Goal: Complete application form: Complete application form

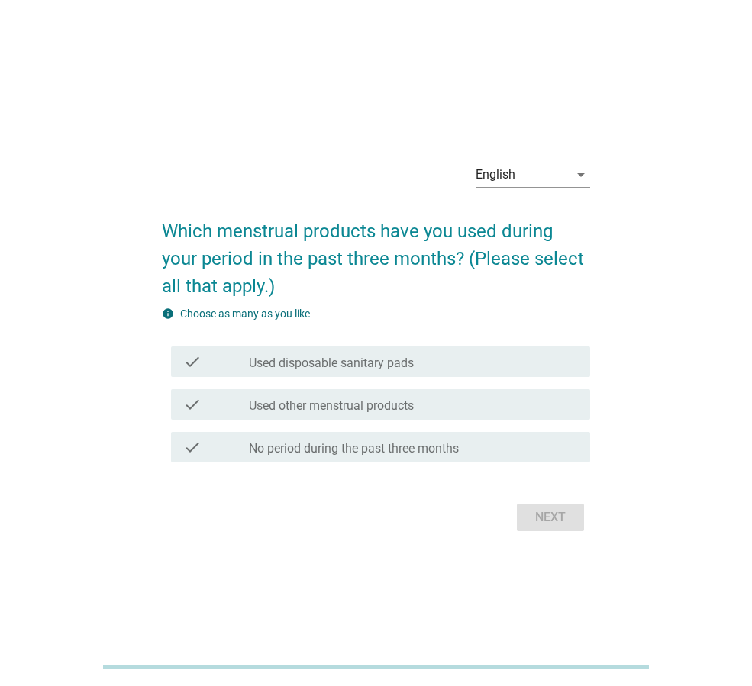
click at [553, 520] on div "Next" at bounding box center [376, 517] width 428 height 37
click at [582, 174] on icon "arrow_drop_down" at bounding box center [581, 175] width 18 height 18
click at [541, 221] on div "ภาษาไทย" at bounding box center [533, 223] width 90 height 18
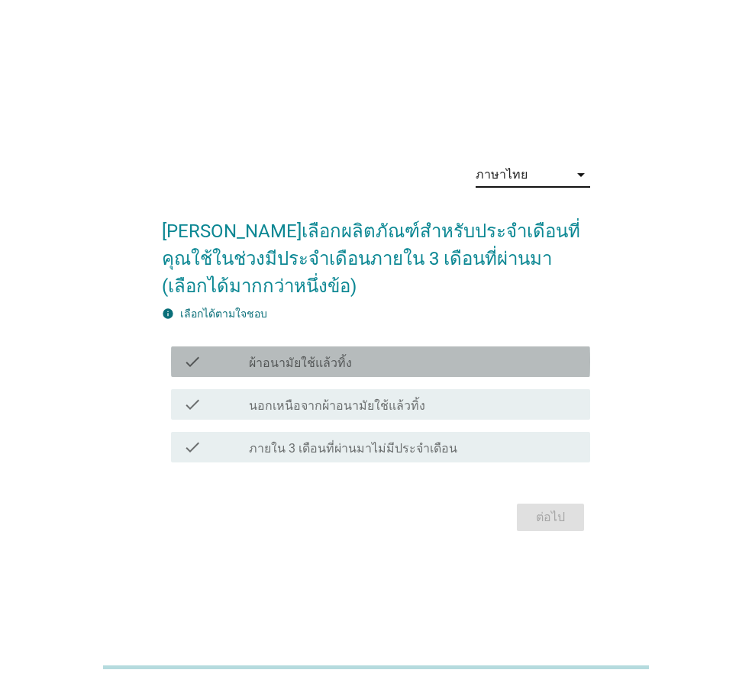
click at [311, 367] on label "ผ้าอนามัยใช้แล้วทิ้ง" at bounding box center [300, 363] width 103 height 15
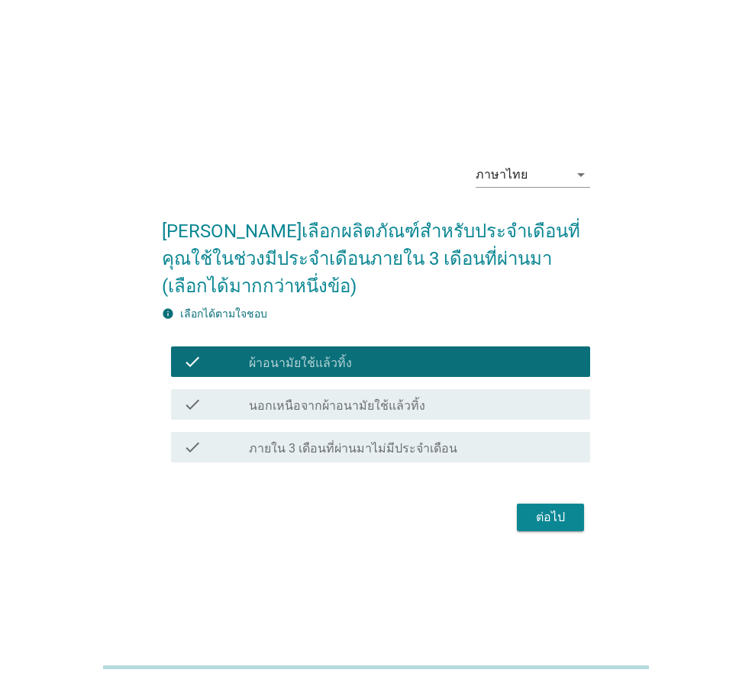
click at [557, 519] on div "ต่อไป" at bounding box center [550, 517] width 43 height 18
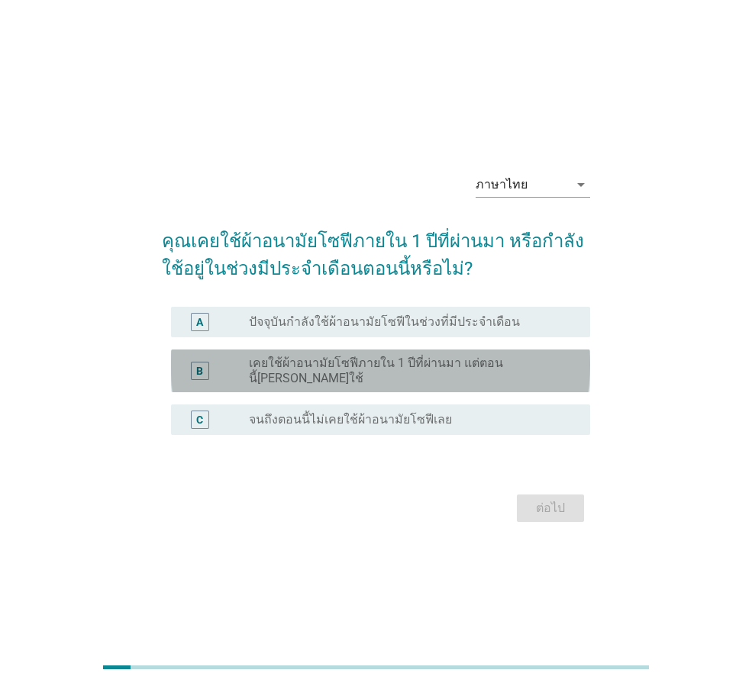
click at [363, 378] on label "เคยใช้ผ้าอนามัยโซฟีภายใน 1 ปีที่ผ่านมา แต่ตอนนี้[PERSON_NAME]ใช้" at bounding box center [407, 371] width 317 height 31
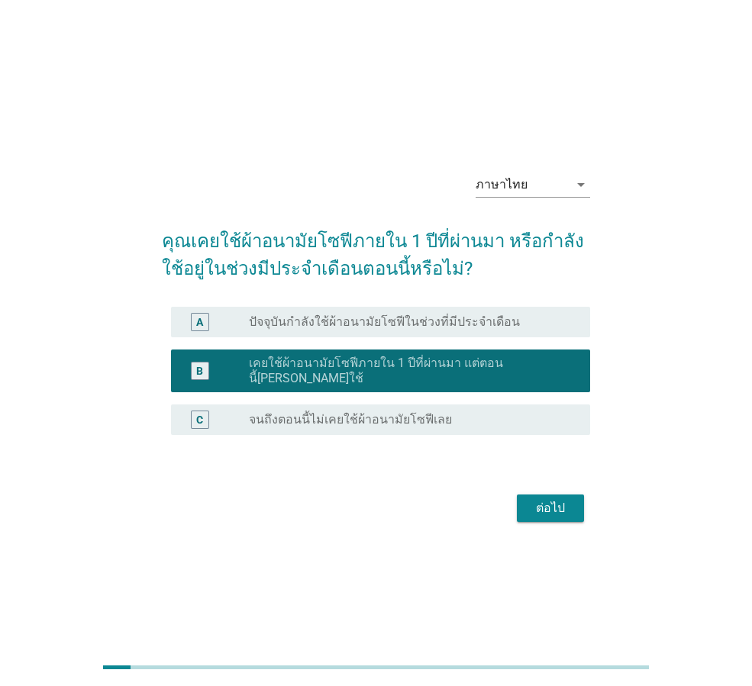
click at [553, 499] on div "ต่อไป" at bounding box center [550, 508] width 43 height 18
click at [553, 498] on div "ต่อไป" at bounding box center [376, 508] width 428 height 37
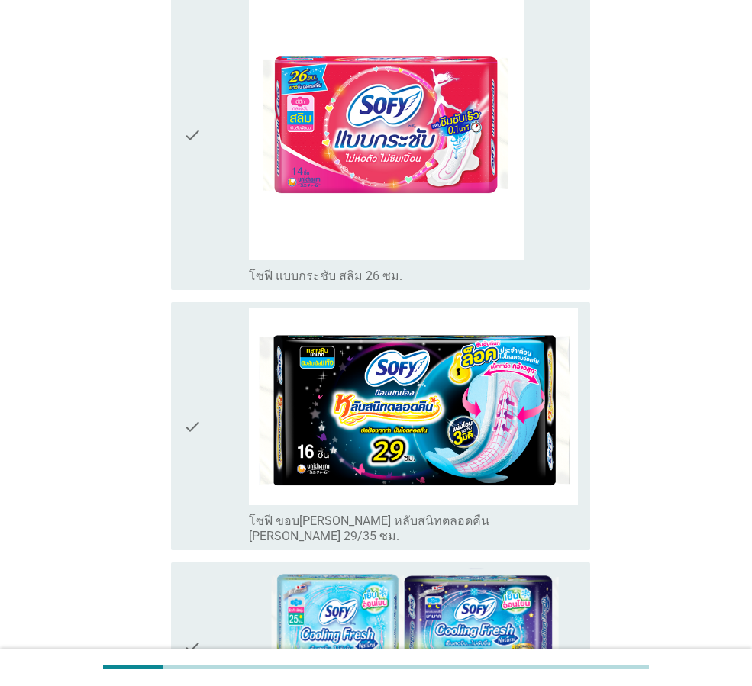
scroll to position [509, 0]
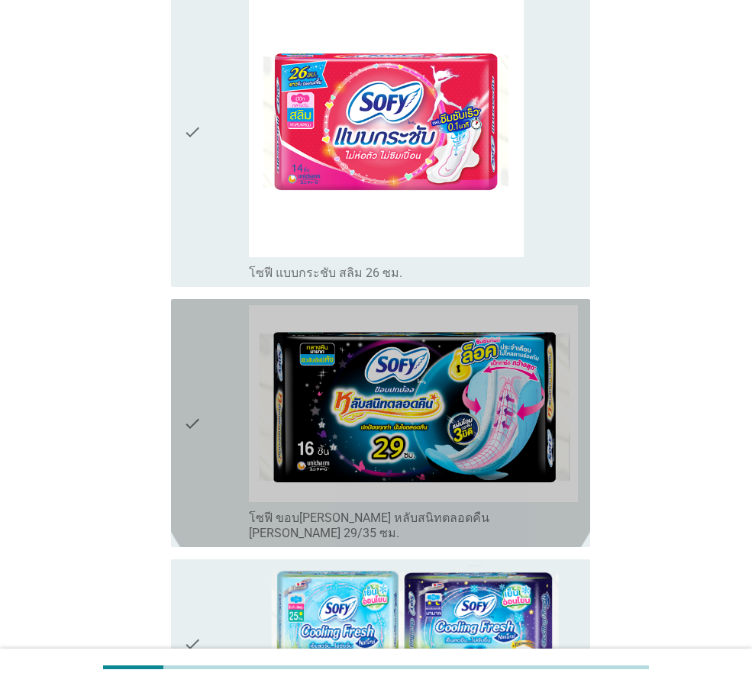
click at [230, 396] on div "check" at bounding box center [216, 423] width 66 height 236
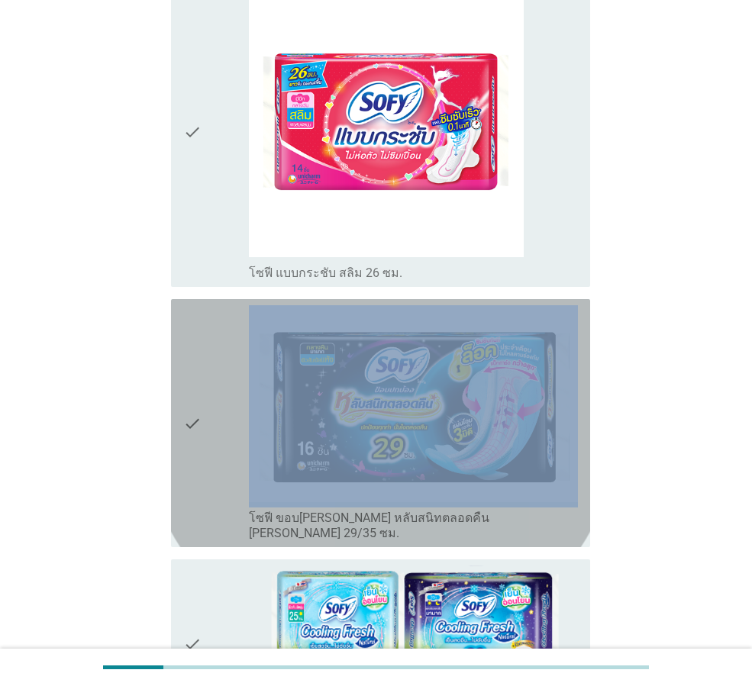
click at [230, 396] on div "check" at bounding box center [216, 423] width 66 height 236
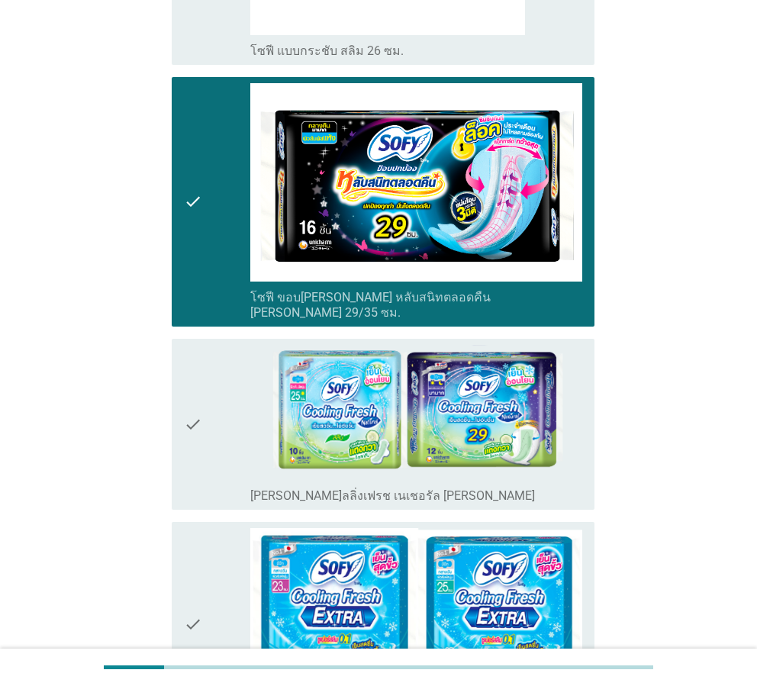
scroll to position [704, 0]
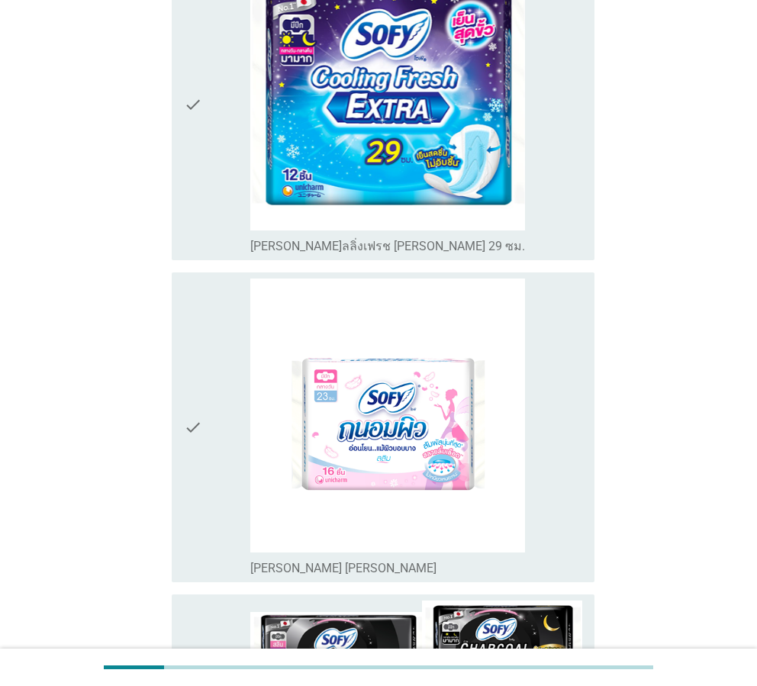
scroll to position [5754, 0]
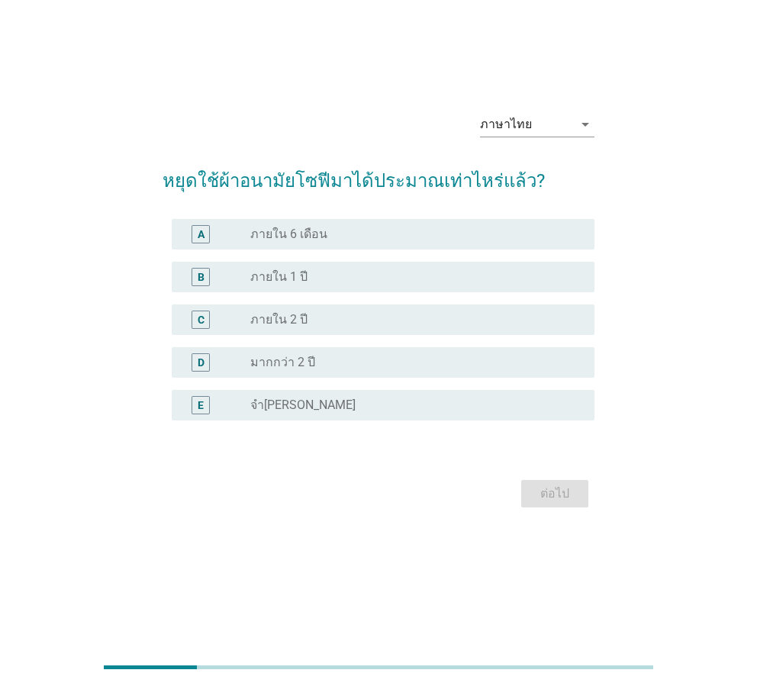
scroll to position [0, 0]
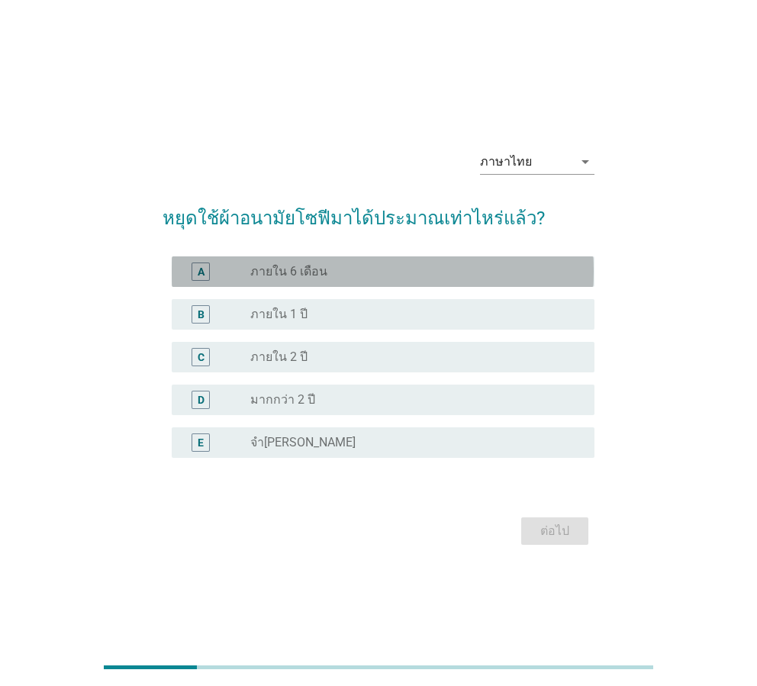
click at [244, 269] on div "A" at bounding box center [217, 272] width 66 height 18
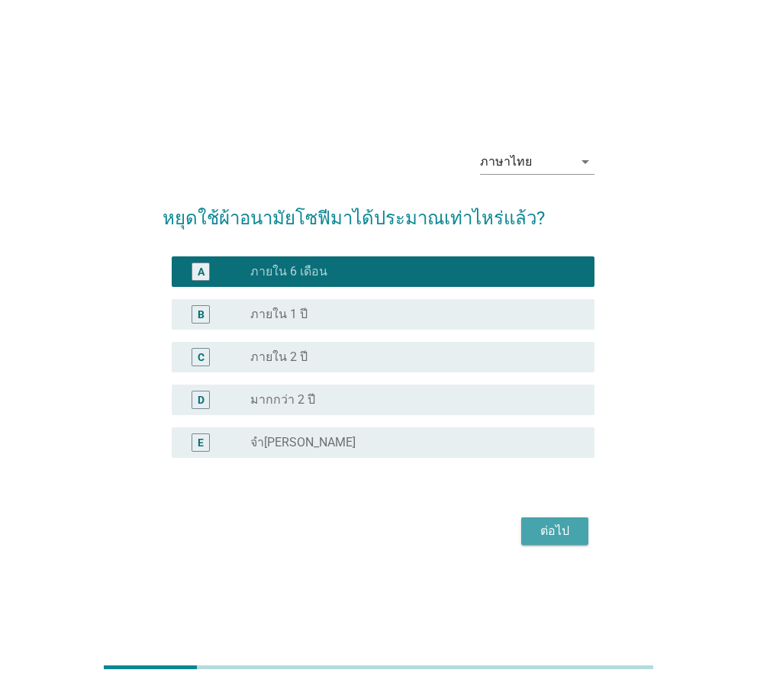
click at [564, 533] on div "ต่อไป" at bounding box center [554, 531] width 43 height 18
click at [564, 533] on div "ต่อไป" at bounding box center [378, 531] width 431 height 37
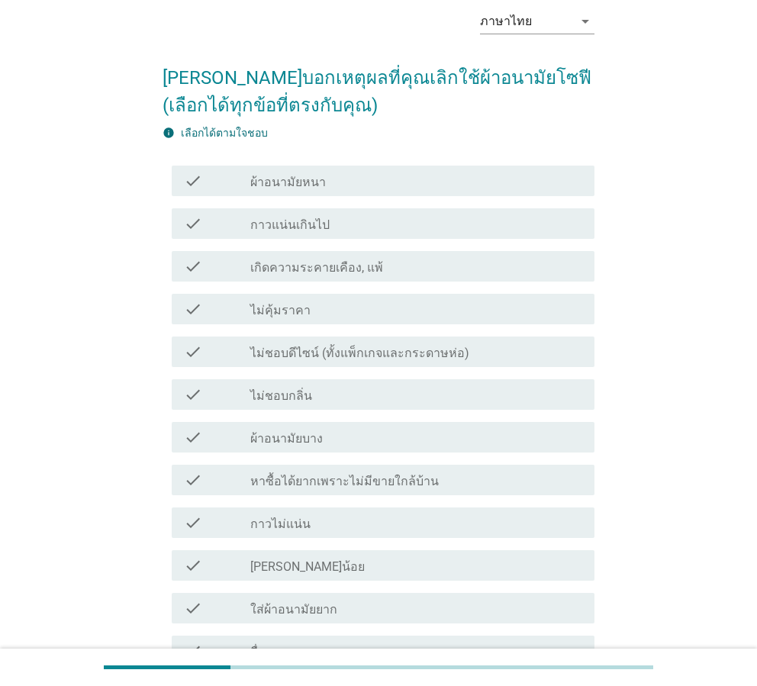
scroll to position [76, 0]
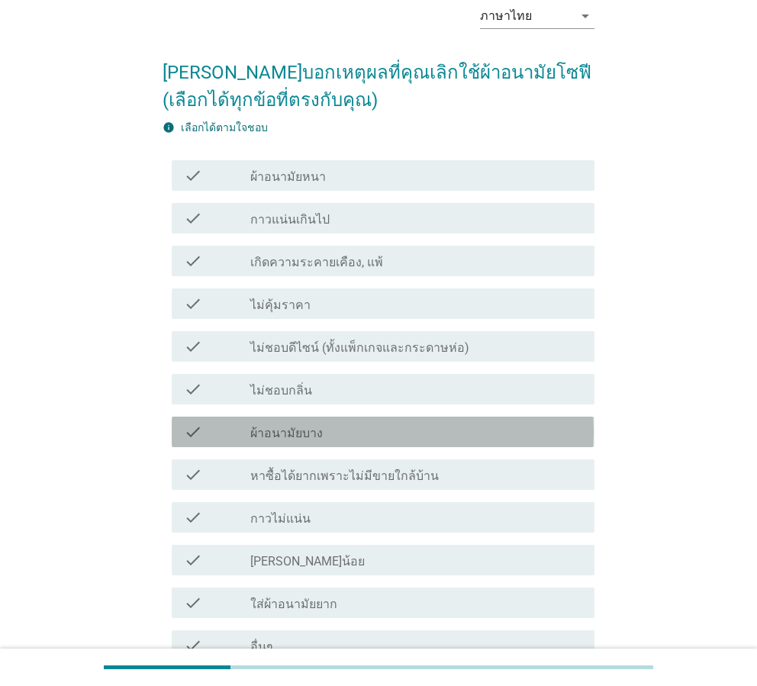
click at [352, 437] on div "check_box_outline_blank ผ้าอนามัยบาง" at bounding box center [415, 432] width 331 height 18
click at [325, 433] on div "check_box_outline_blank ผ้าอนามัยบาง" at bounding box center [415, 432] width 331 height 18
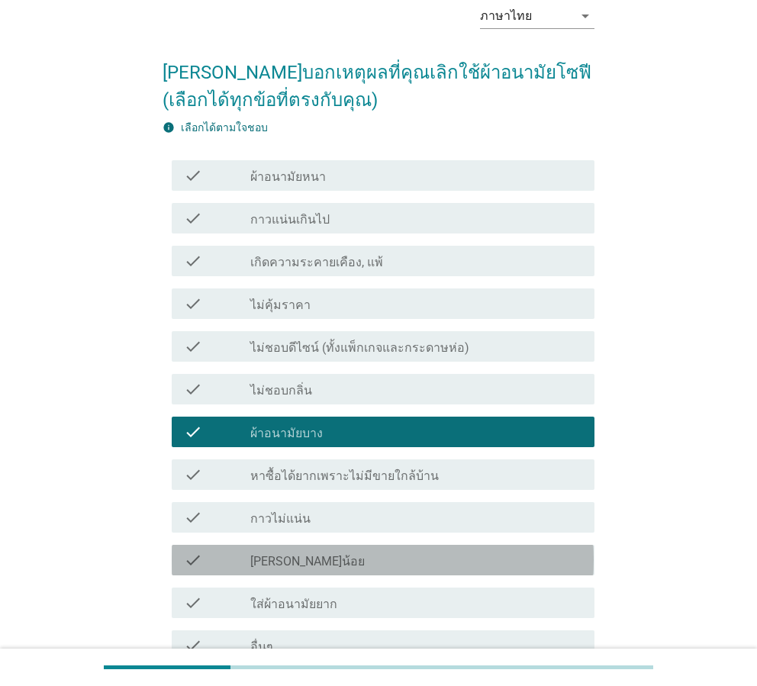
click at [364, 562] on div "check_box_outline_blank [PERSON_NAME]น้อย" at bounding box center [415, 560] width 331 height 18
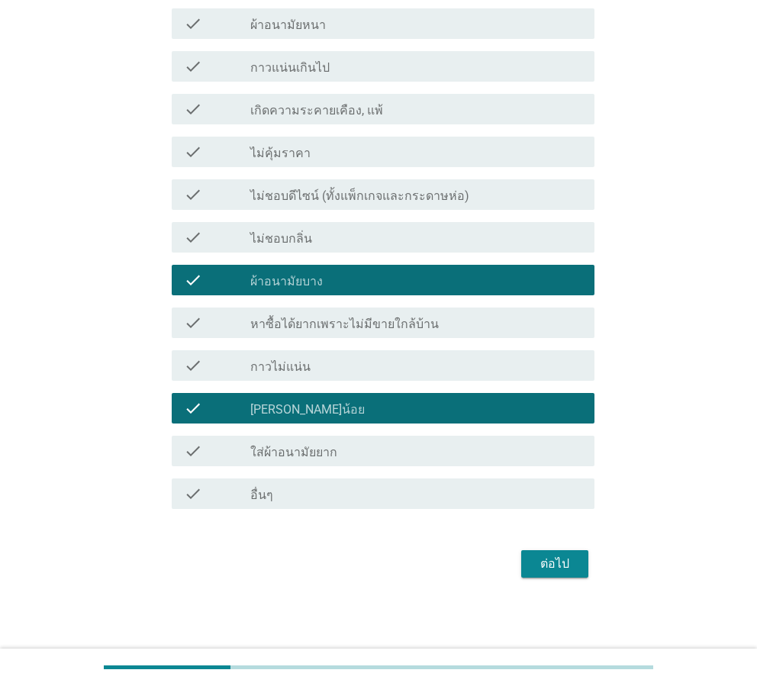
scroll to position [229, 0]
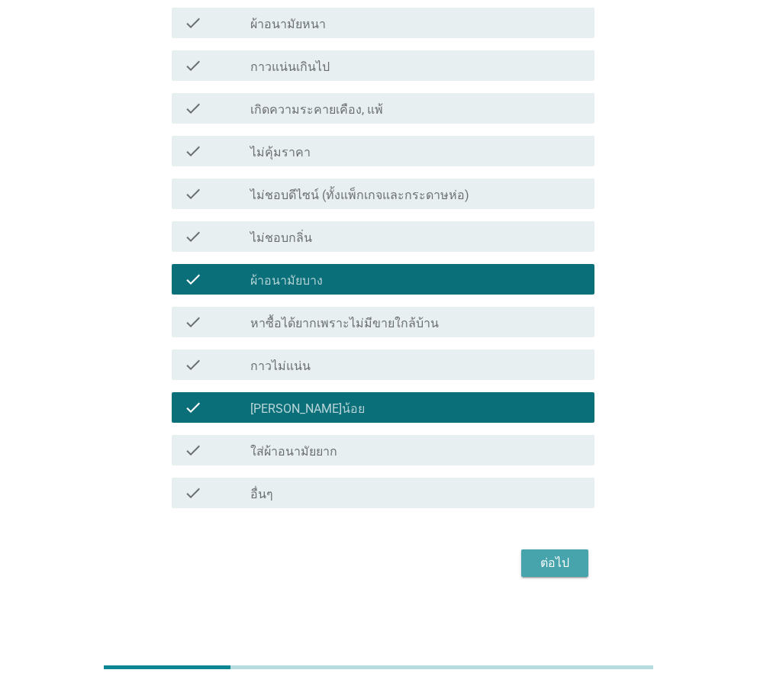
click at [563, 561] on div "ต่อไป" at bounding box center [554, 563] width 43 height 18
click at [563, 561] on div "ต่อไป" at bounding box center [378, 563] width 431 height 37
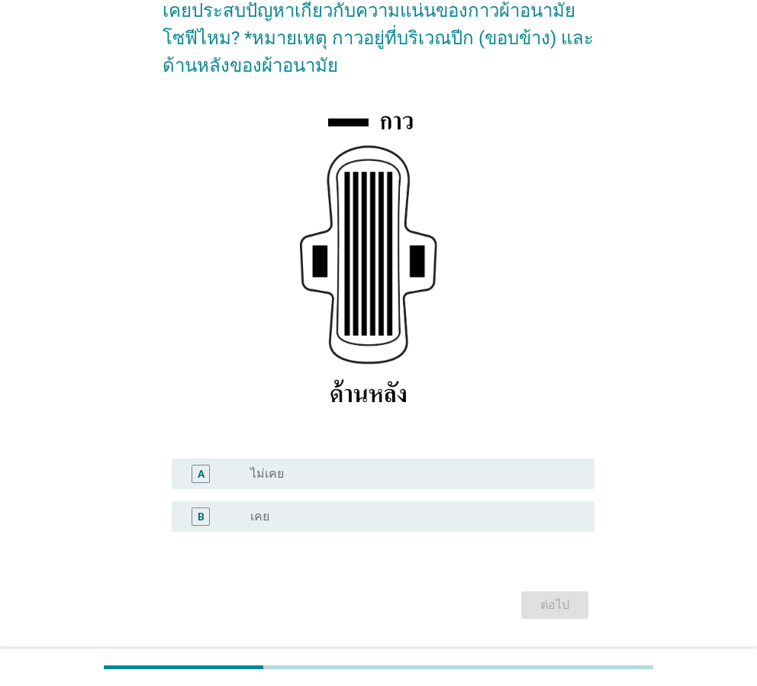
scroll to position [153, 0]
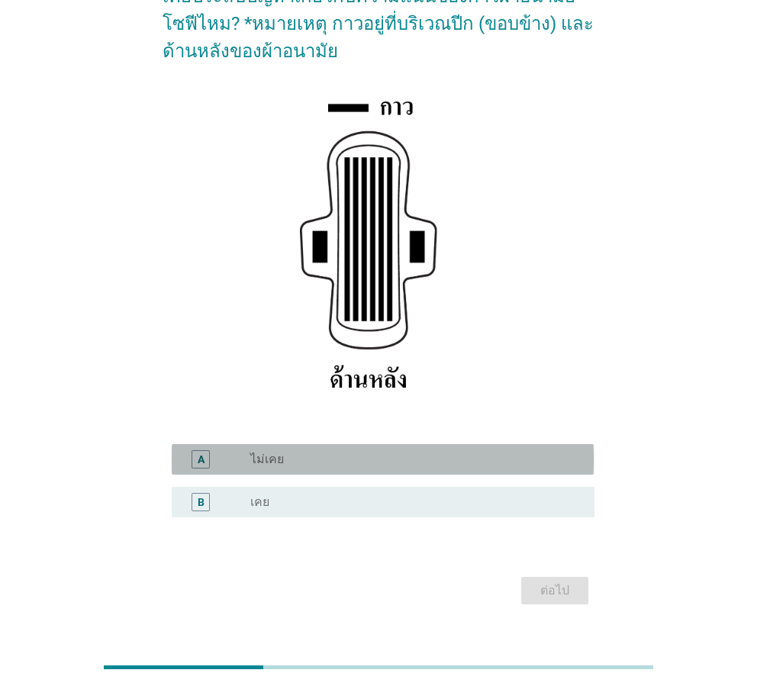
click at [259, 463] on label "ไม่เคย" at bounding box center [267, 459] width 34 height 15
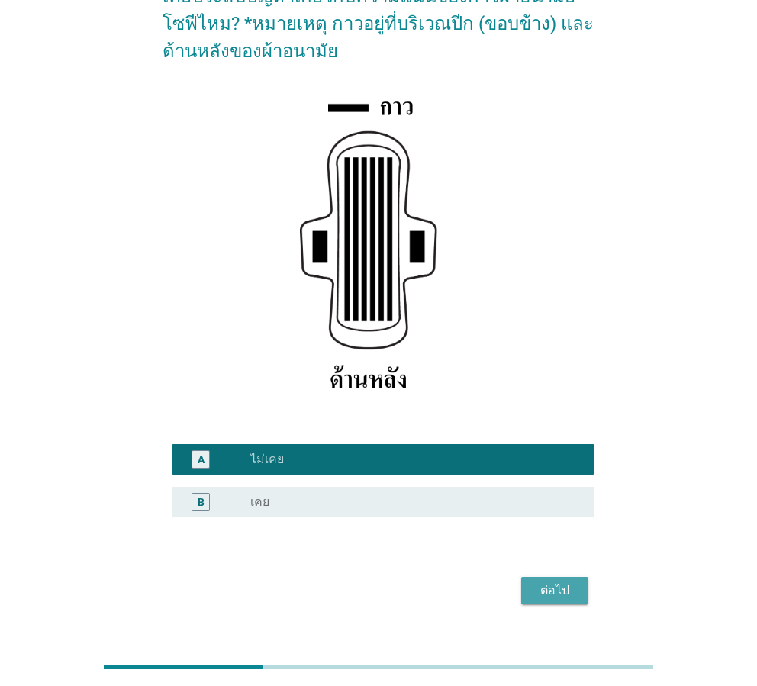
click at [565, 590] on div "ต่อไป" at bounding box center [554, 591] width 43 height 18
click at [565, 590] on div "ต่อไป" at bounding box center [378, 590] width 431 height 37
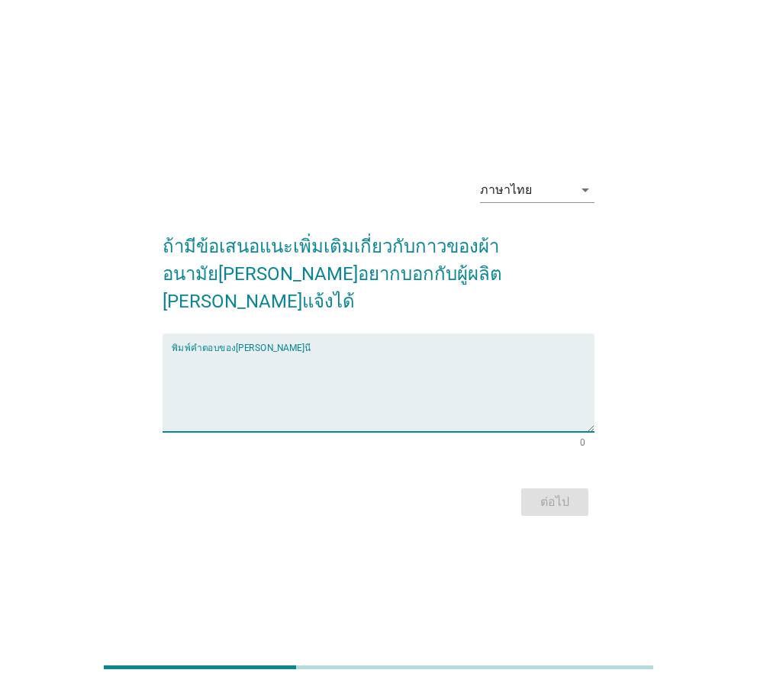
click at [229, 352] on textarea "พิมพ์คำตอบของคุณ ที่นี่" at bounding box center [383, 392] width 422 height 80
type textarea "]"
type textarea "ลดความเหนียวของกาวลงหน่อย"
click at [568, 493] on div "ต่อไป" at bounding box center [554, 502] width 43 height 18
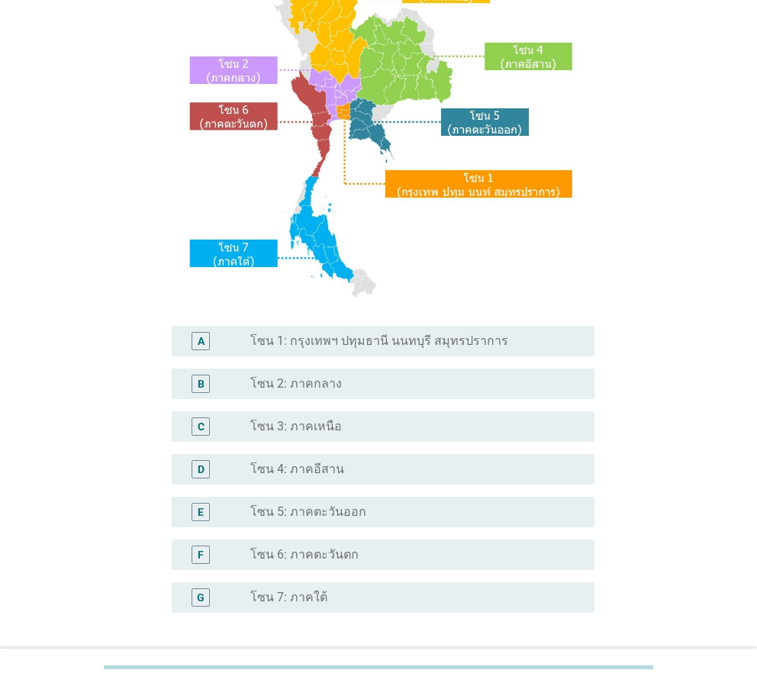
scroll to position [204, 0]
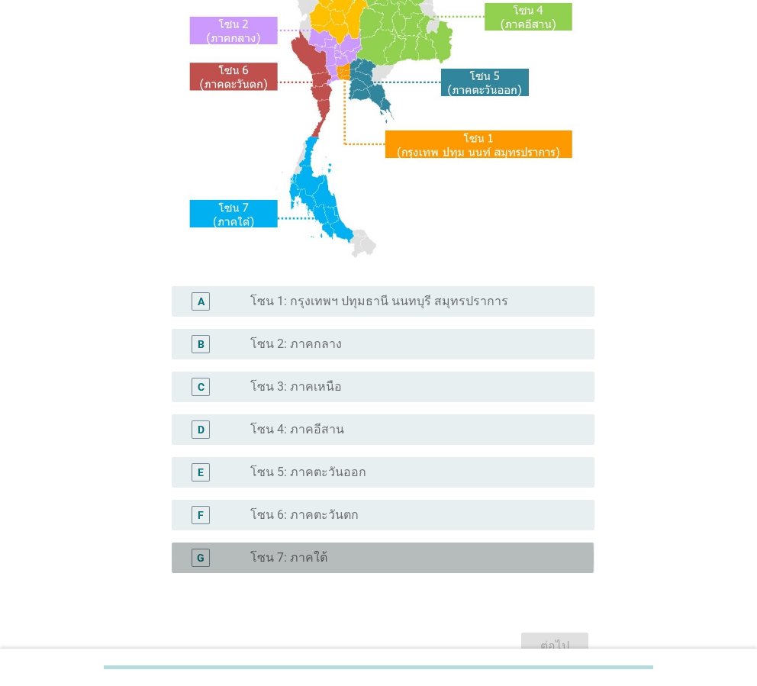
click at [321, 560] on label "โซน 7: ภาคใต้" at bounding box center [288, 557] width 77 height 15
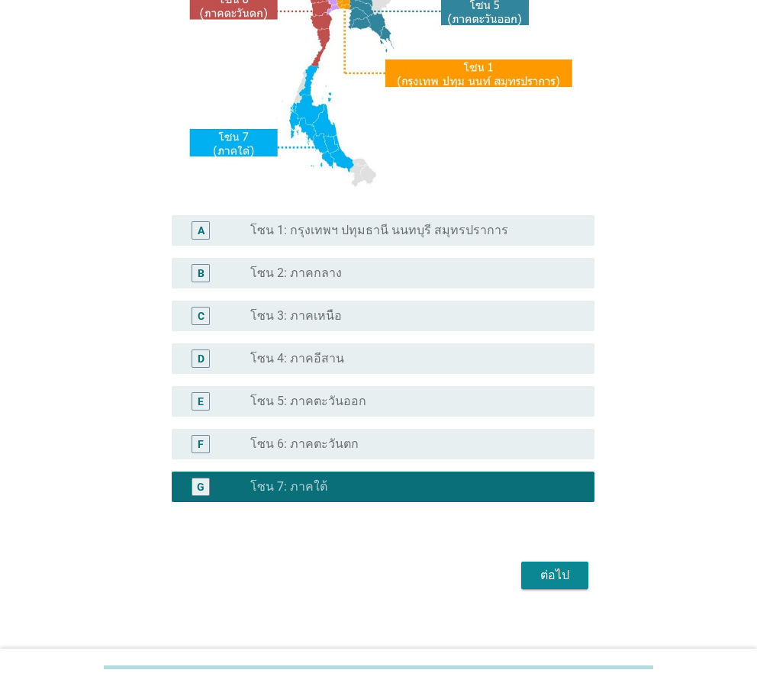
scroll to position [287, 0]
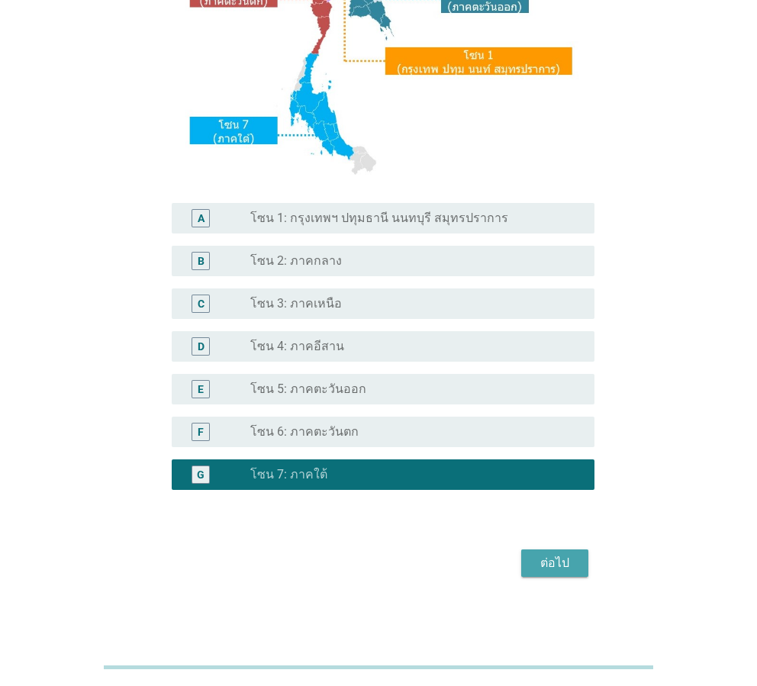
click at [565, 562] on div "ต่อไป" at bounding box center [554, 563] width 43 height 18
click at [565, 562] on div "ต่อไป" at bounding box center [378, 563] width 431 height 37
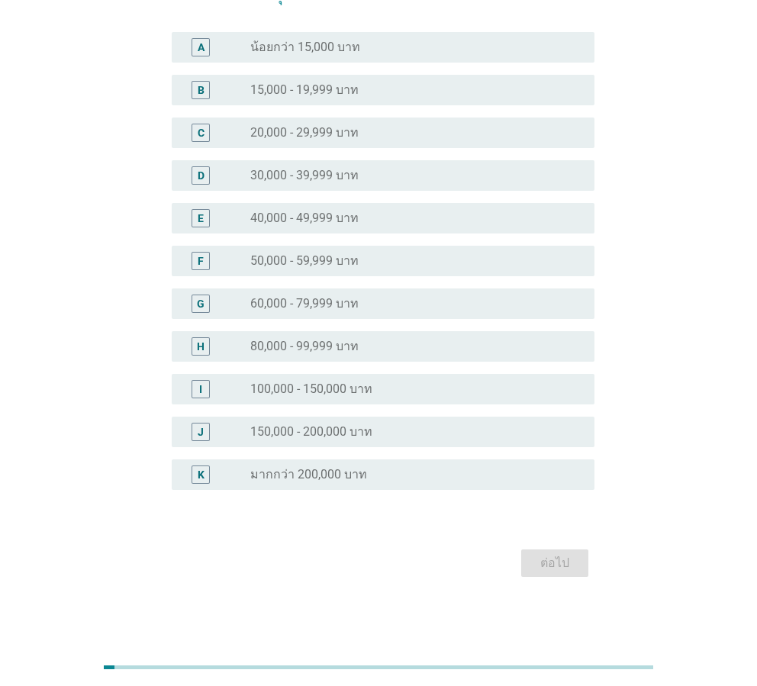
scroll to position [0, 0]
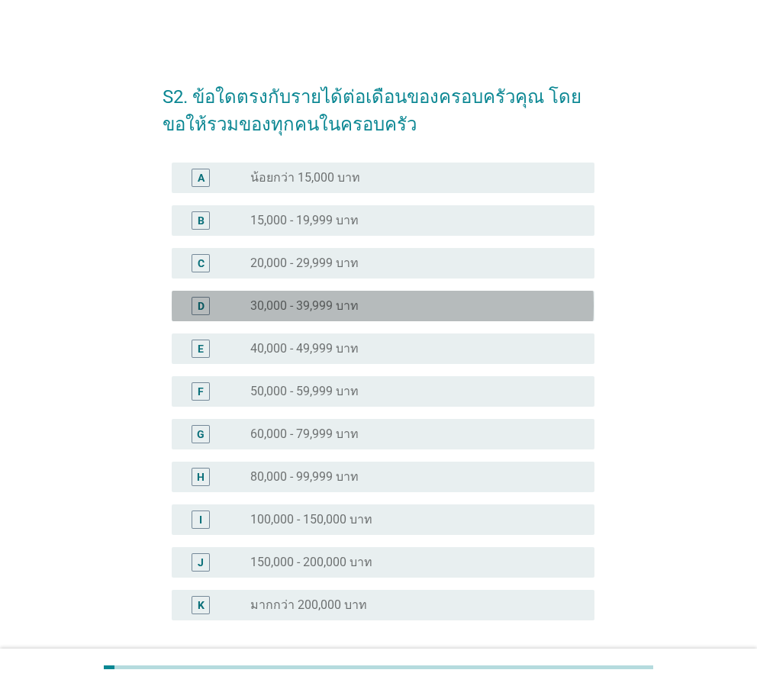
click at [327, 308] on label "30,000 - 39,999 บาท" at bounding box center [304, 305] width 108 height 15
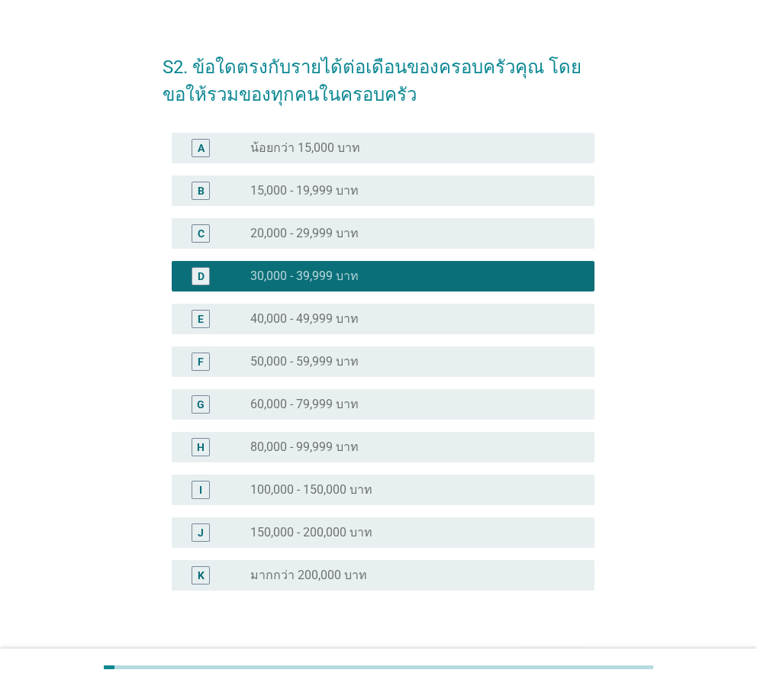
scroll to position [101, 0]
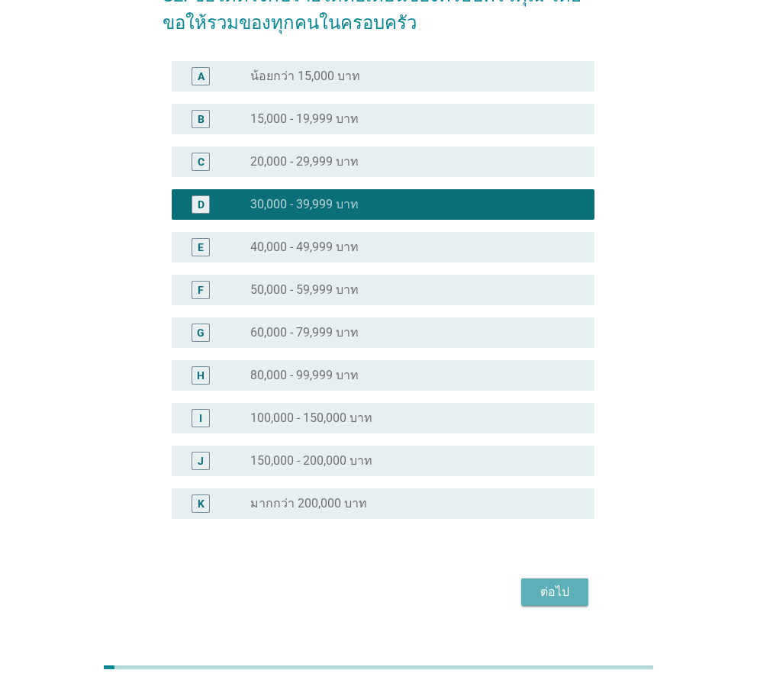
click at [551, 591] on div "ต่อไป" at bounding box center [554, 592] width 43 height 18
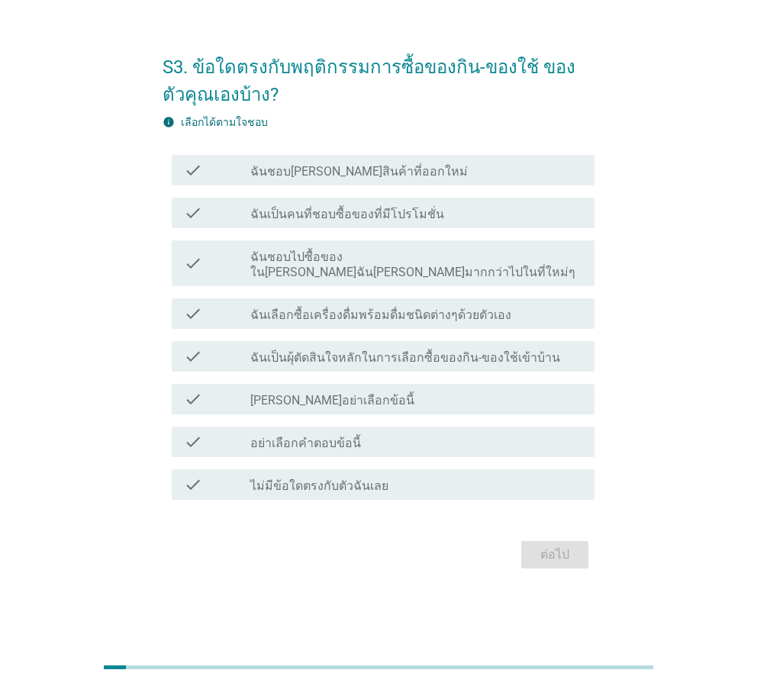
scroll to position [0, 0]
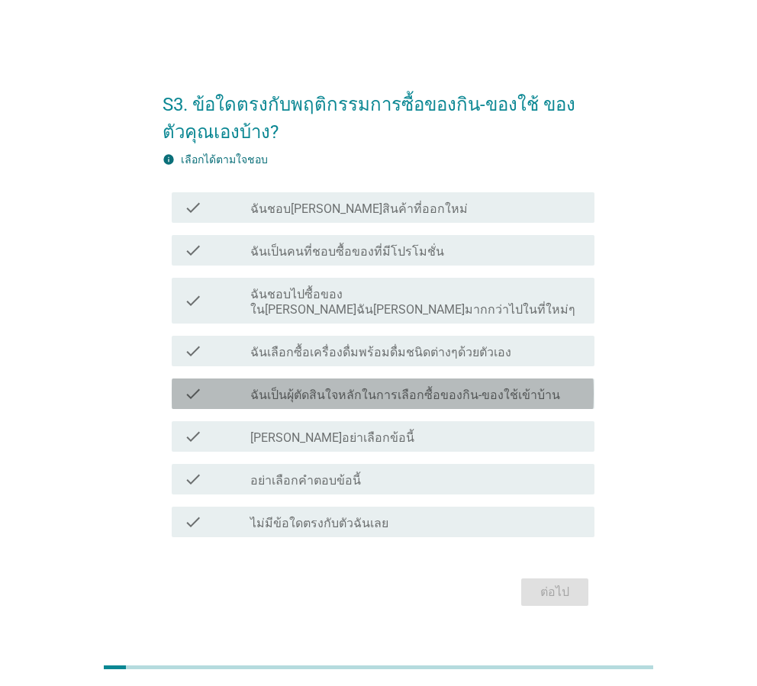
click at [322, 388] on label "ฉันเป็นผุ้ตัดสินใจหลักในการเลือกซื้อของกิน-ของใช้เข้าบ้าน" at bounding box center [405, 395] width 310 height 15
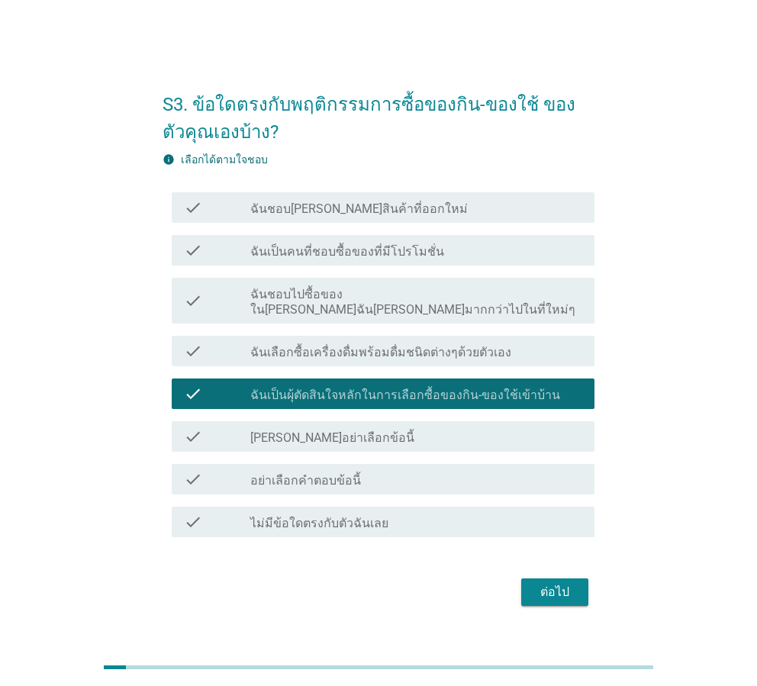
click at [560, 585] on div "ต่อไป" at bounding box center [554, 592] width 43 height 18
click at [560, 585] on div "ต่อไป" at bounding box center [378, 592] width 431 height 37
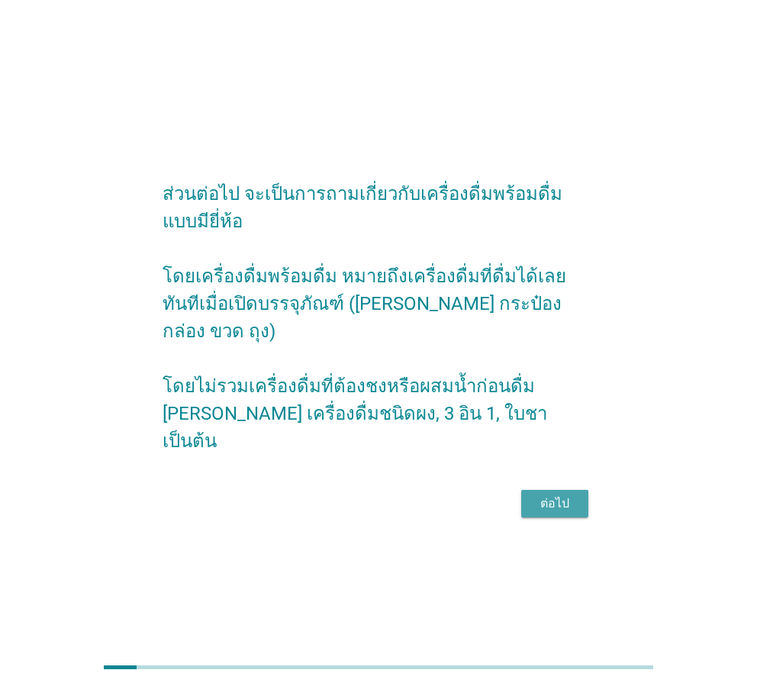
click at [567, 495] on div "ต่อไป" at bounding box center [554, 504] width 43 height 18
click at [567, 491] on div "ต่อไป" at bounding box center [378, 503] width 431 height 37
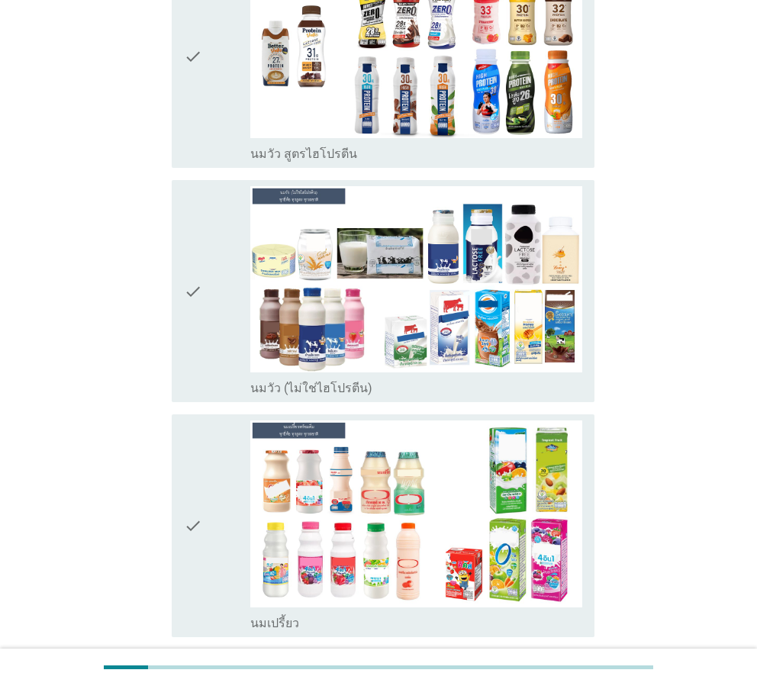
scroll to position [382, 0]
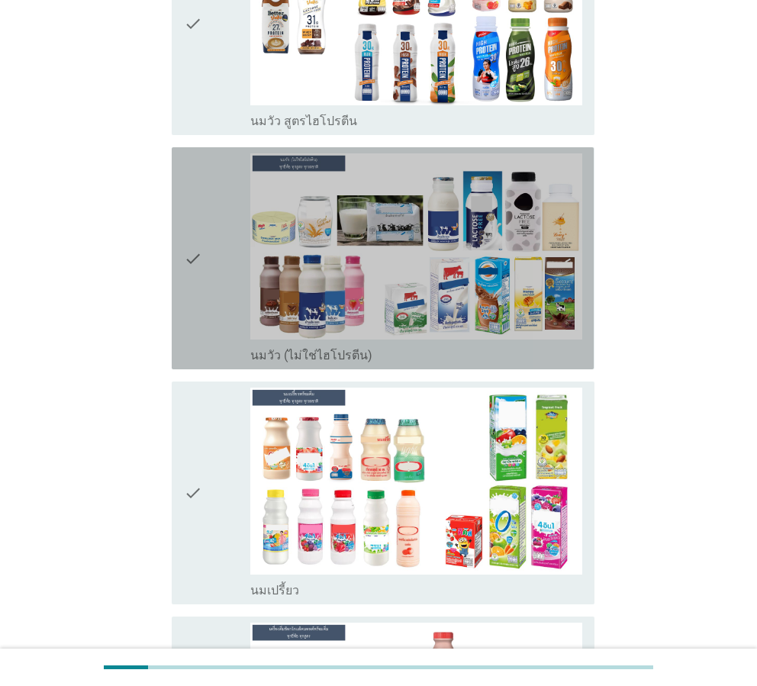
click at [227, 293] on div "check" at bounding box center [217, 258] width 66 height 210
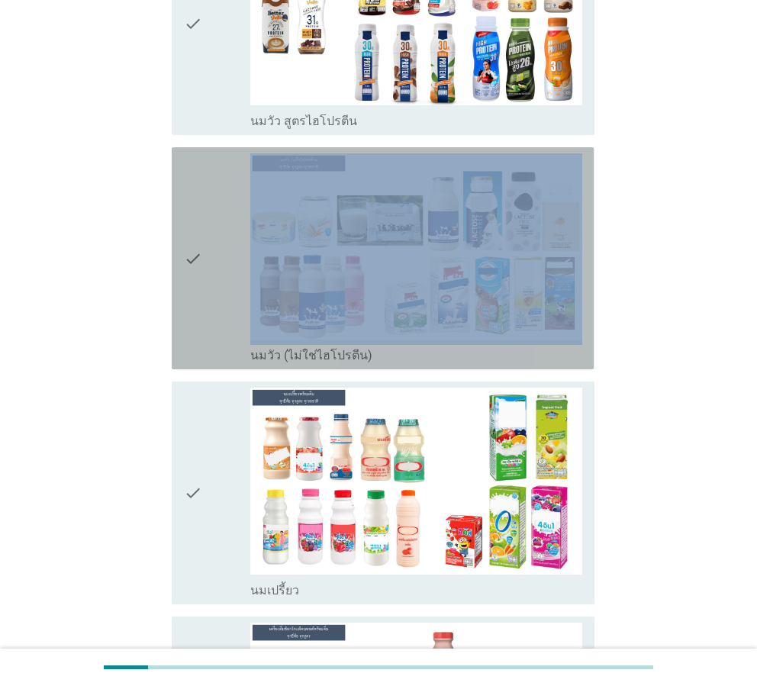
click at [227, 293] on div "check" at bounding box center [217, 258] width 66 height 210
click at [232, 292] on div "check" at bounding box center [217, 258] width 66 height 210
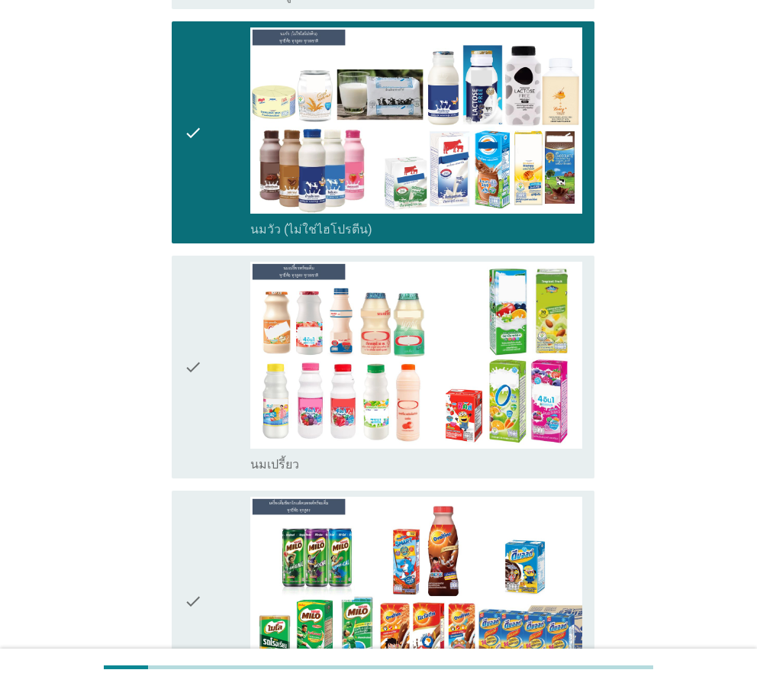
scroll to position [509, 0]
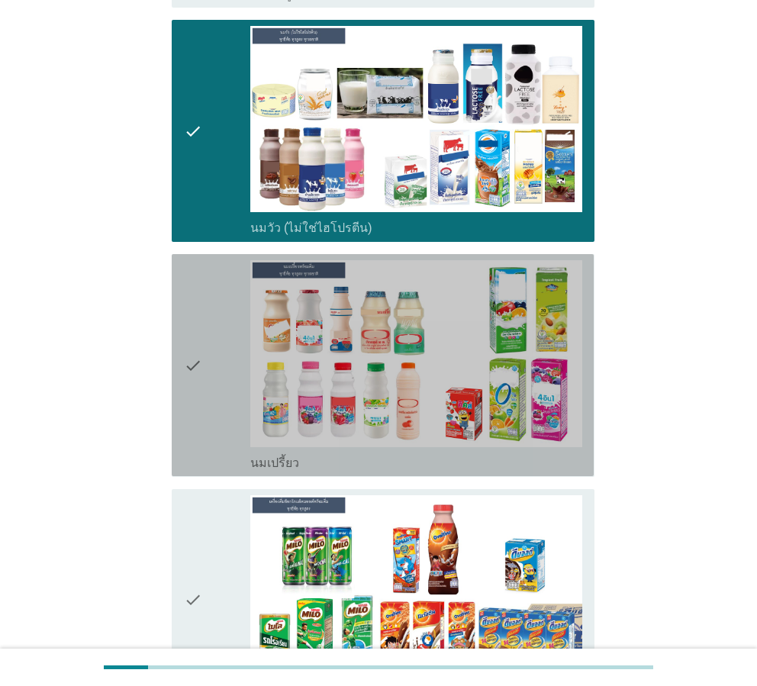
click at [208, 346] on div "check" at bounding box center [217, 365] width 66 height 210
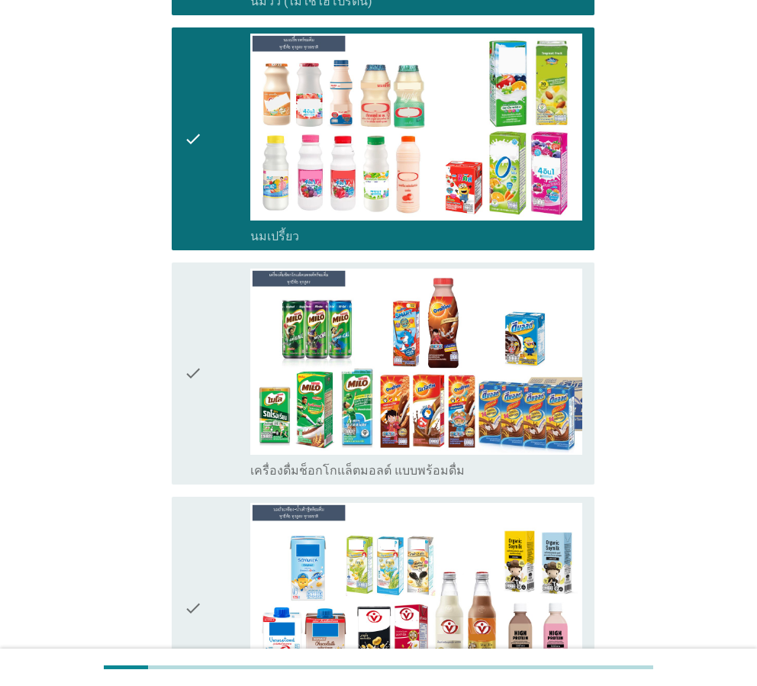
scroll to position [738, 0]
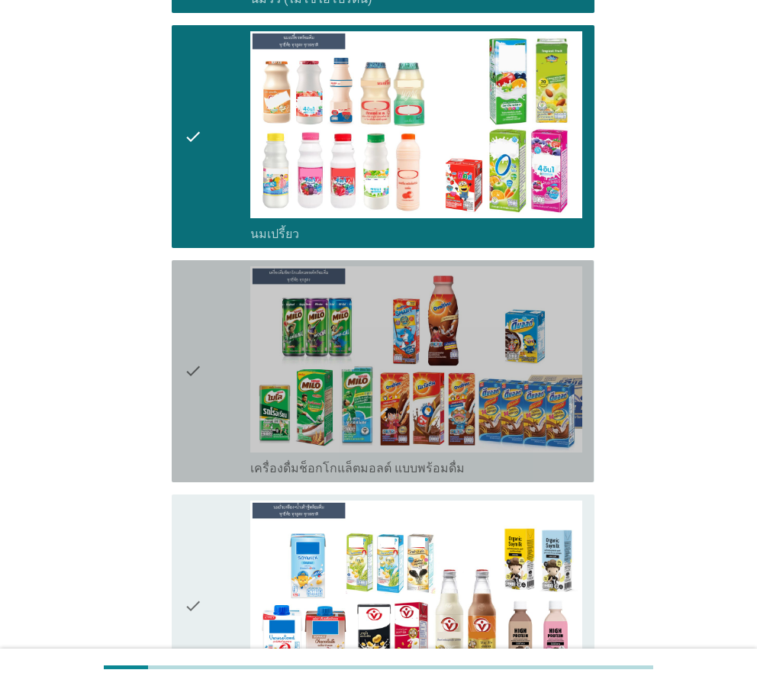
click at [205, 364] on div "check" at bounding box center [217, 371] width 66 height 210
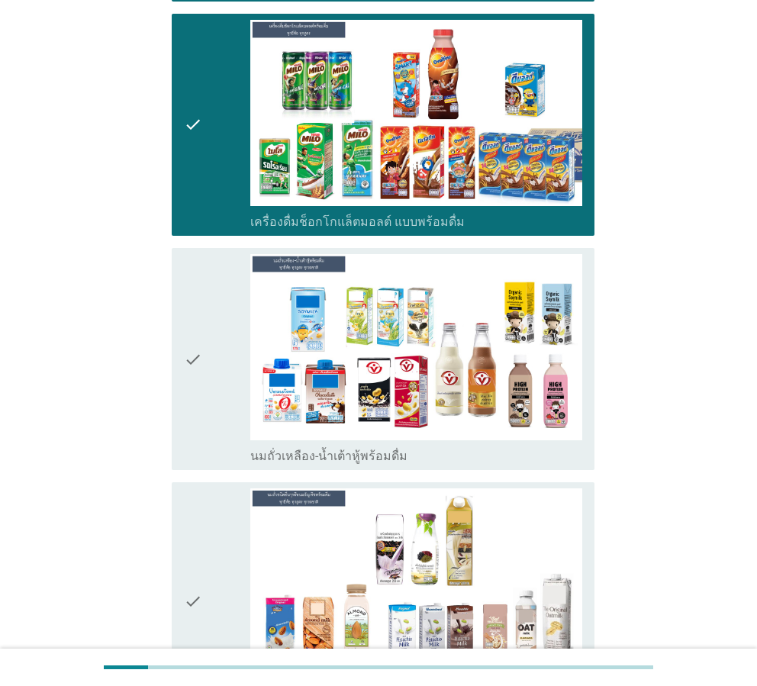
scroll to position [992, 0]
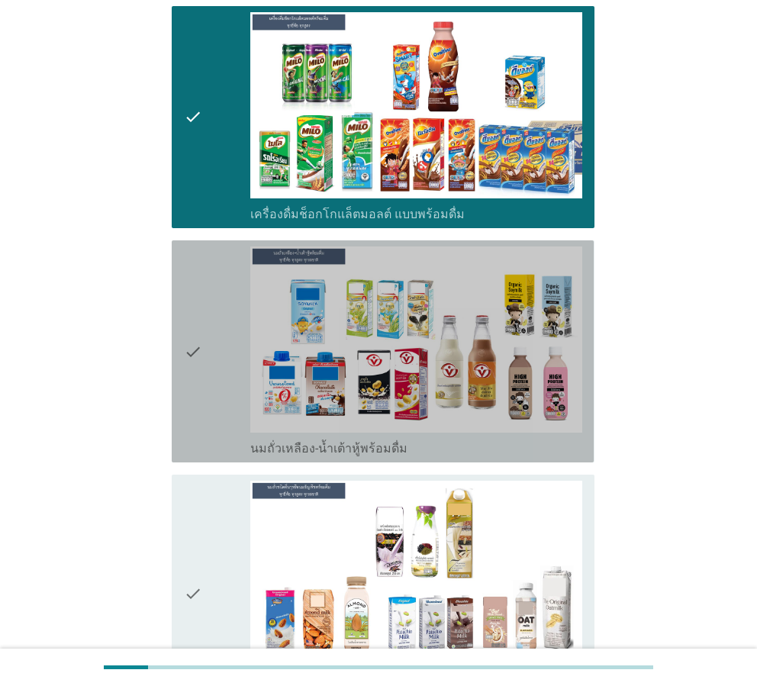
click at [208, 359] on div "check" at bounding box center [217, 351] width 66 height 210
click at [208, 358] on div "check" at bounding box center [217, 351] width 66 height 210
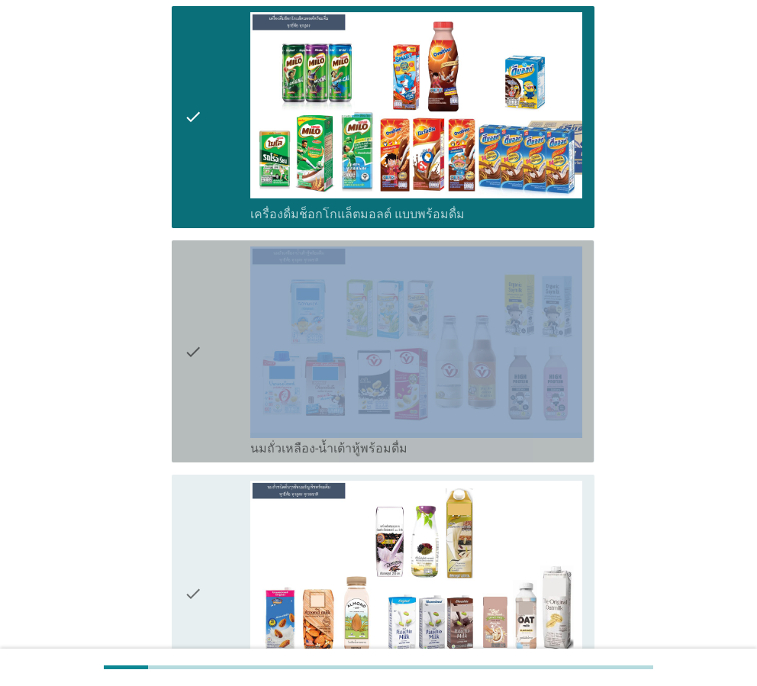
click at [208, 358] on div "check" at bounding box center [217, 351] width 66 height 210
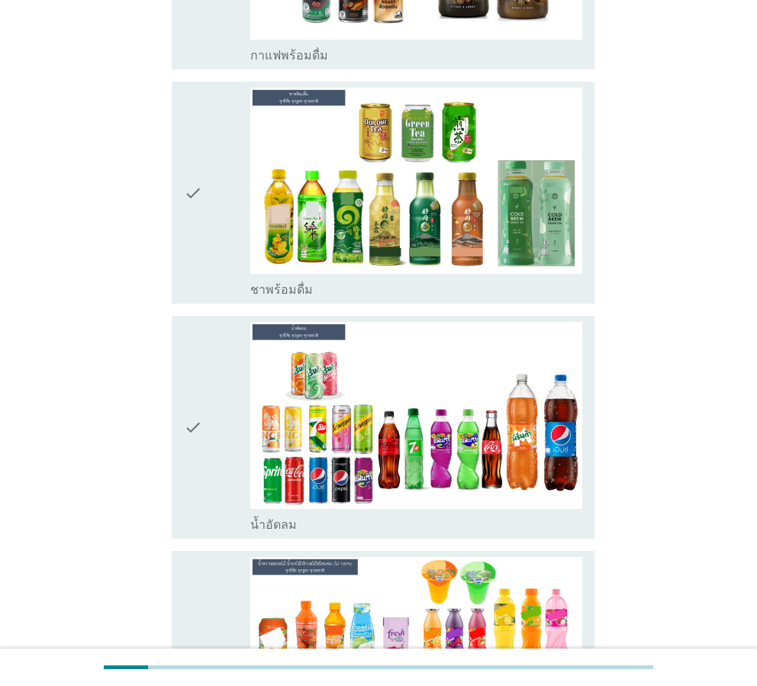
scroll to position [1883, 0]
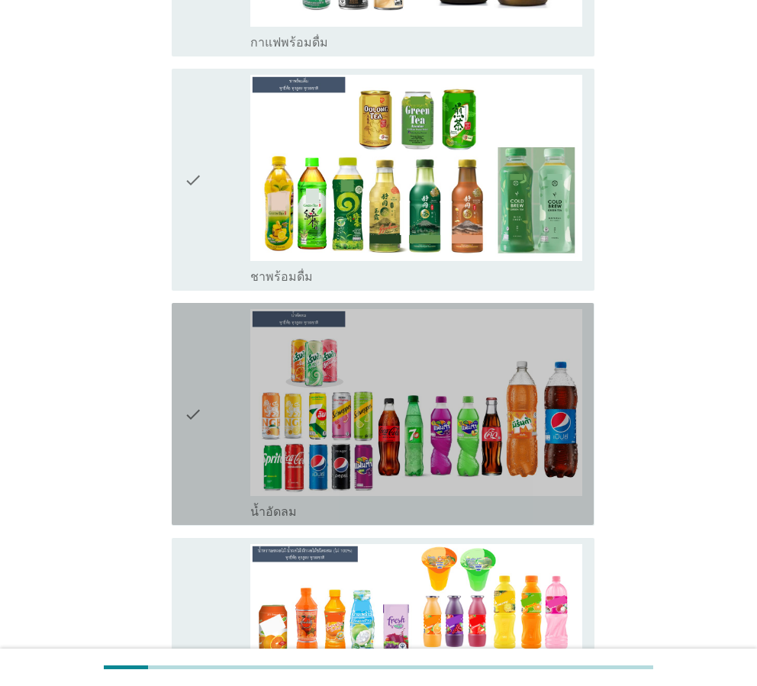
click at [217, 357] on div "check" at bounding box center [217, 414] width 66 height 210
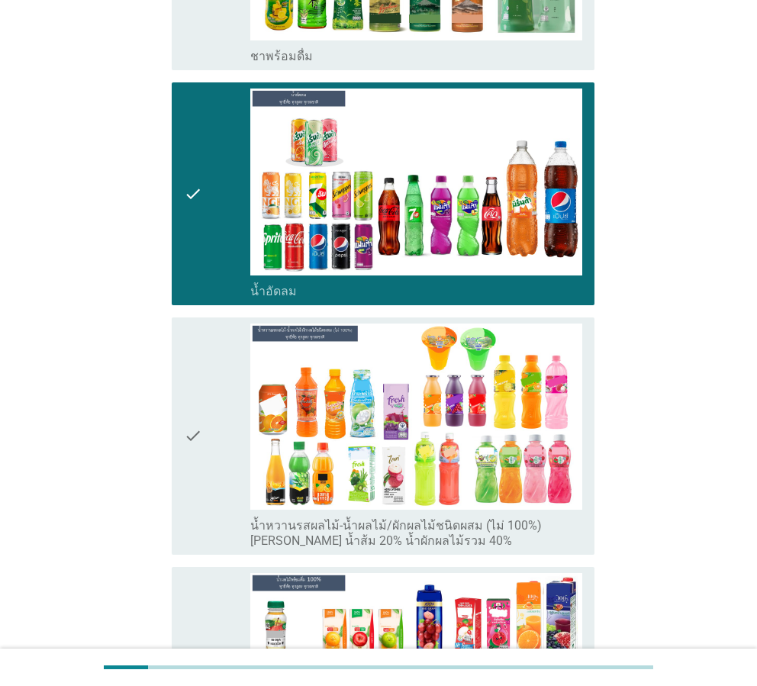
scroll to position [2112, 0]
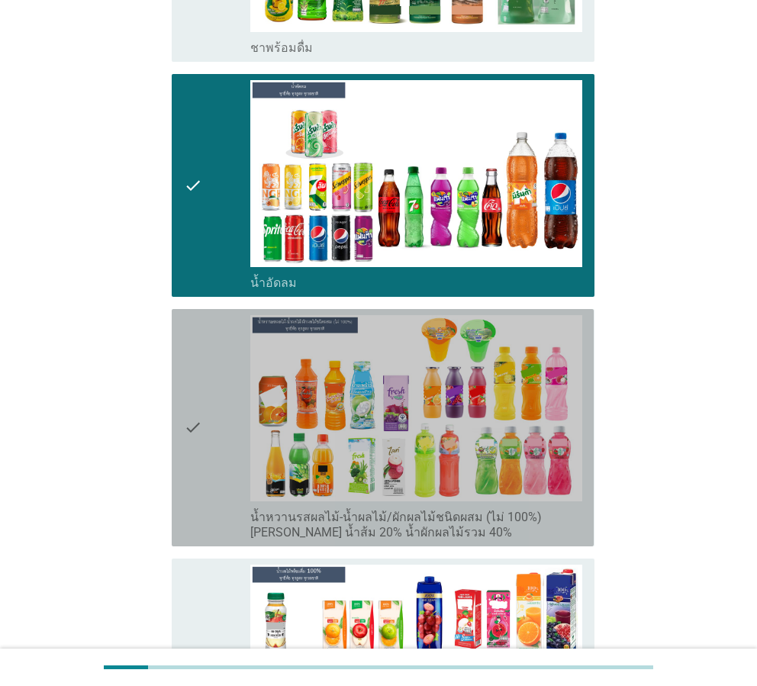
click at [217, 357] on div "check" at bounding box center [217, 427] width 66 height 225
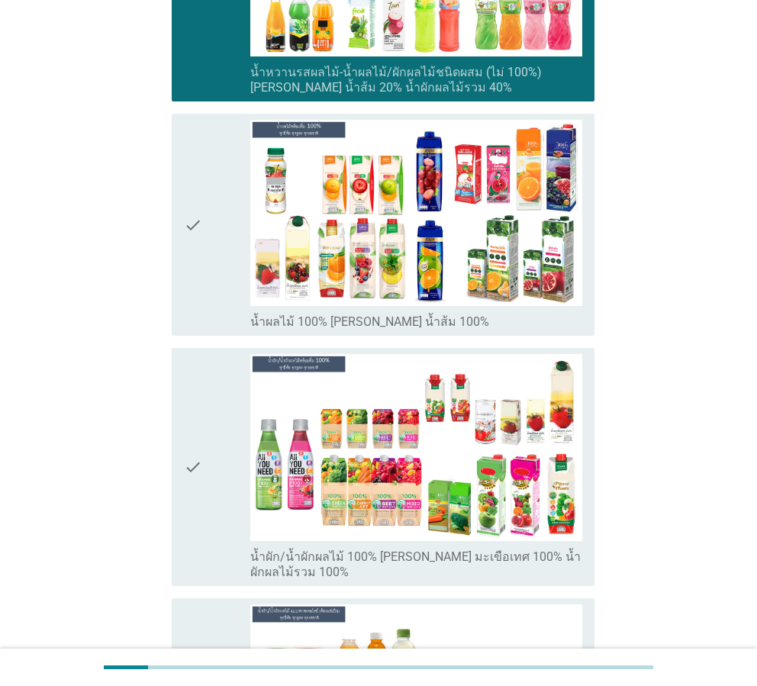
scroll to position [2569, 0]
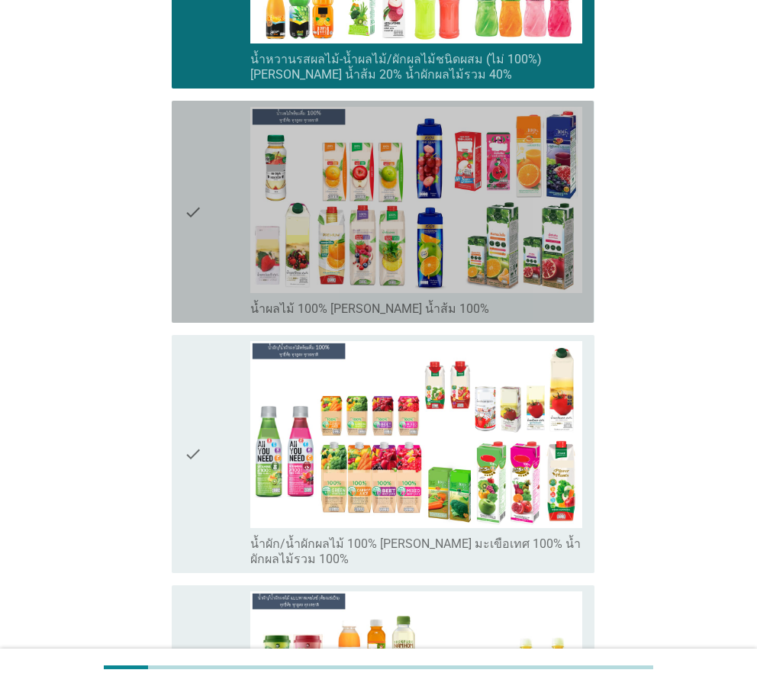
click at [221, 211] on div "check" at bounding box center [217, 212] width 66 height 210
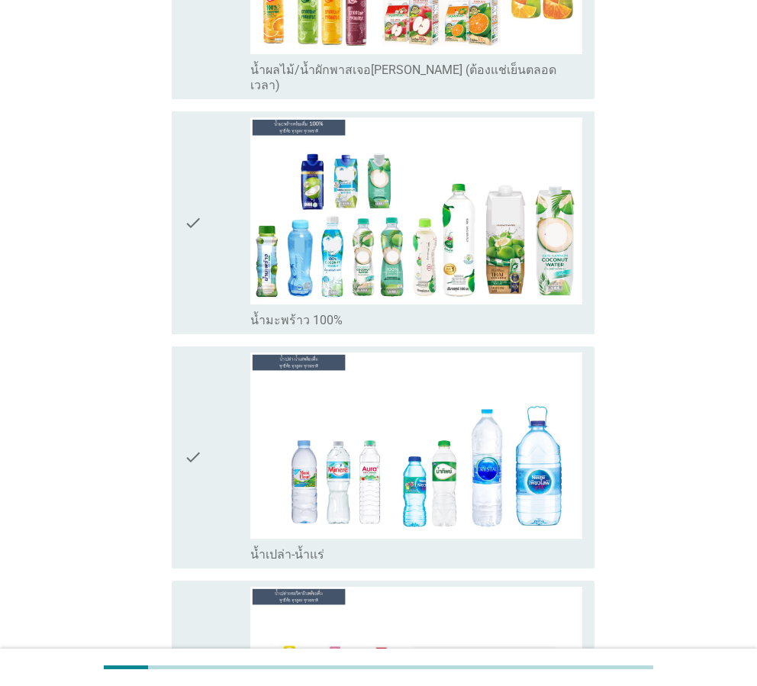
scroll to position [3307, 0]
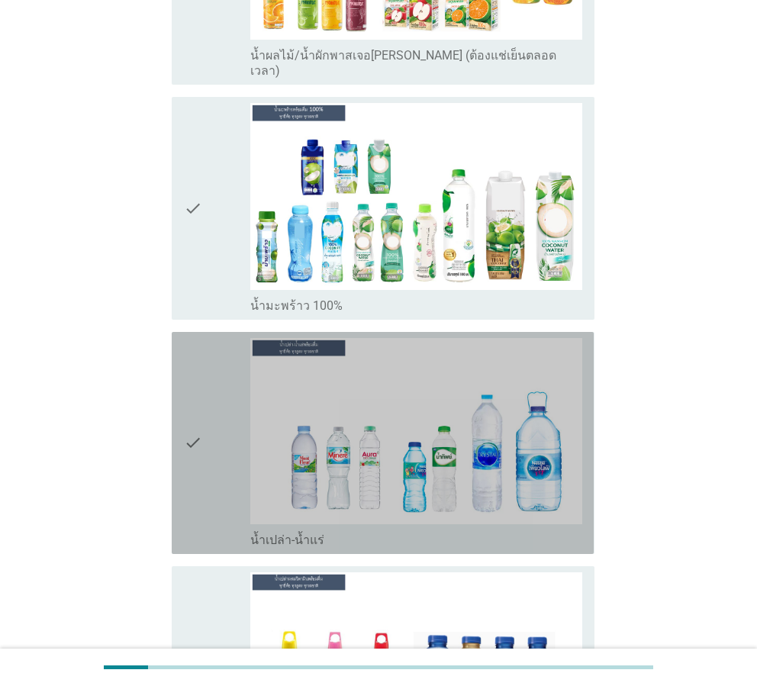
click at [223, 374] on div "check" at bounding box center [217, 443] width 66 height 210
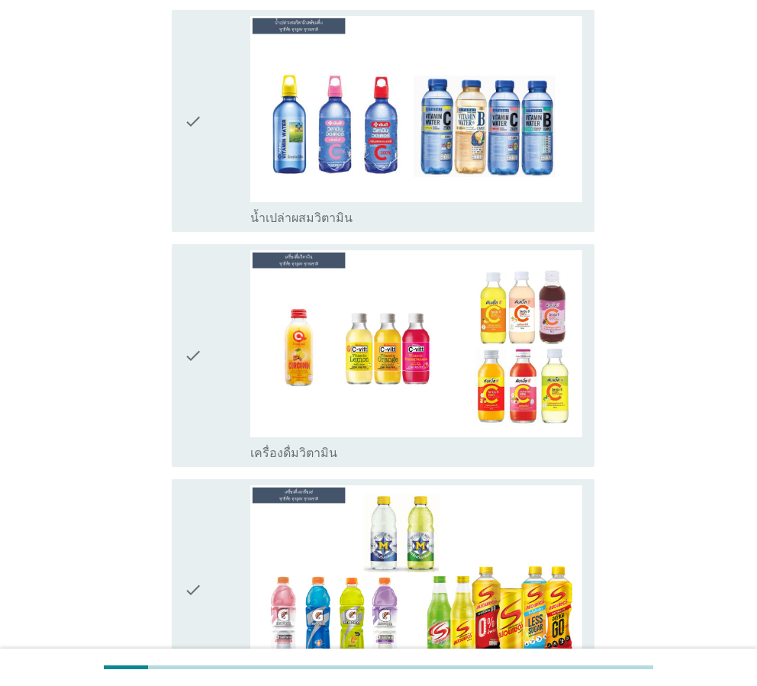
scroll to position [3867, 0]
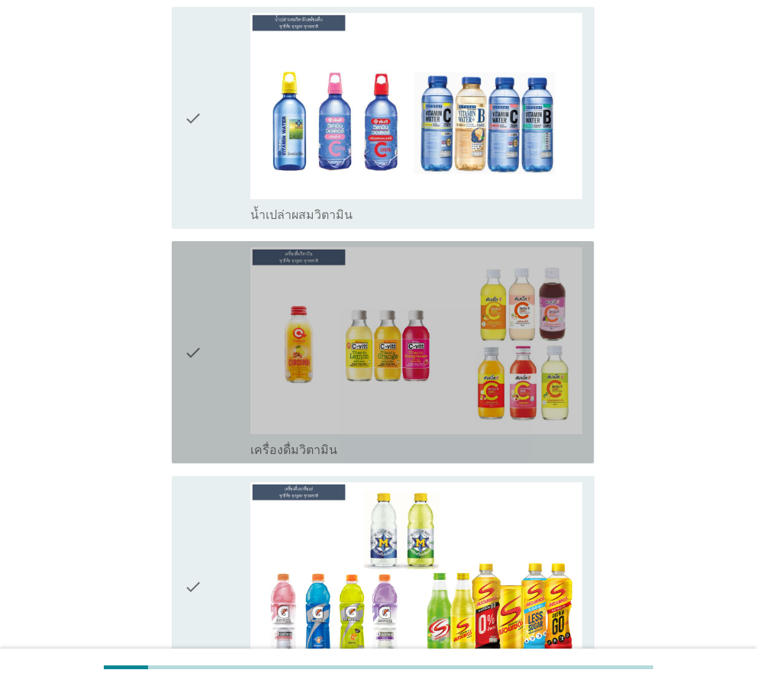
click at [214, 345] on div "check" at bounding box center [217, 352] width 66 height 210
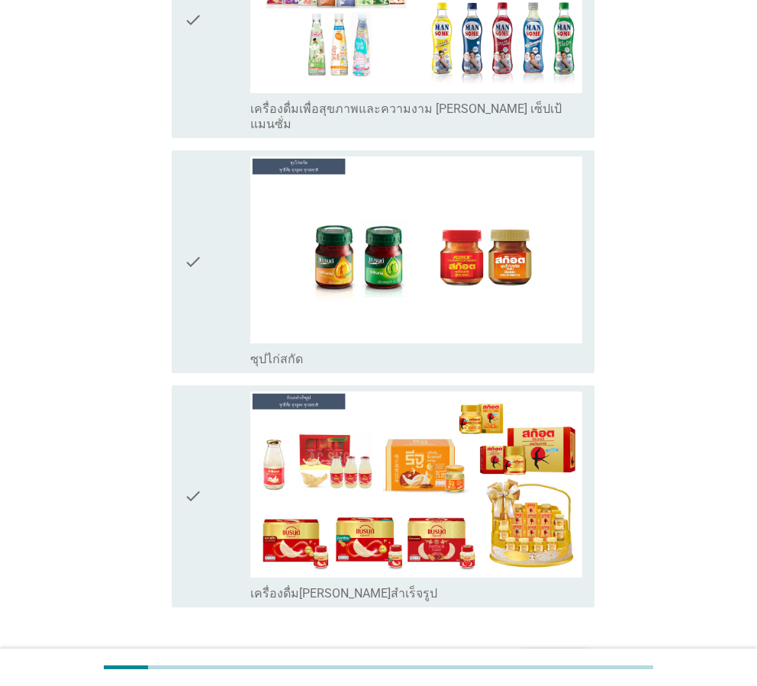
scroll to position [5407, 0]
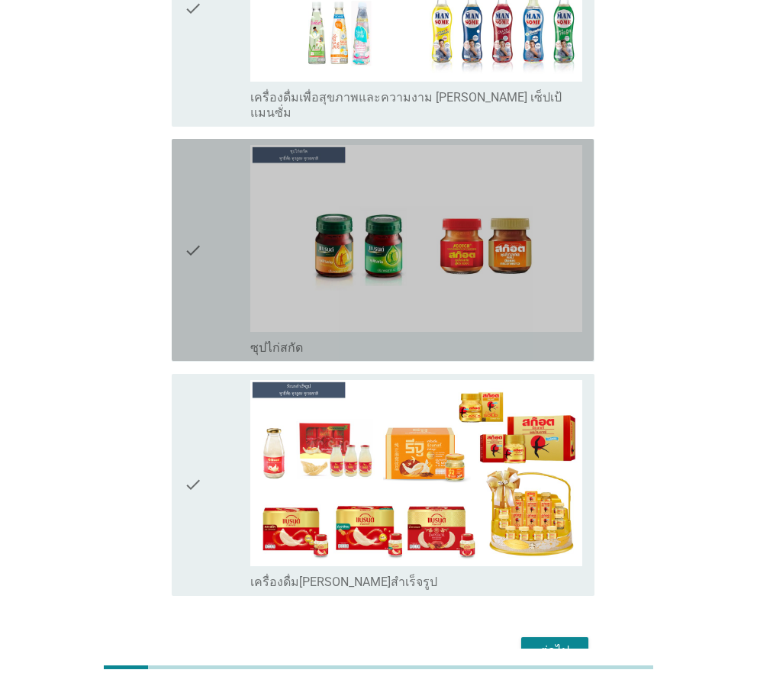
click at [217, 228] on div "check" at bounding box center [217, 250] width 66 height 210
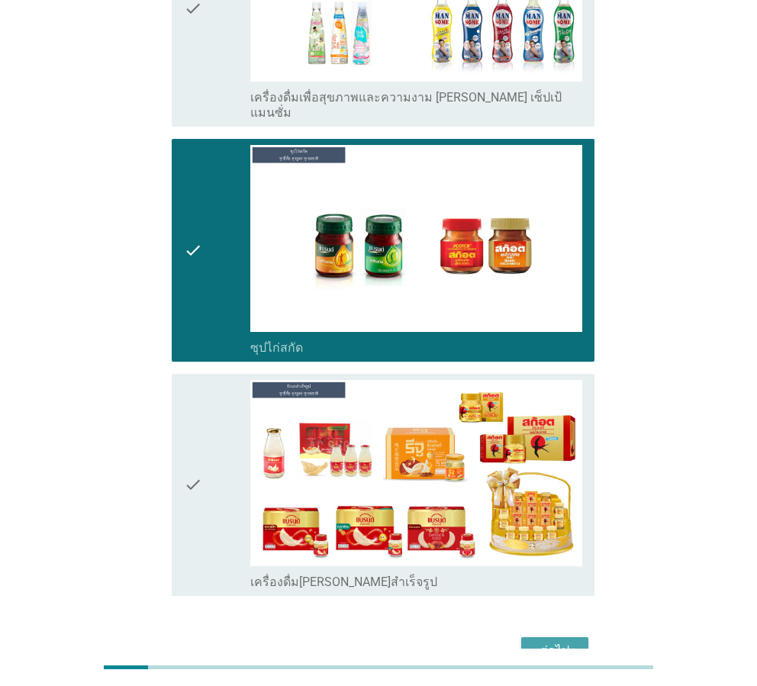
click at [560, 642] on div "ต่อไป" at bounding box center [554, 651] width 43 height 18
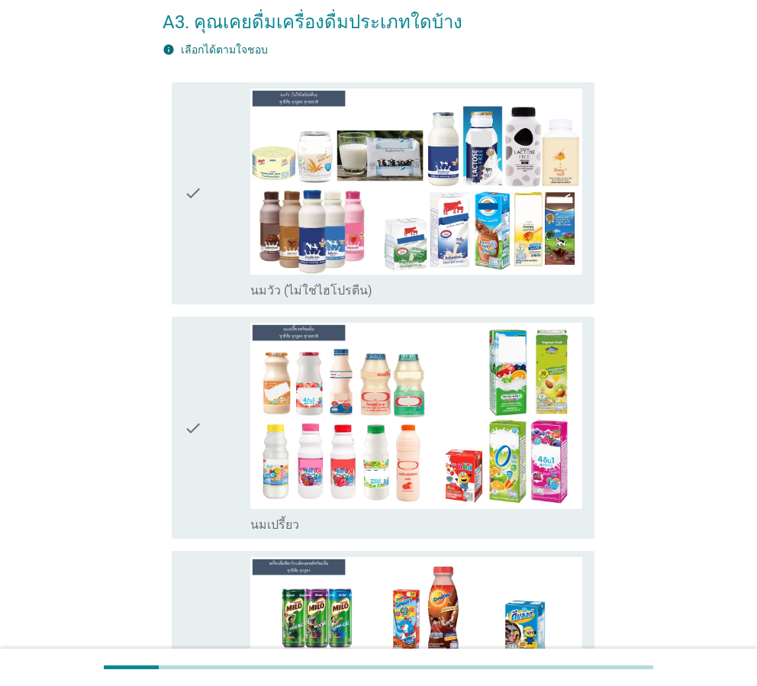
scroll to position [76, 0]
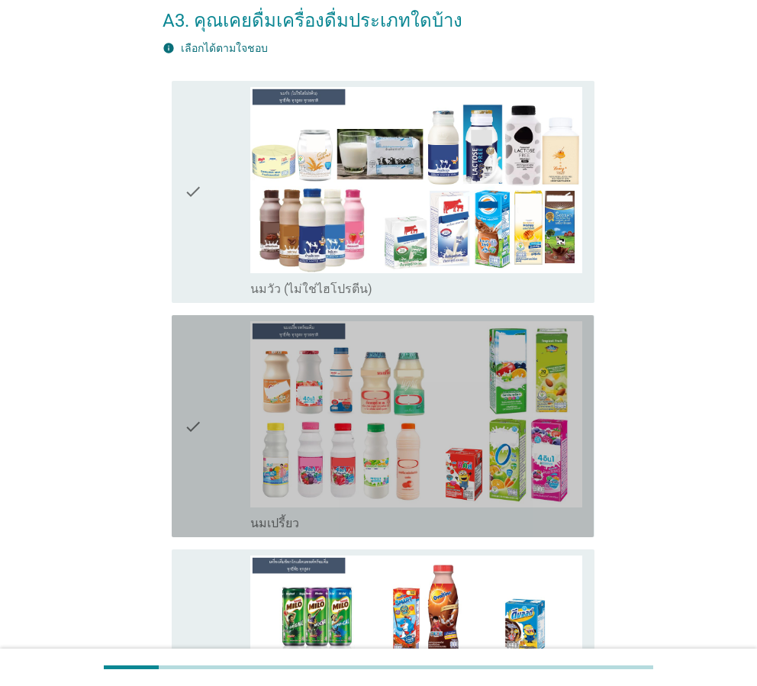
click at [211, 402] on div "check" at bounding box center [217, 426] width 66 height 210
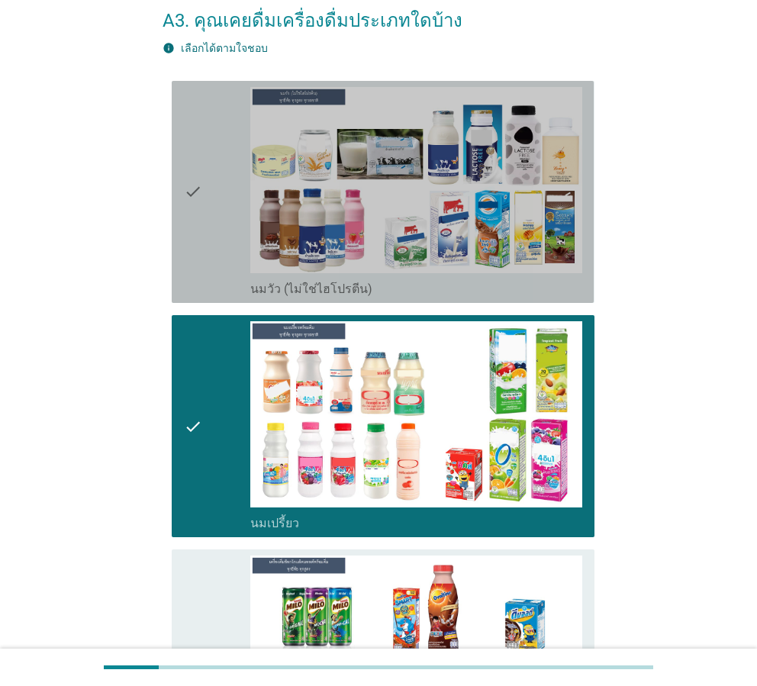
click at [224, 249] on div "check" at bounding box center [217, 192] width 66 height 210
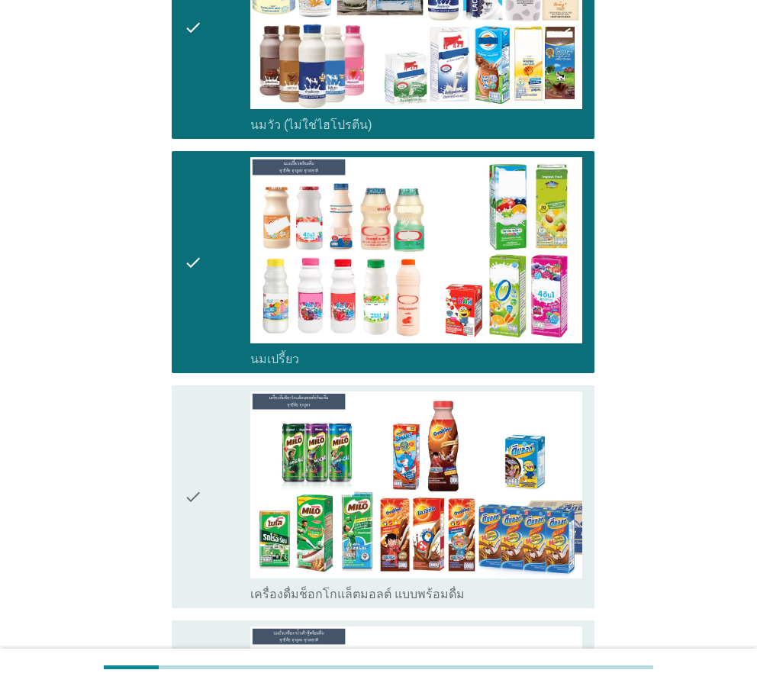
scroll to position [305, 0]
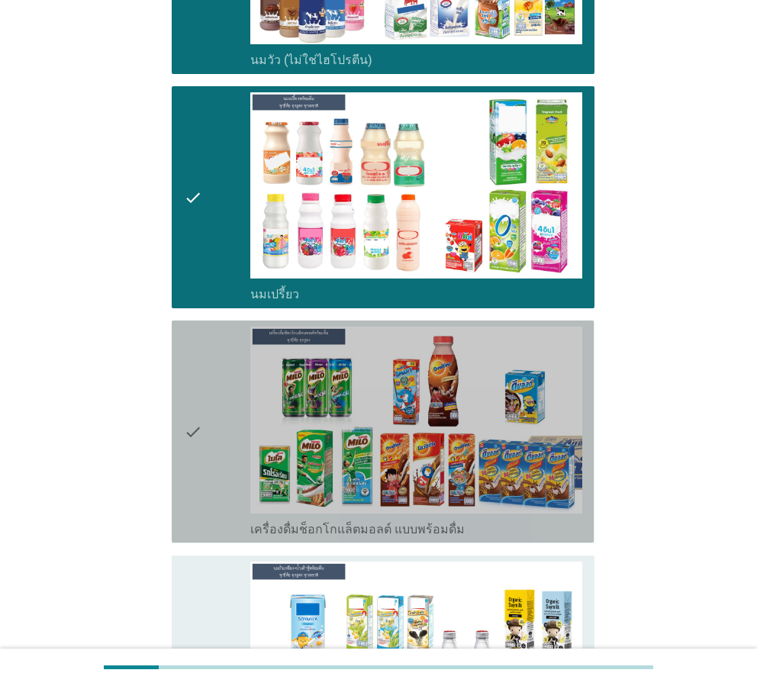
click at [226, 409] on div "check" at bounding box center [217, 432] width 66 height 210
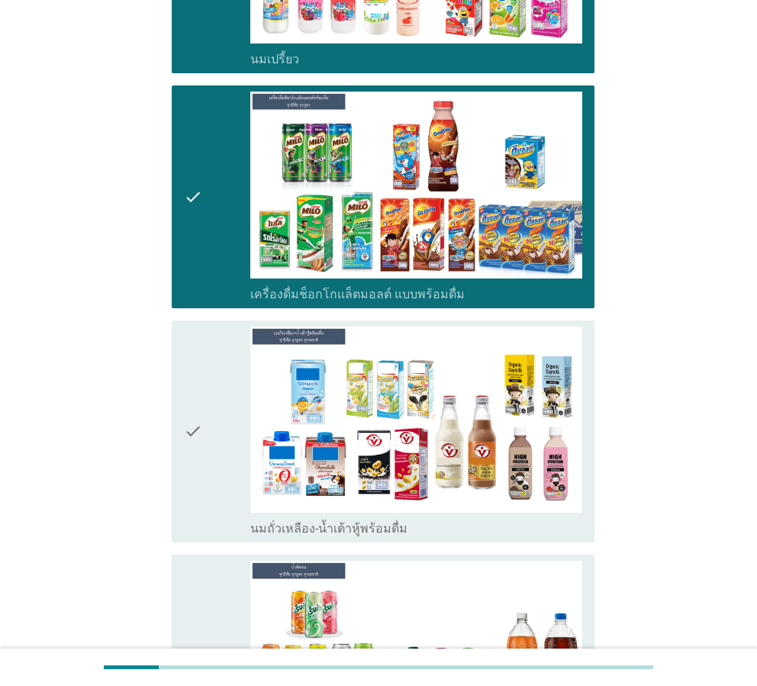
scroll to position [559, 0]
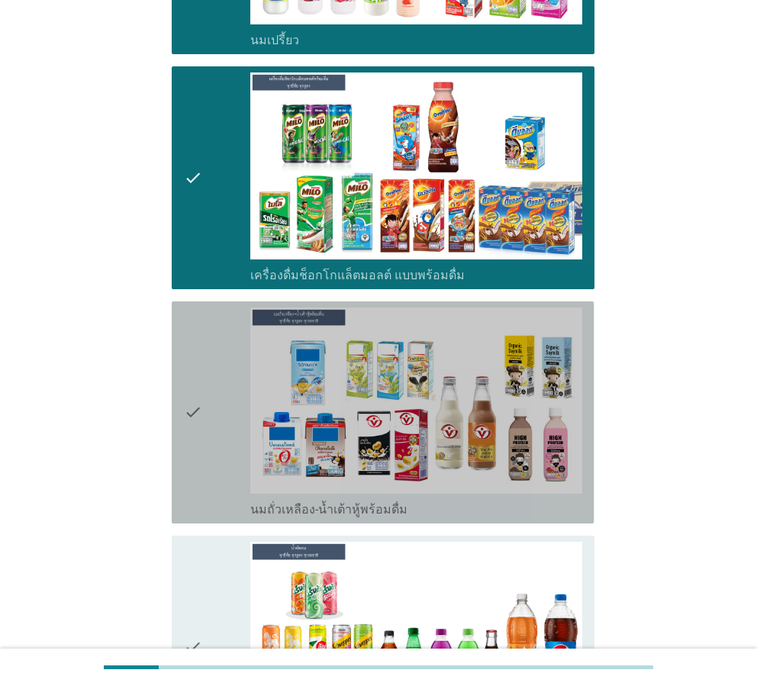
click at [234, 420] on div "check" at bounding box center [217, 413] width 66 height 210
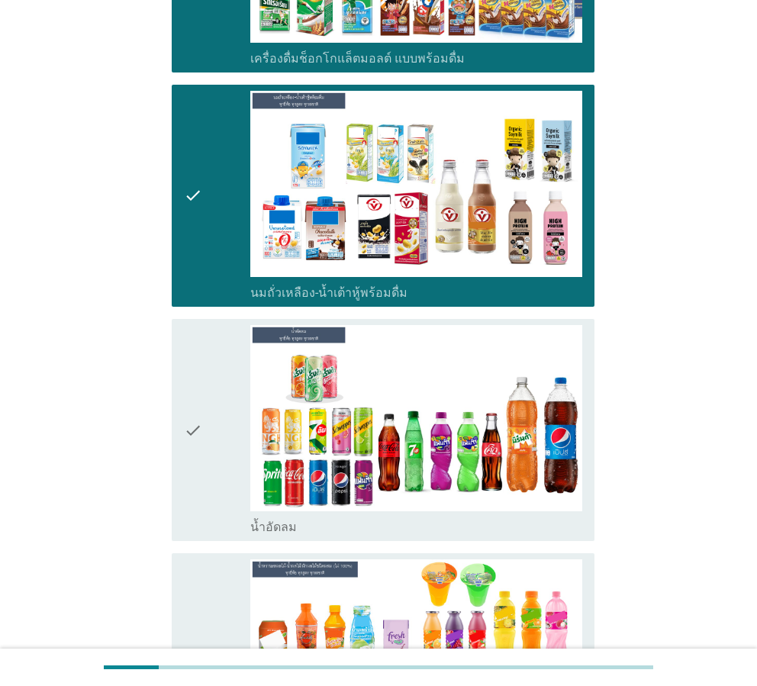
scroll to position [788, 0]
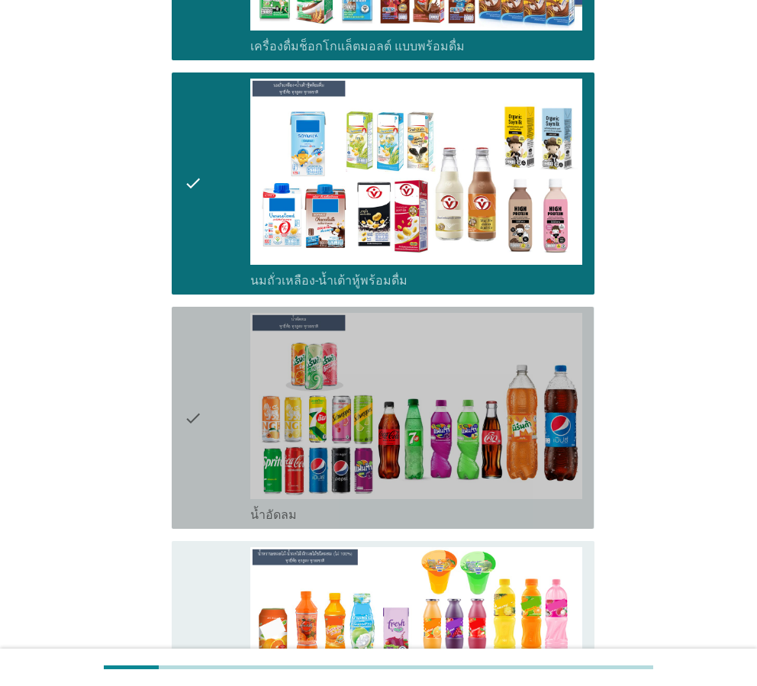
click at [224, 436] on div "check" at bounding box center [217, 418] width 66 height 210
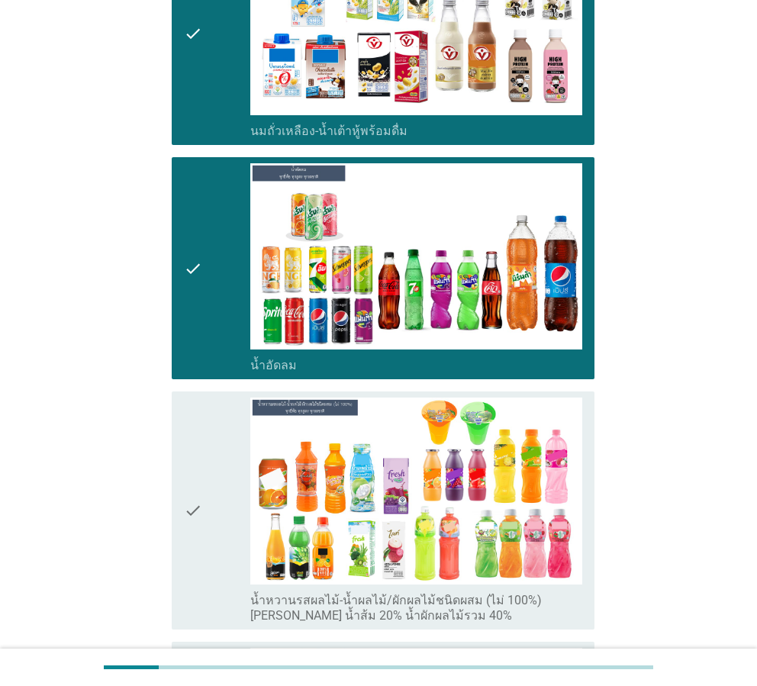
scroll to position [967, 0]
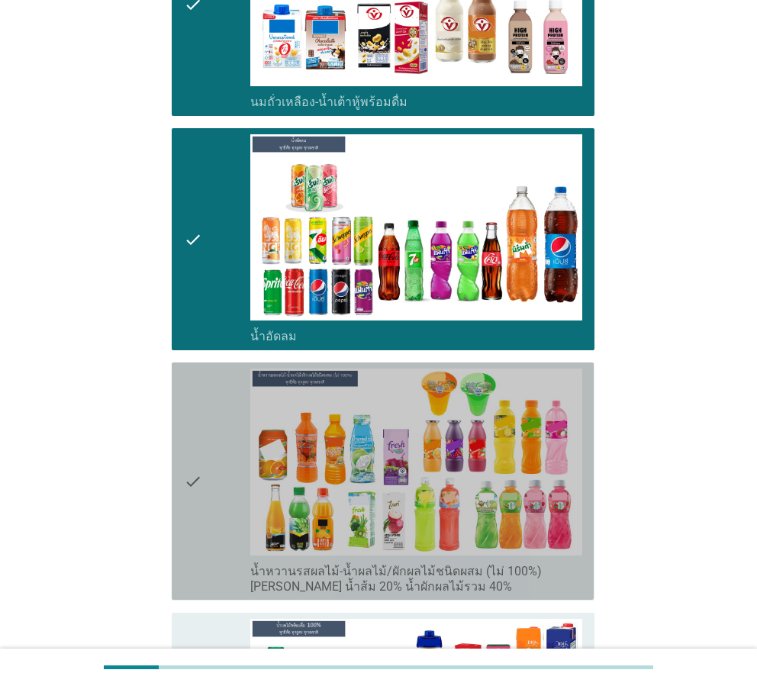
click at [222, 435] on div "check" at bounding box center [217, 481] width 66 height 225
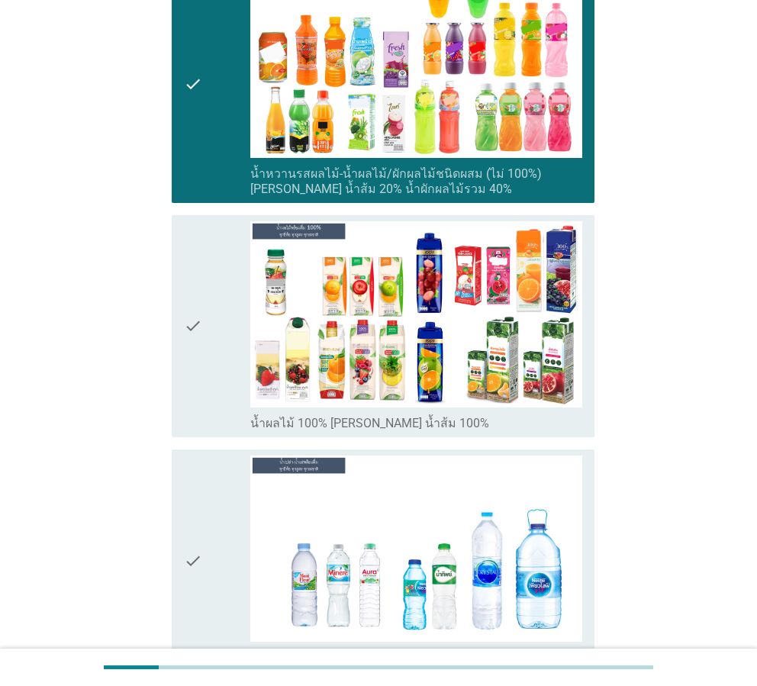
scroll to position [1374, 0]
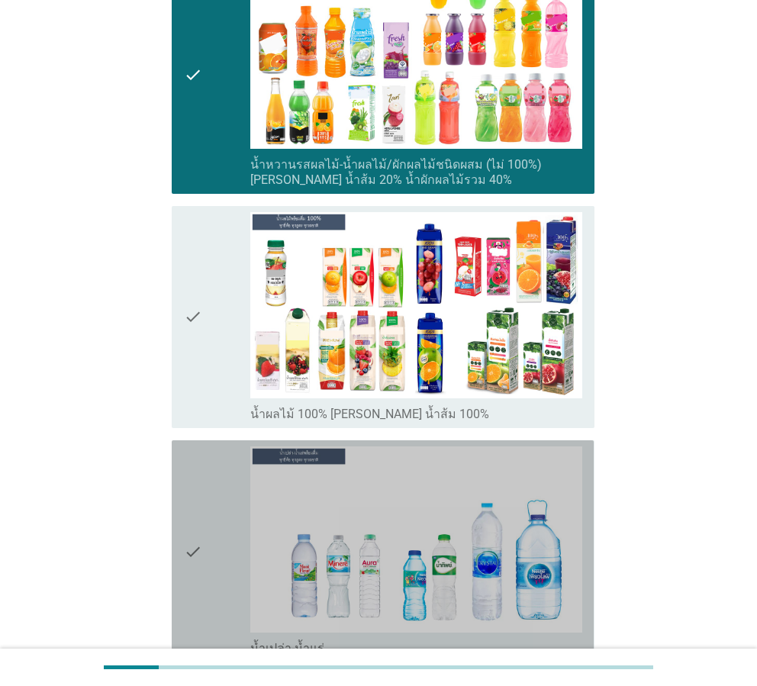
click at [221, 511] on div "check" at bounding box center [217, 551] width 66 height 210
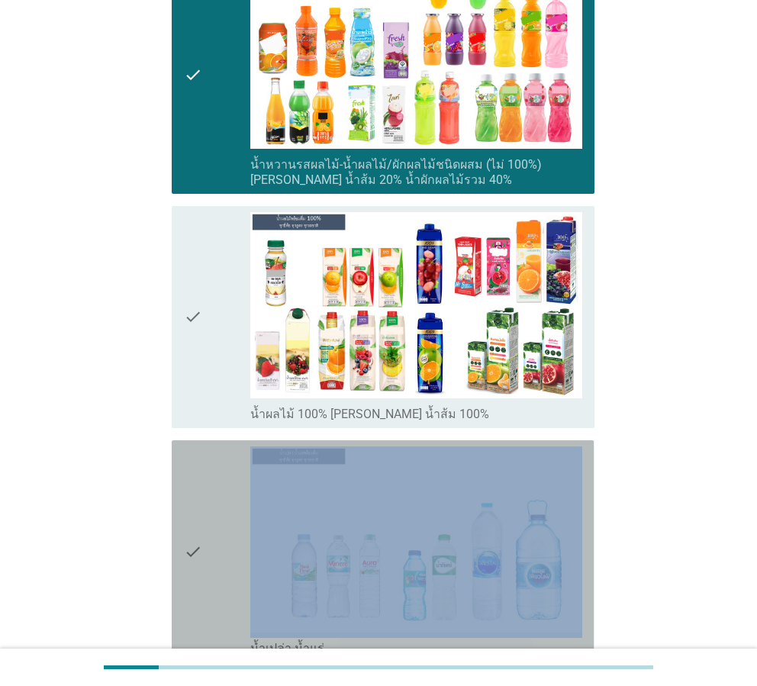
click at [219, 507] on div "check" at bounding box center [217, 551] width 66 height 210
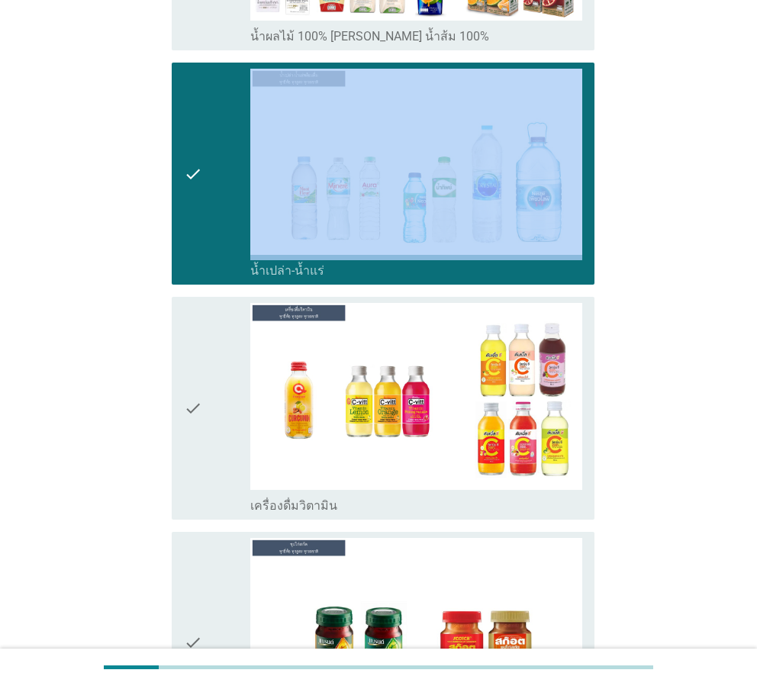
scroll to position [1755, 0]
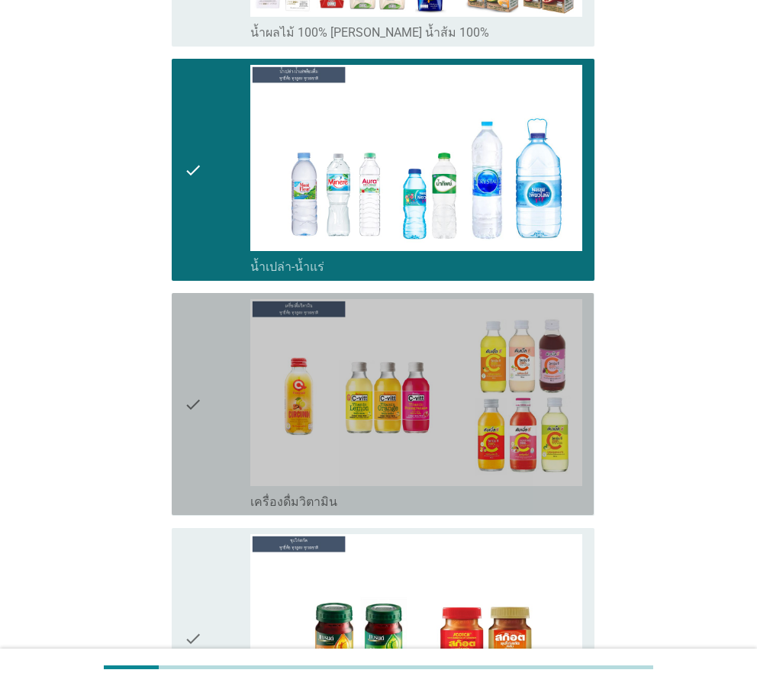
drag, startPoint x: 203, startPoint y: 451, endPoint x: 207, endPoint y: 459, distance: 8.5
click at [207, 459] on div "check" at bounding box center [217, 404] width 66 height 210
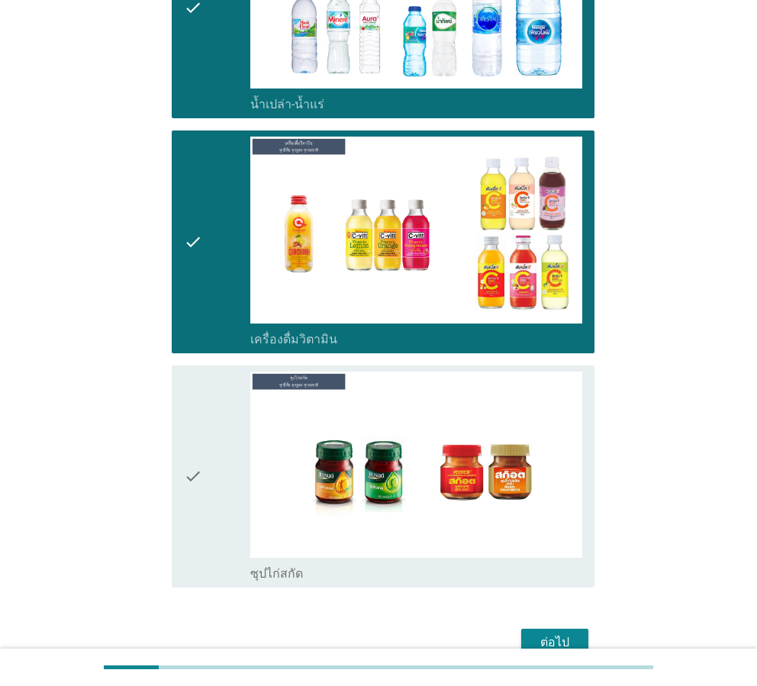
scroll to position [1998, 0]
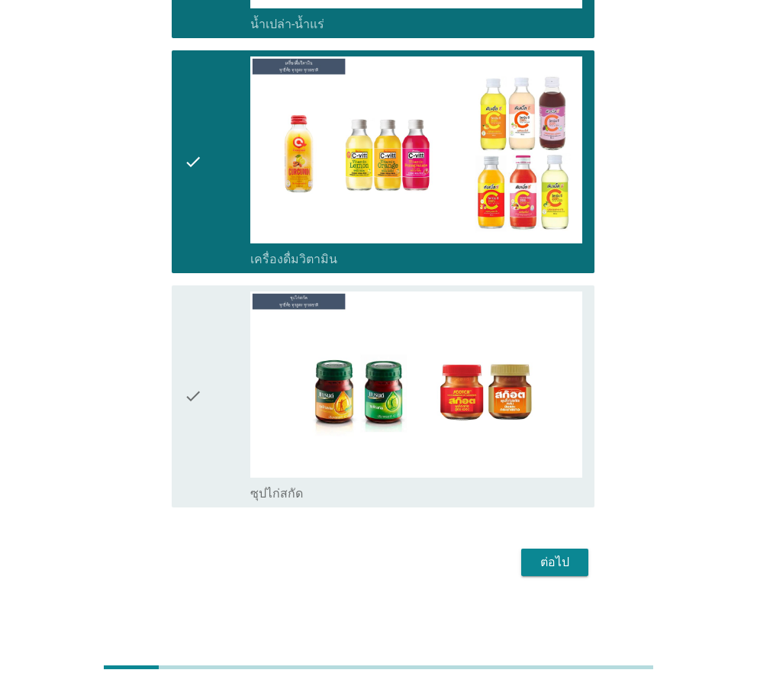
click at [558, 562] on div "ต่อไป" at bounding box center [554, 562] width 43 height 18
click at [558, 562] on div "ต่อไป" at bounding box center [378, 562] width 431 height 37
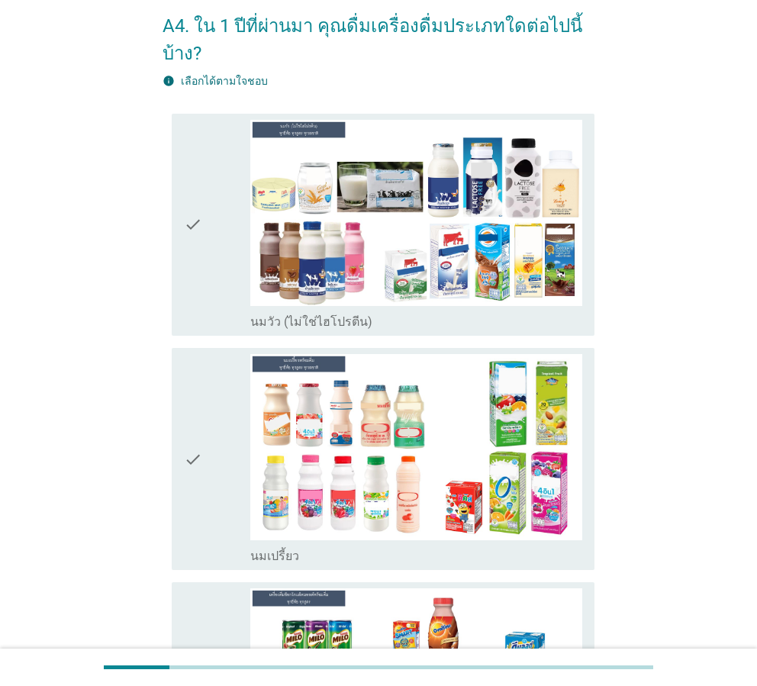
scroll to position [76, 0]
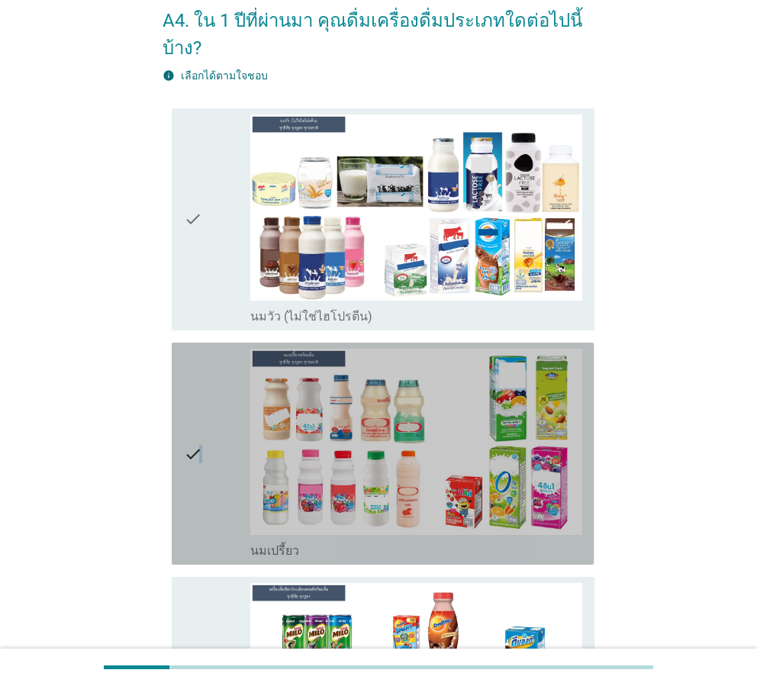
click at [201, 411] on icon "check" at bounding box center [193, 454] width 18 height 210
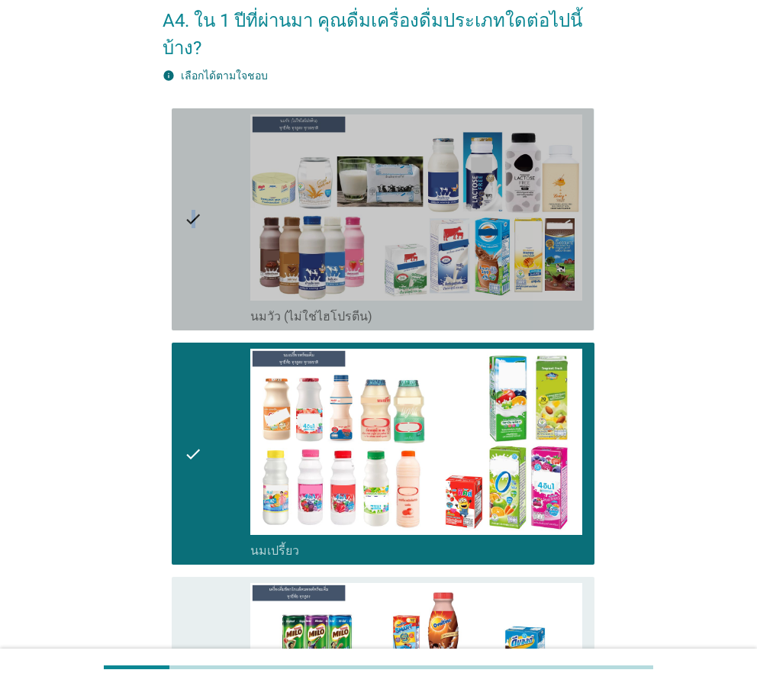
click at [195, 242] on icon "check" at bounding box center [193, 219] width 18 height 210
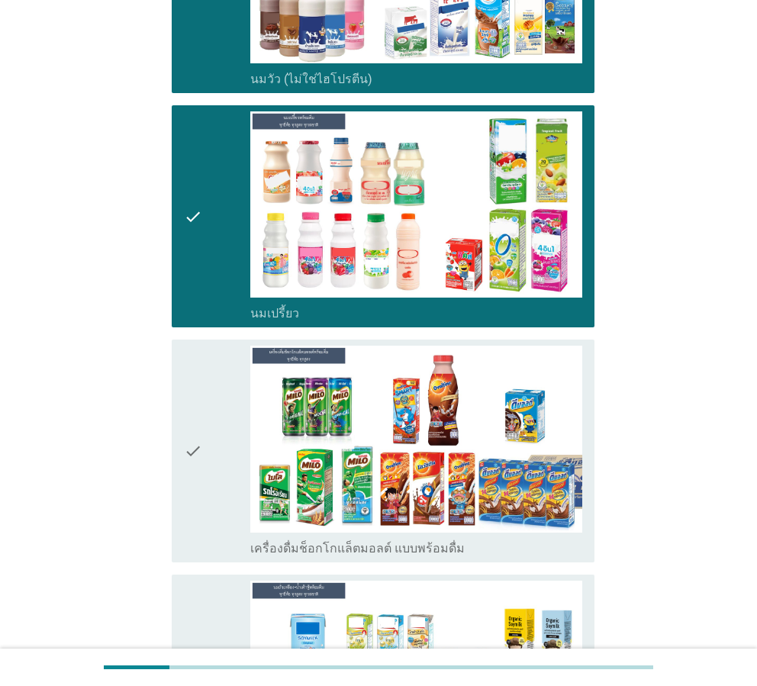
scroll to position [330, 0]
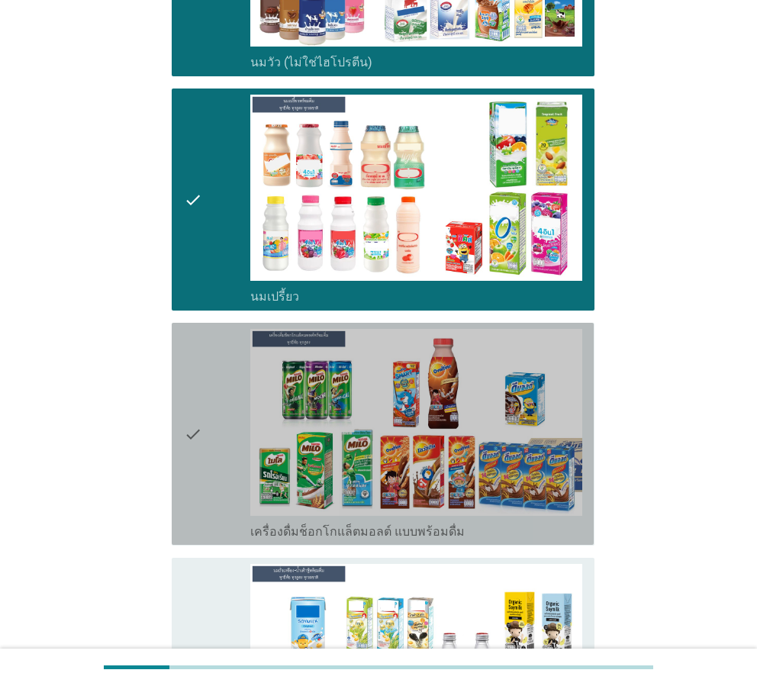
click at [220, 456] on div "check" at bounding box center [217, 434] width 66 height 210
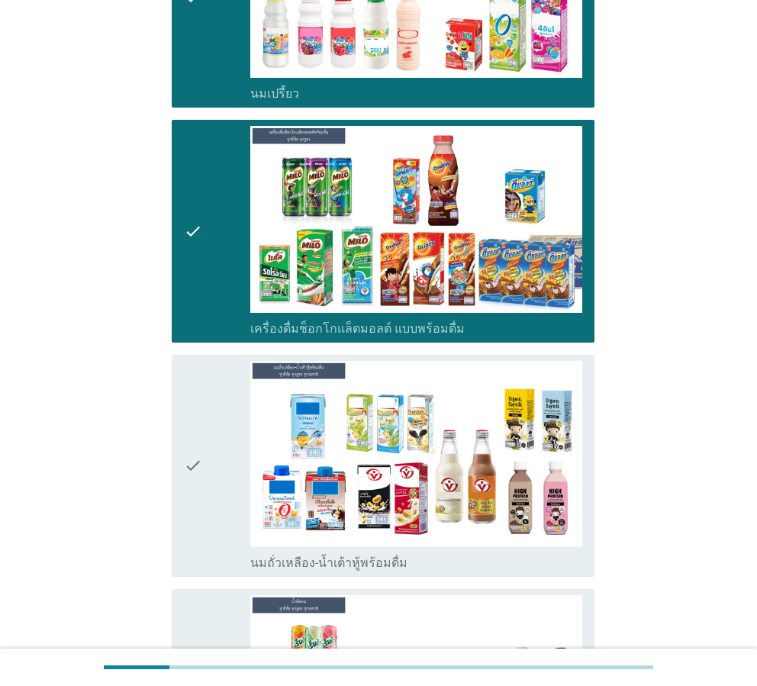
scroll to position [559, 0]
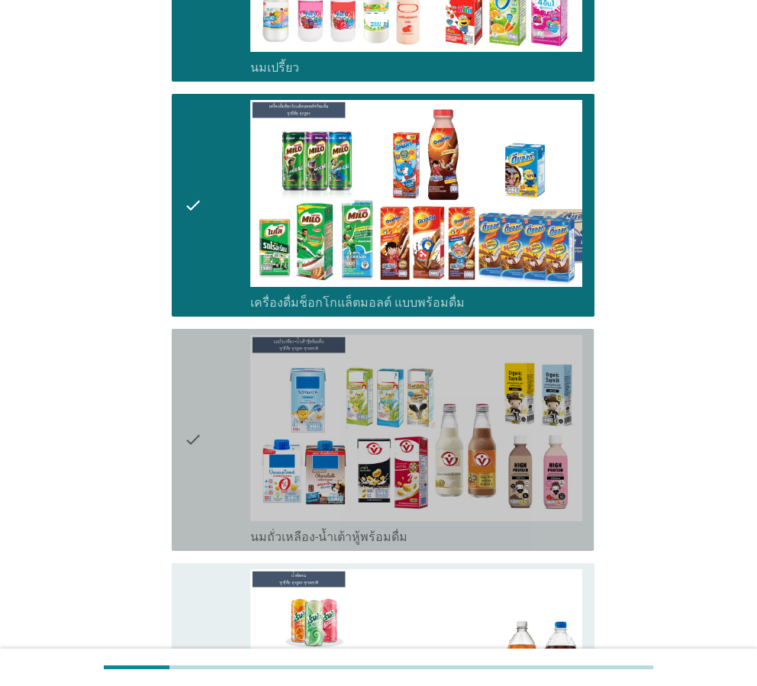
click at [218, 453] on div "check" at bounding box center [217, 440] width 66 height 210
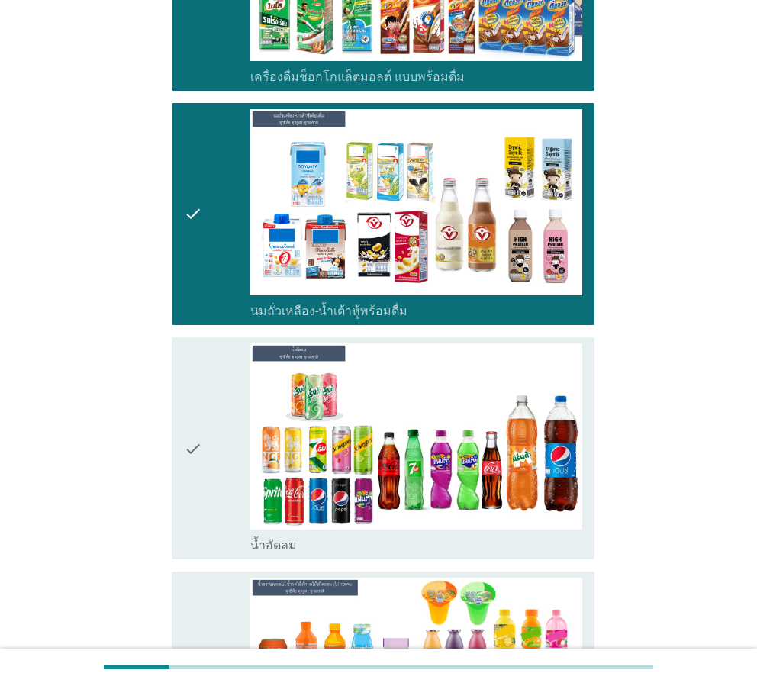
scroll to position [788, 0]
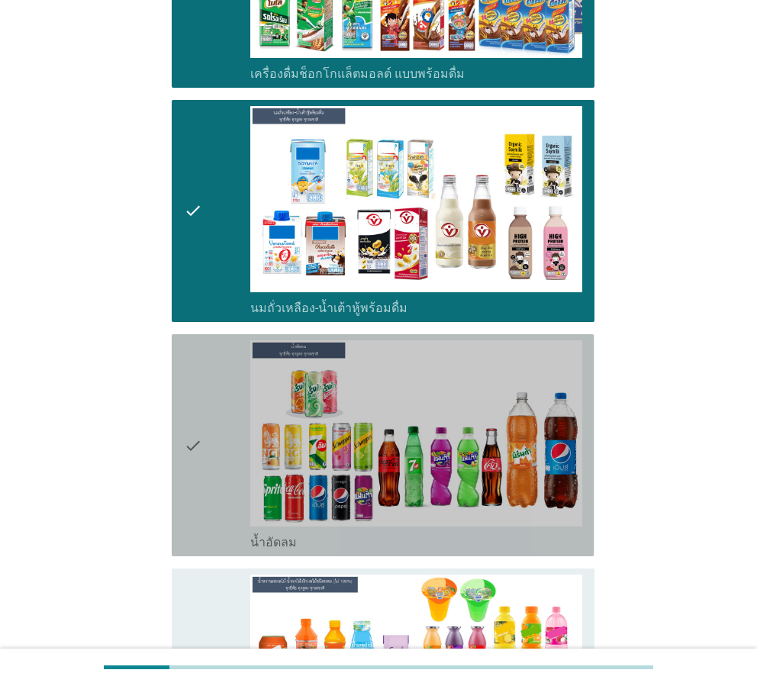
click at [219, 453] on div "check" at bounding box center [217, 445] width 66 height 210
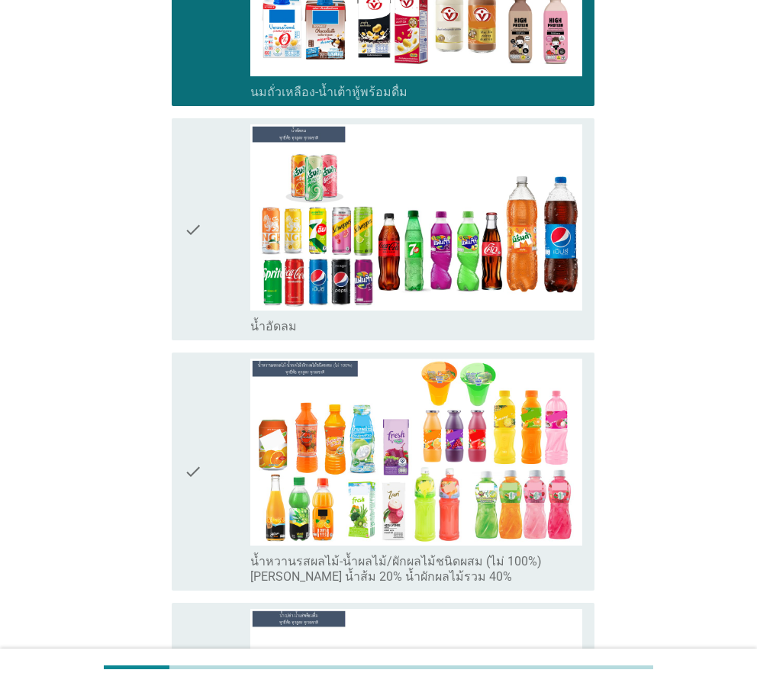
scroll to position [1017, 0]
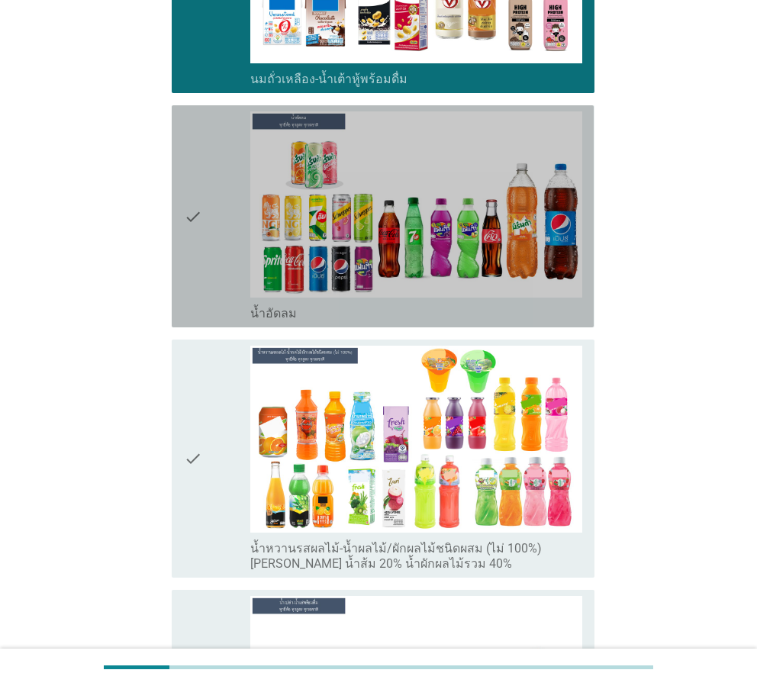
click at [224, 277] on div "check" at bounding box center [217, 216] width 66 height 210
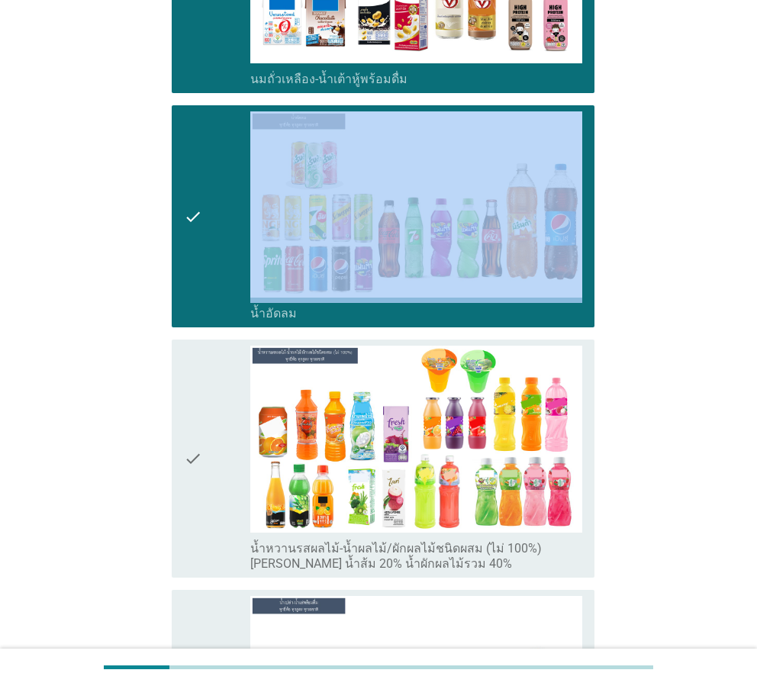
click at [224, 277] on div "check" at bounding box center [217, 216] width 66 height 210
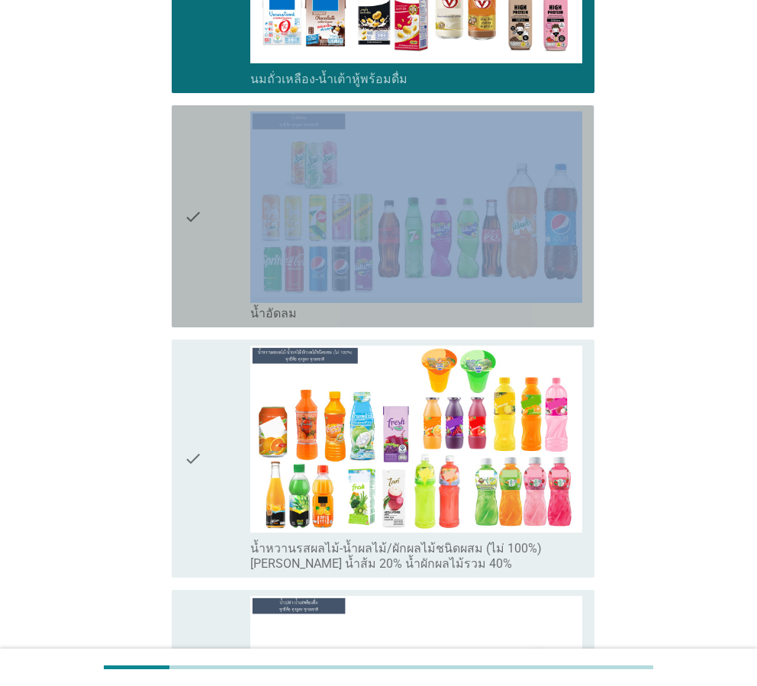
click at [224, 277] on div "check" at bounding box center [217, 216] width 66 height 210
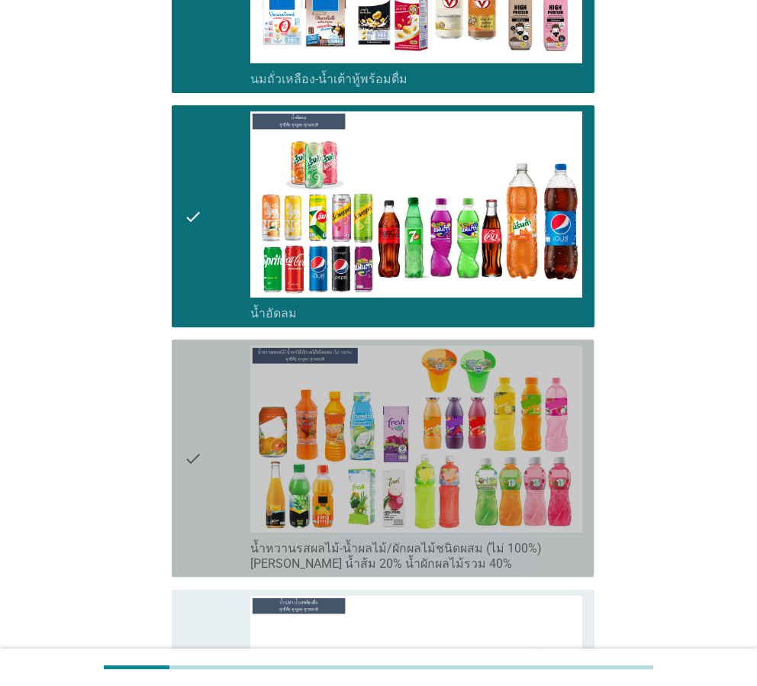
click at [230, 418] on div "check" at bounding box center [217, 458] width 66 height 225
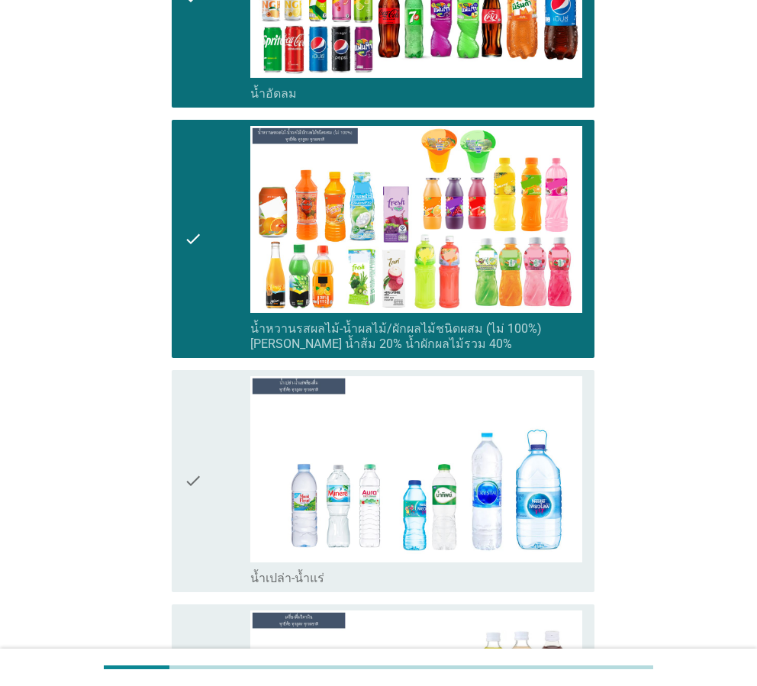
scroll to position [1272, 0]
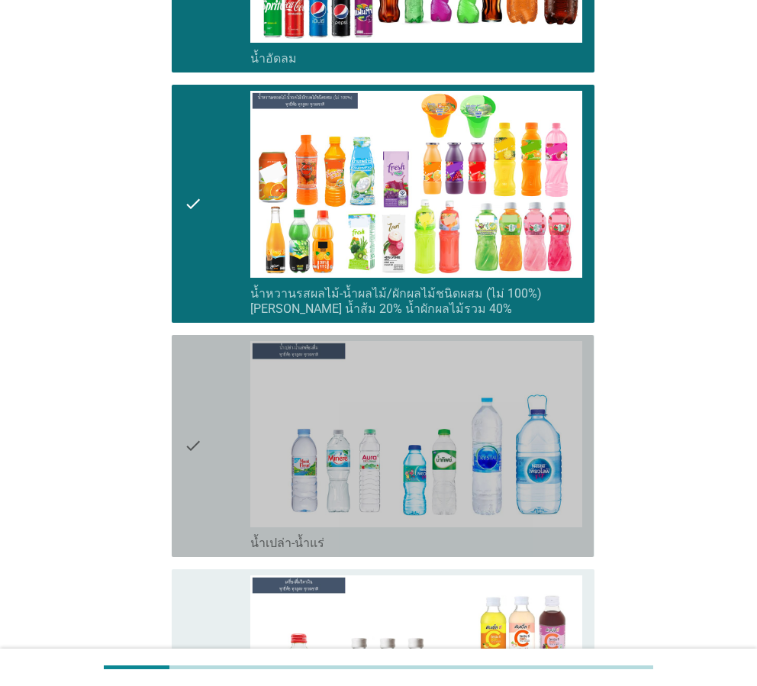
click at [231, 459] on div "check" at bounding box center [217, 446] width 66 height 210
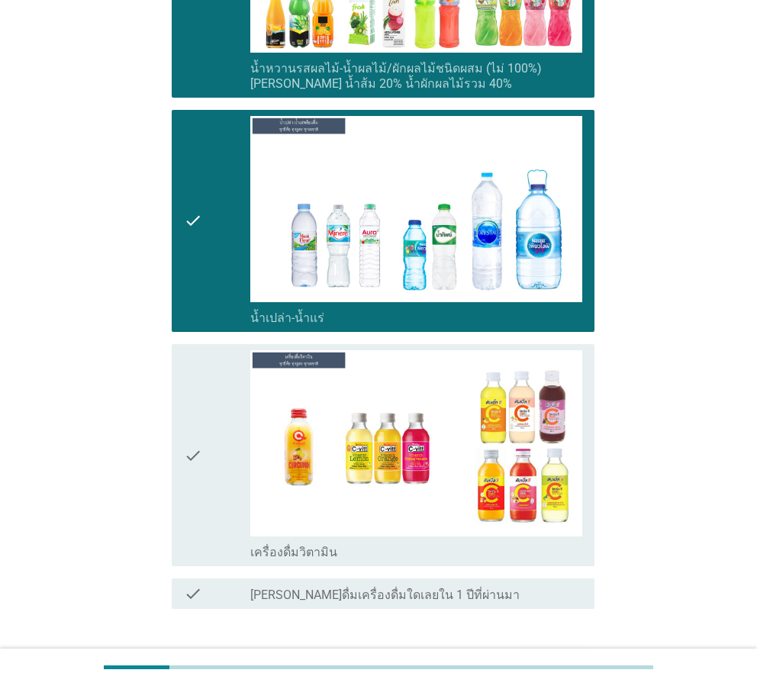
scroll to position [1501, 0]
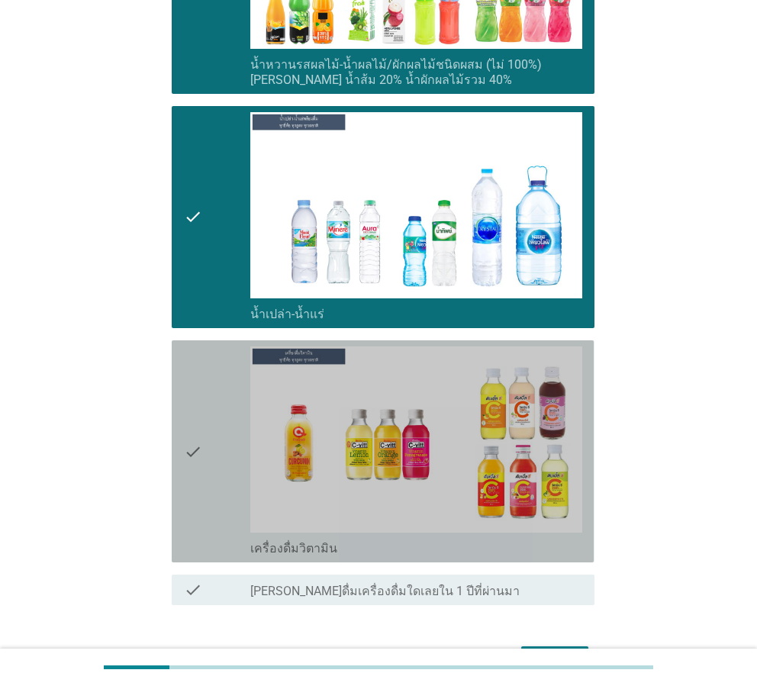
click at [212, 456] on div "check" at bounding box center [217, 451] width 66 height 210
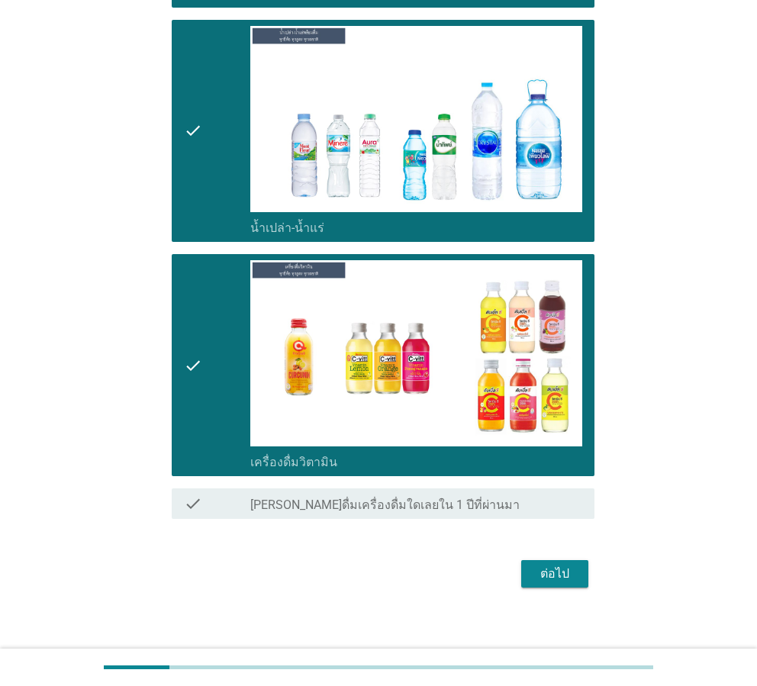
scroll to position [1599, 0]
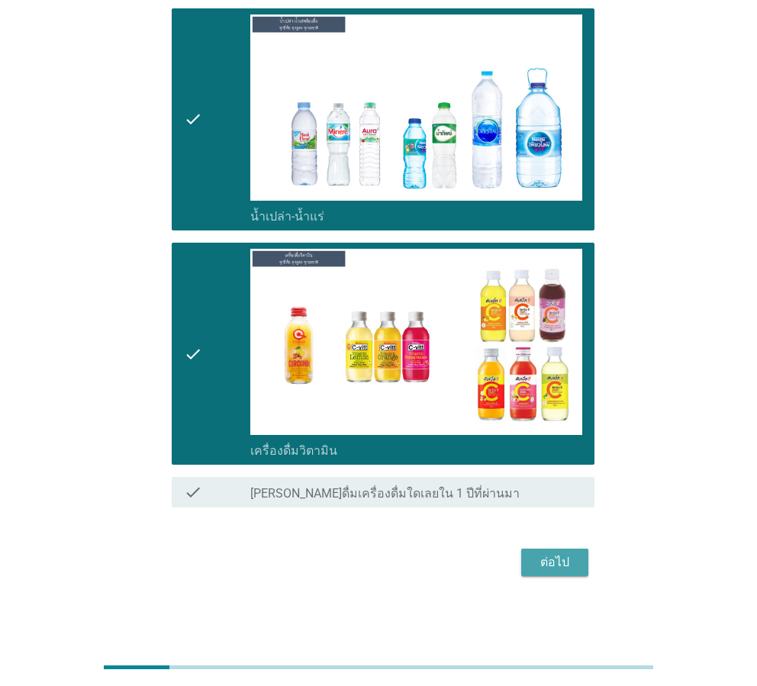
click at [563, 561] on div "ต่อไป" at bounding box center [554, 562] width 43 height 18
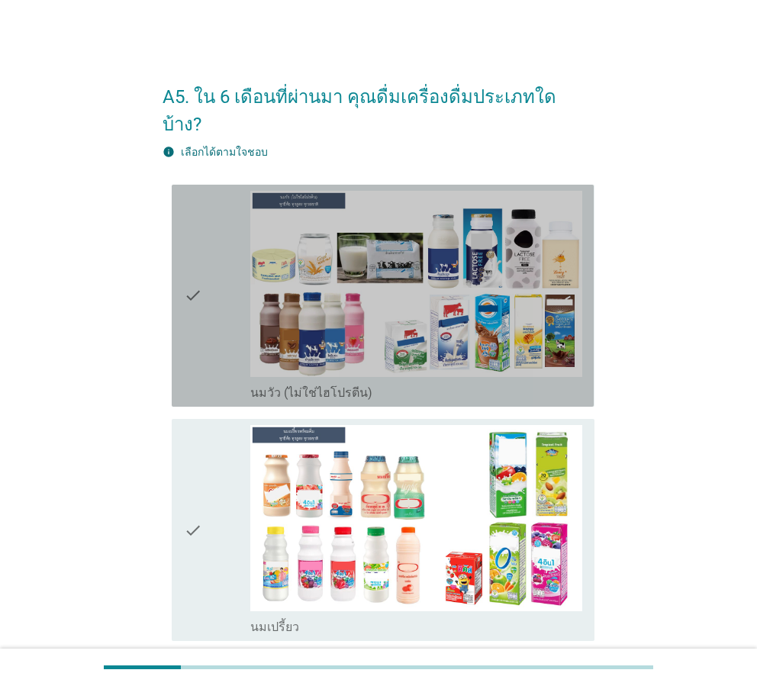
click at [211, 309] on div "check" at bounding box center [217, 296] width 66 height 210
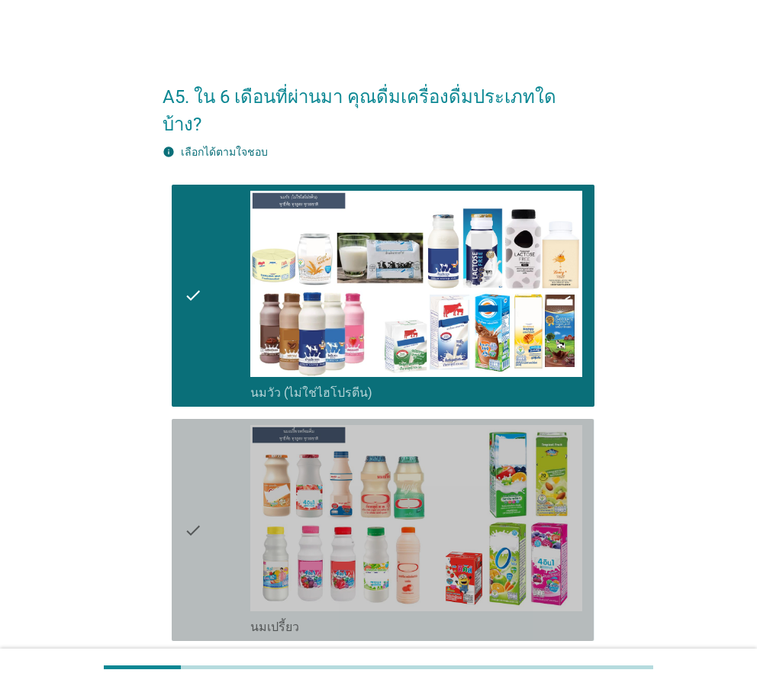
click at [227, 462] on div "check" at bounding box center [217, 530] width 66 height 210
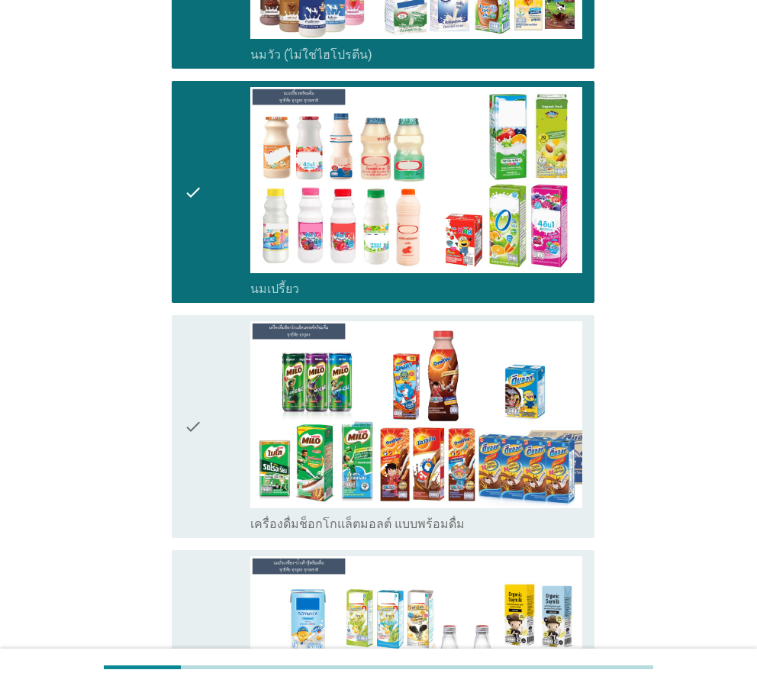
scroll to position [382, 0]
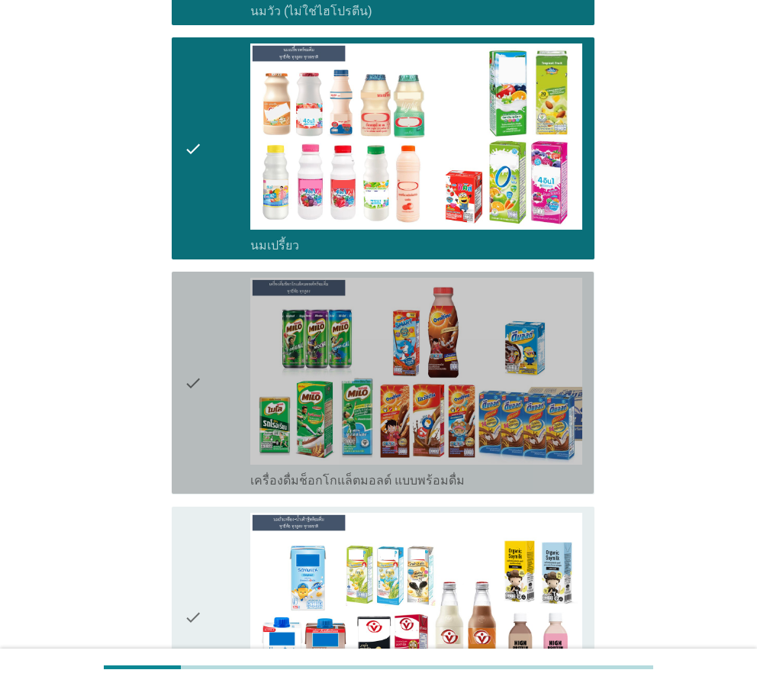
click at [199, 434] on icon "check" at bounding box center [193, 383] width 18 height 210
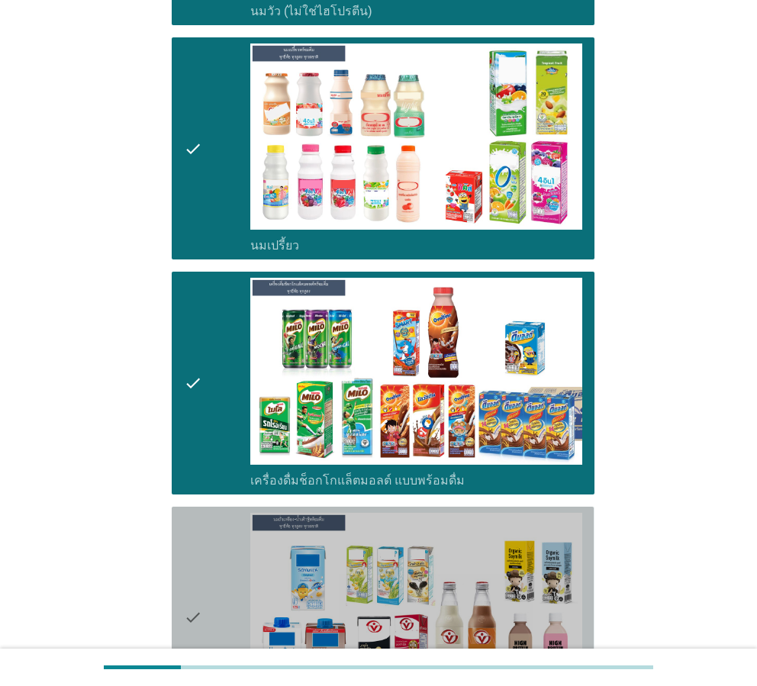
click at [227, 557] on div "check" at bounding box center [217, 618] width 66 height 210
click at [228, 556] on div "check" at bounding box center [217, 618] width 66 height 210
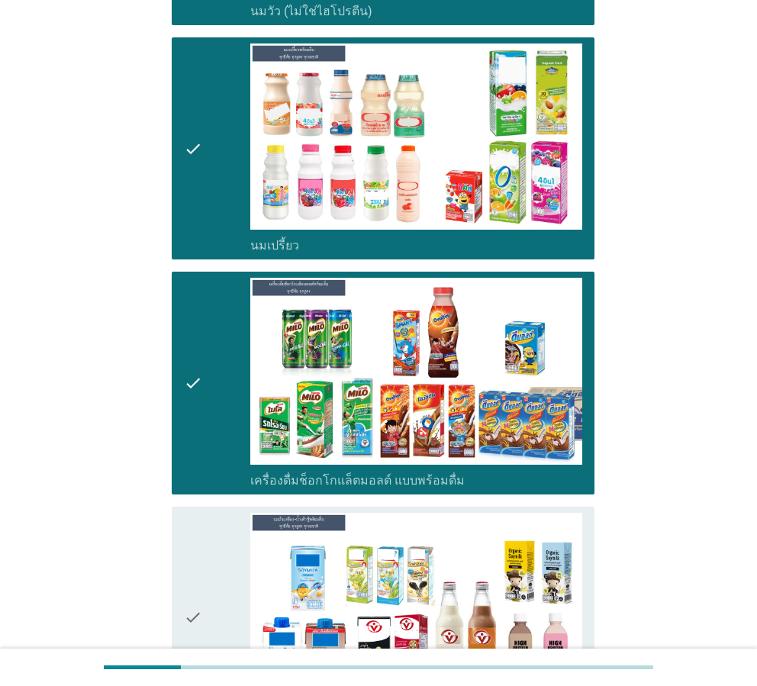
scroll to position [407, 0]
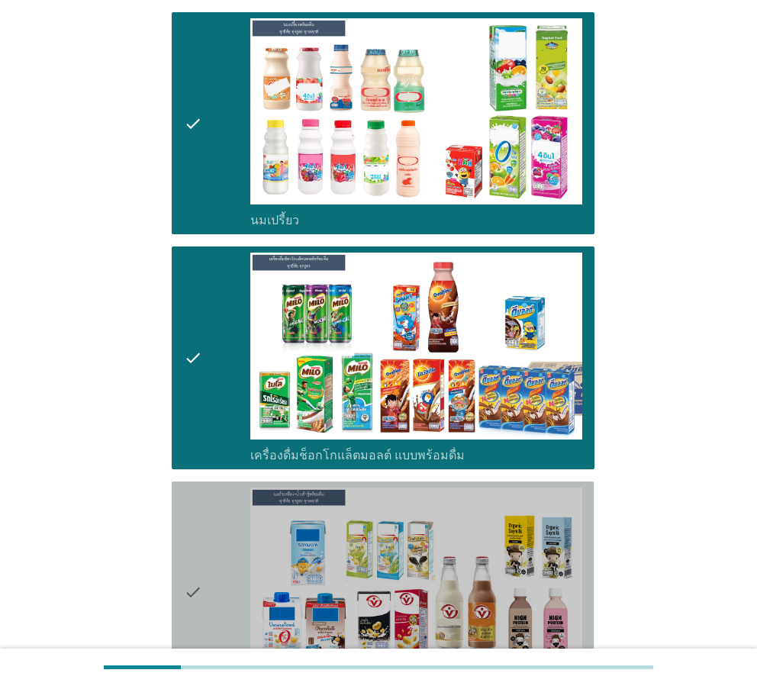
click at [230, 538] on div "check" at bounding box center [217, 593] width 66 height 210
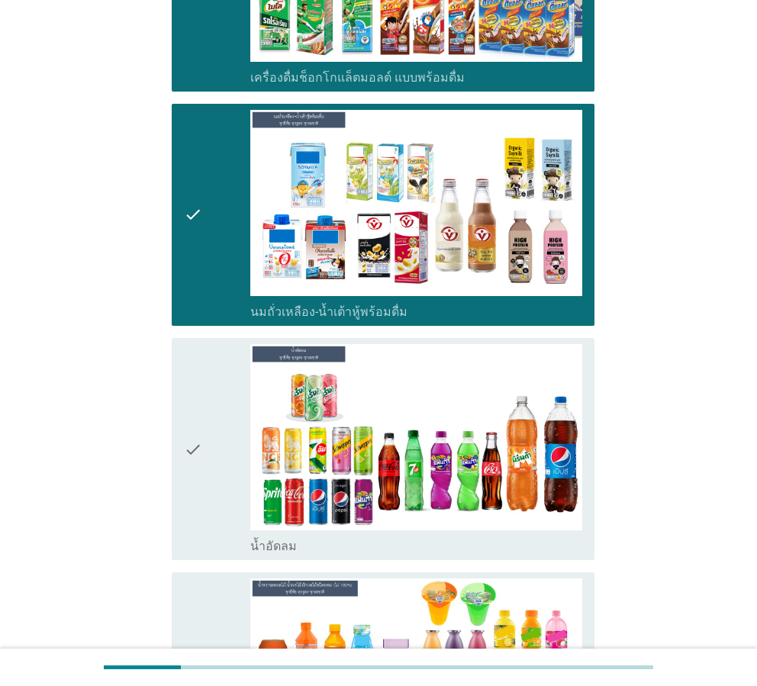
scroll to position [788, 0]
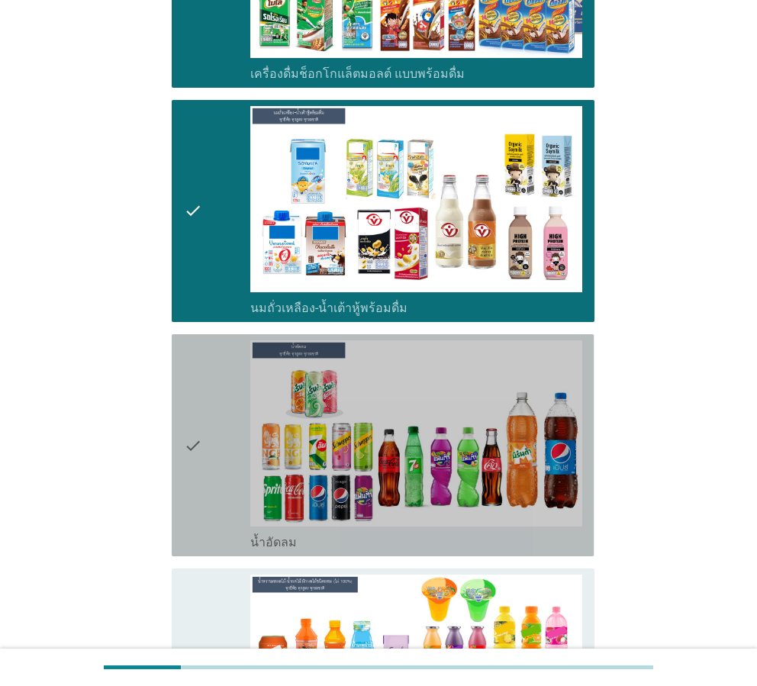
click at [217, 472] on div "check" at bounding box center [217, 445] width 66 height 210
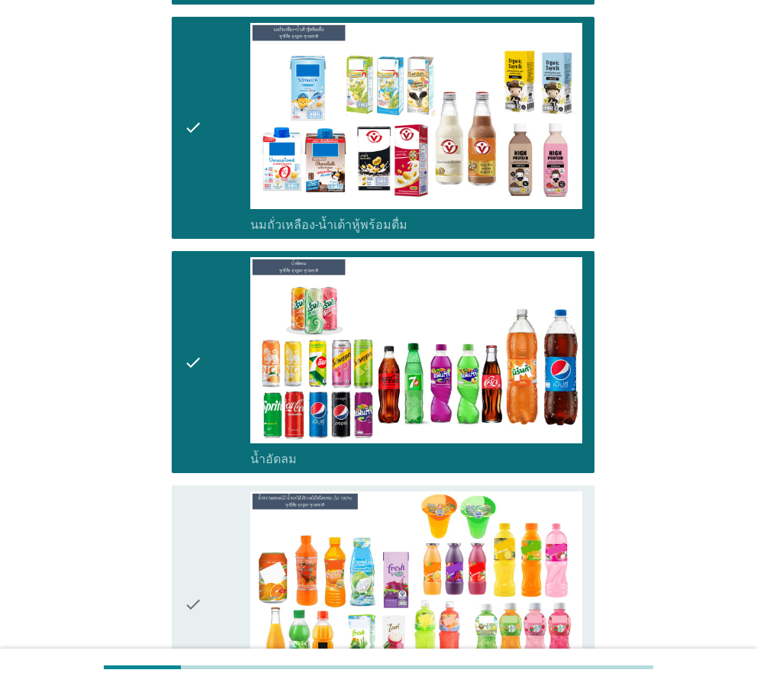
scroll to position [916, 0]
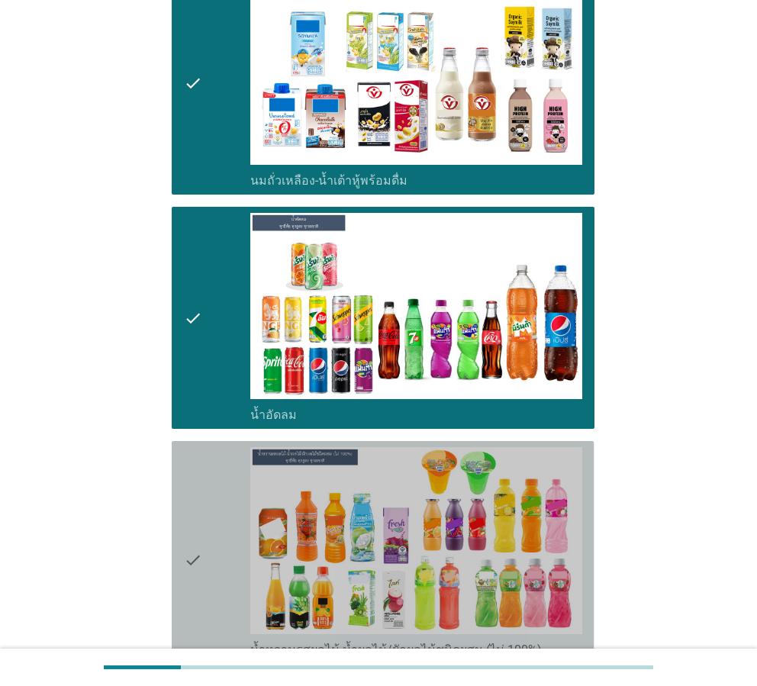
click at [215, 507] on div "check" at bounding box center [217, 559] width 66 height 225
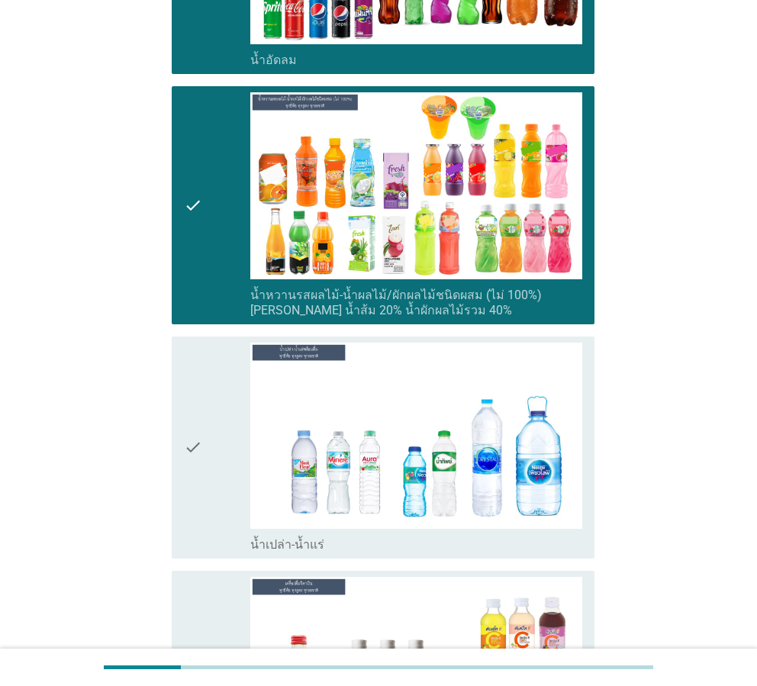
scroll to position [1272, 0]
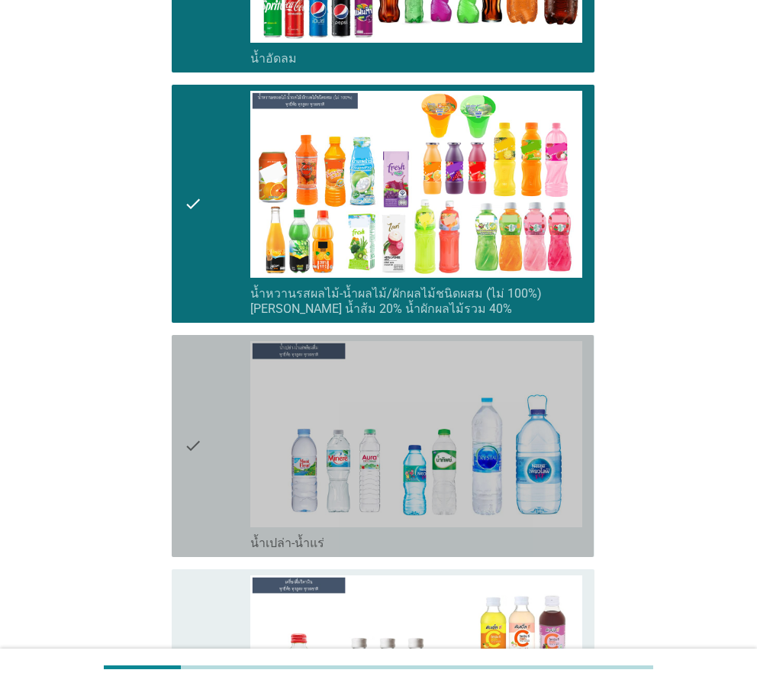
click at [196, 472] on icon "check" at bounding box center [193, 446] width 18 height 210
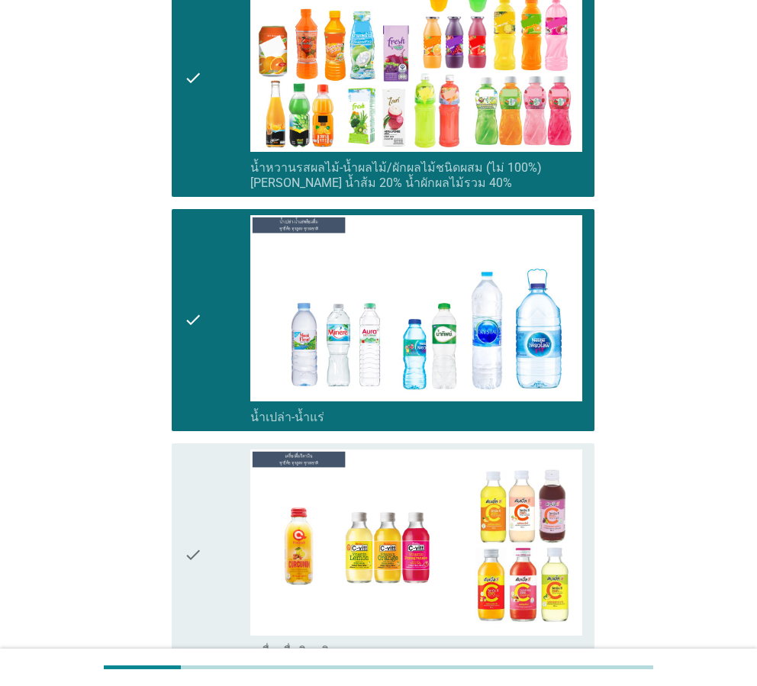
scroll to position [1425, 0]
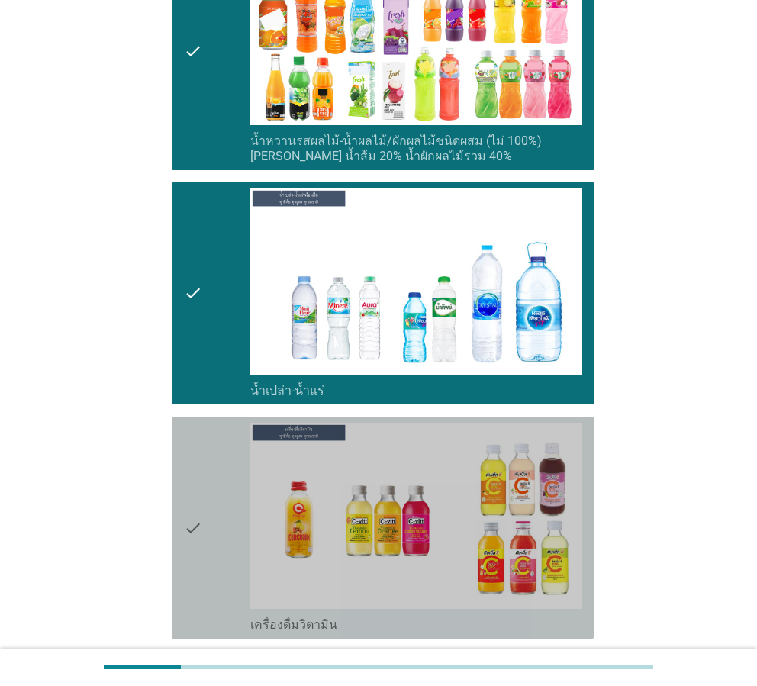
click at [219, 487] on div "check" at bounding box center [217, 528] width 66 height 210
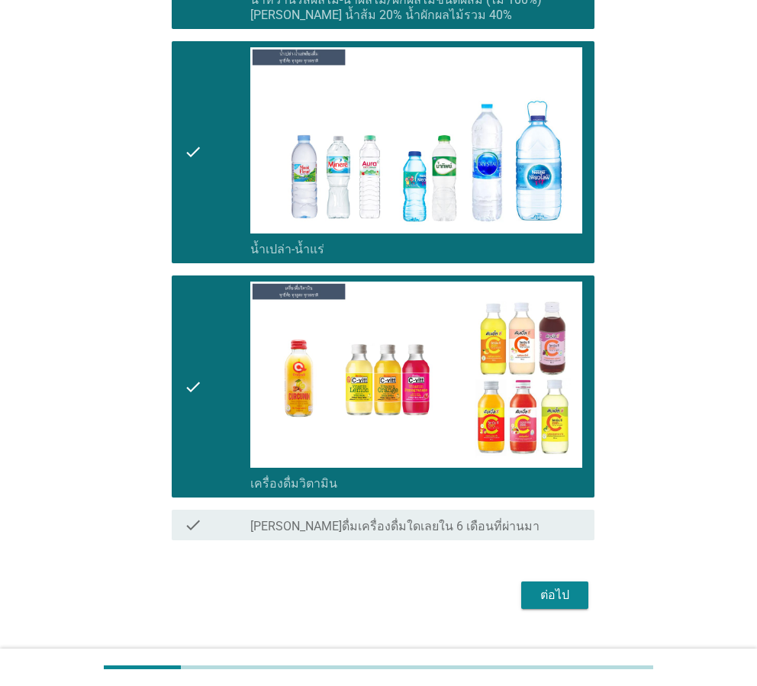
scroll to position [1571, 0]
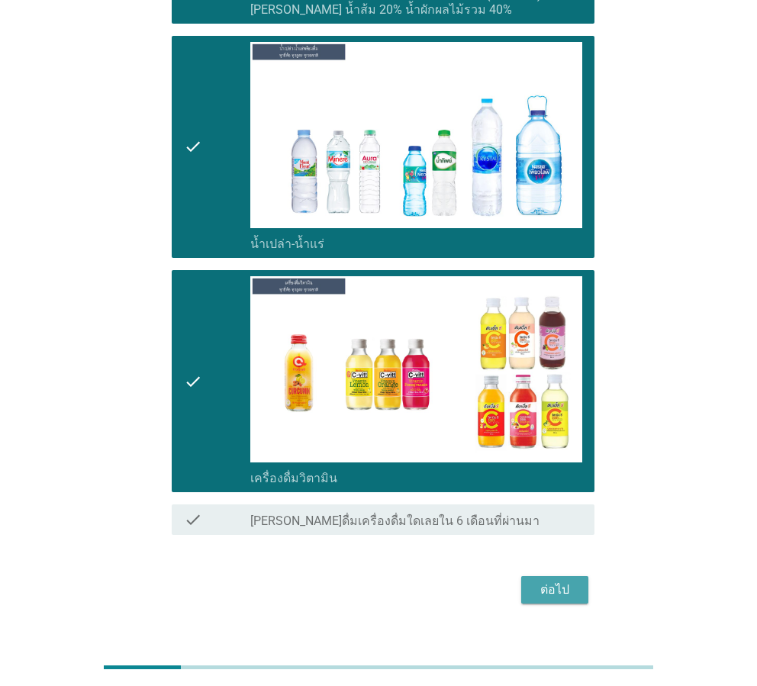
click at [561, 581] on div "ต่อไป" at bounding box center [554, 590] width 43 height 18
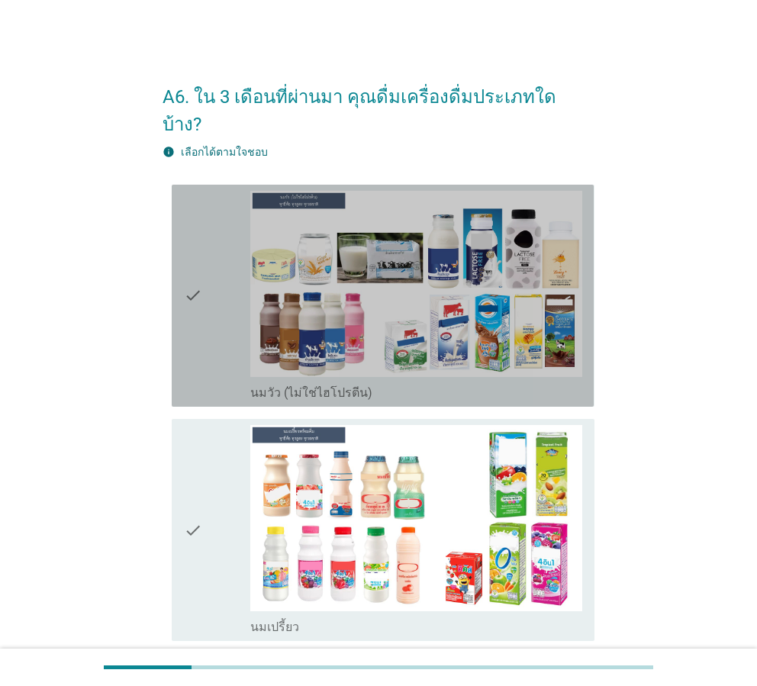
click at [217, 326] on div "check" at bounding box center [217, 296] width 66 height 210
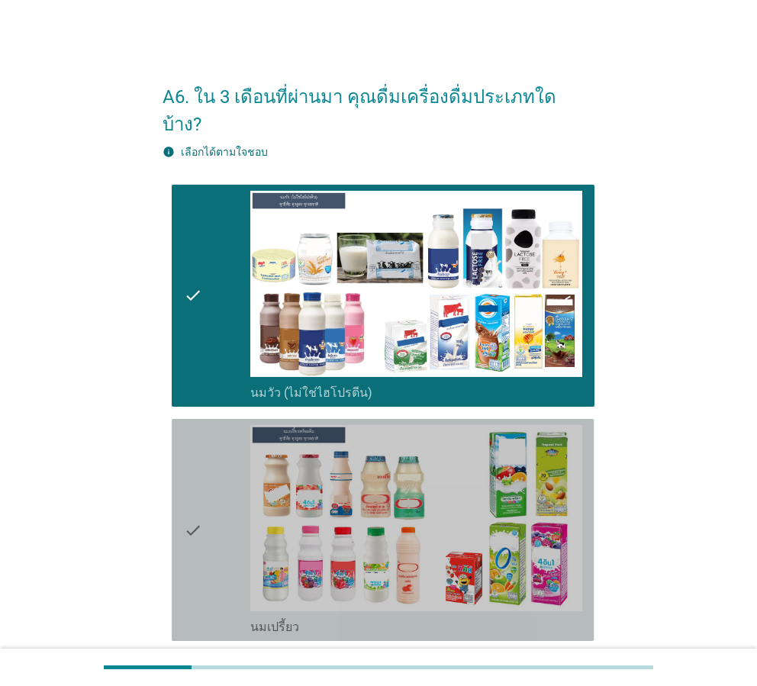
click at [203, 464] on div "check" at bounding box center [217, 530] width 66 height 210
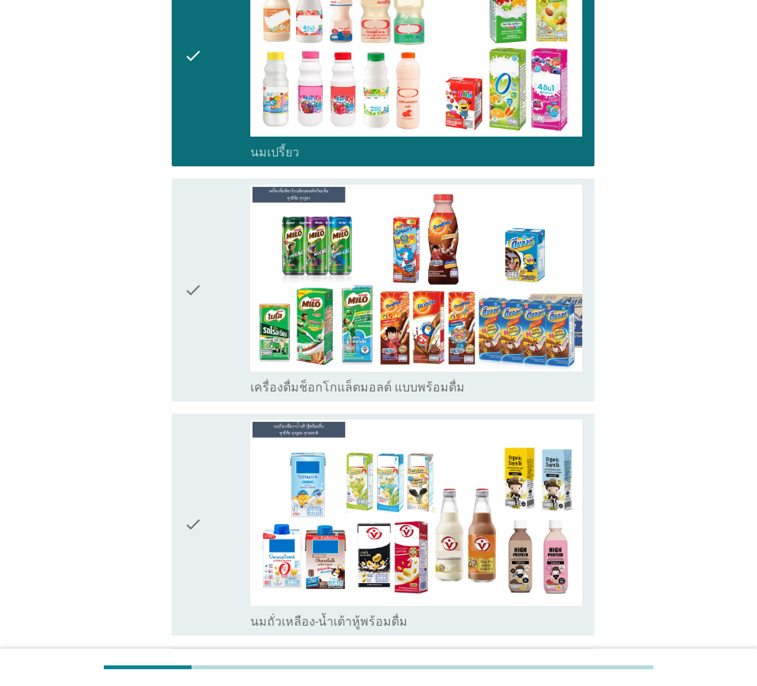
scroll to position [483, 0]
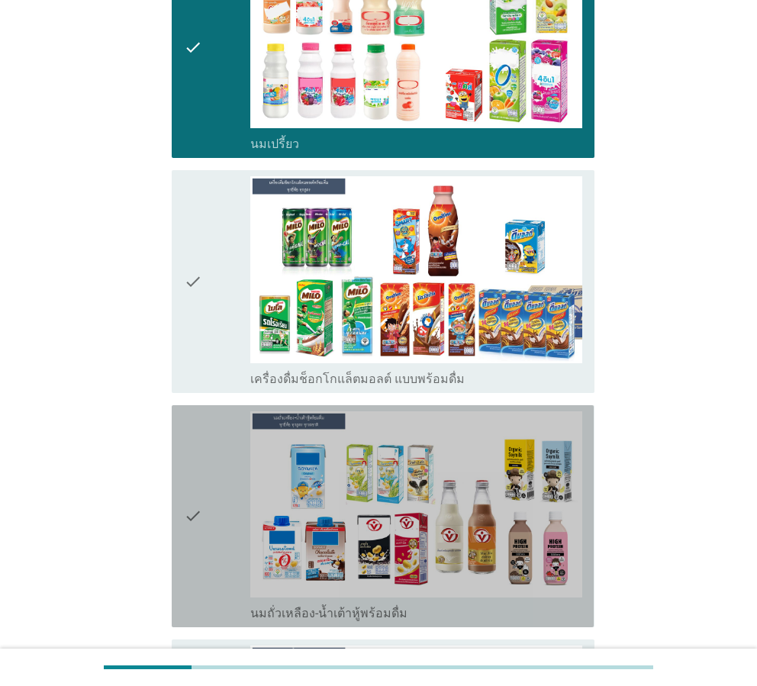
click at [208, 460] on div "check" at bounding box center [217, 516] width 66 height 210
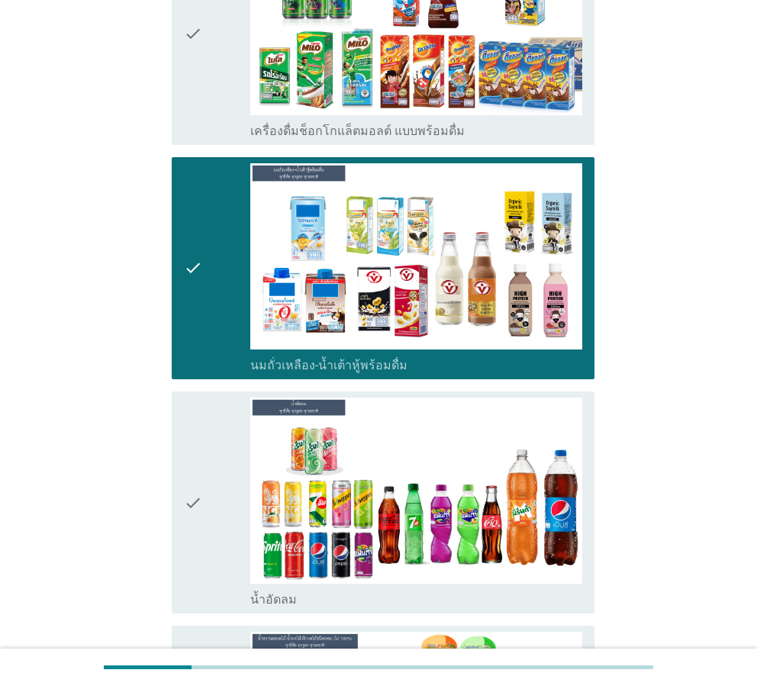
scroll to position [738, 0]
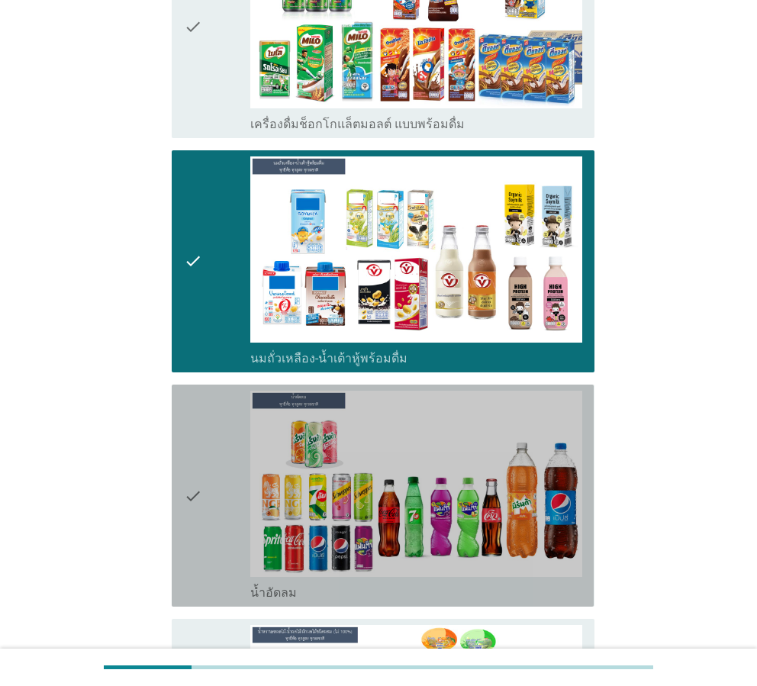
click at [224, 459] on div "check" at bounding box center [217, 496] width 66 height 210
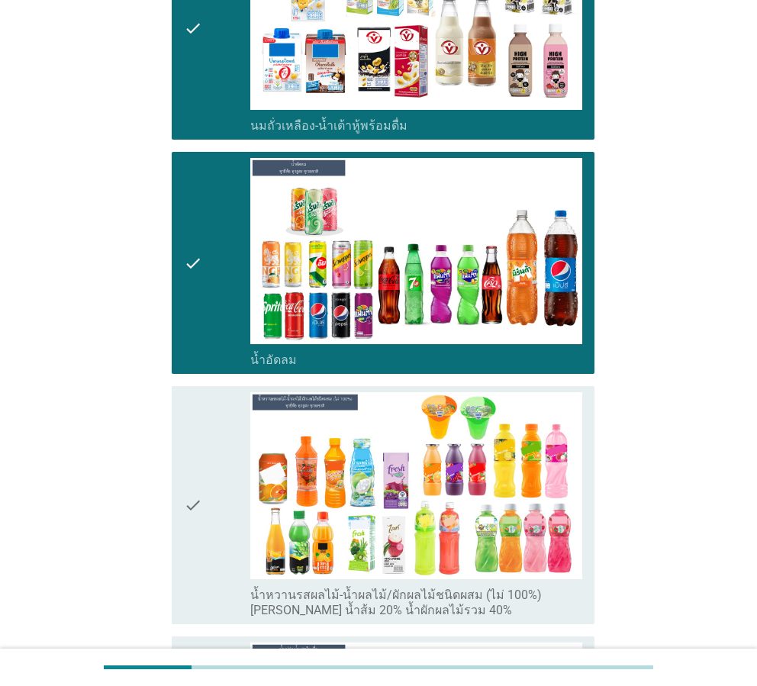
scroll to position [1017, 0]
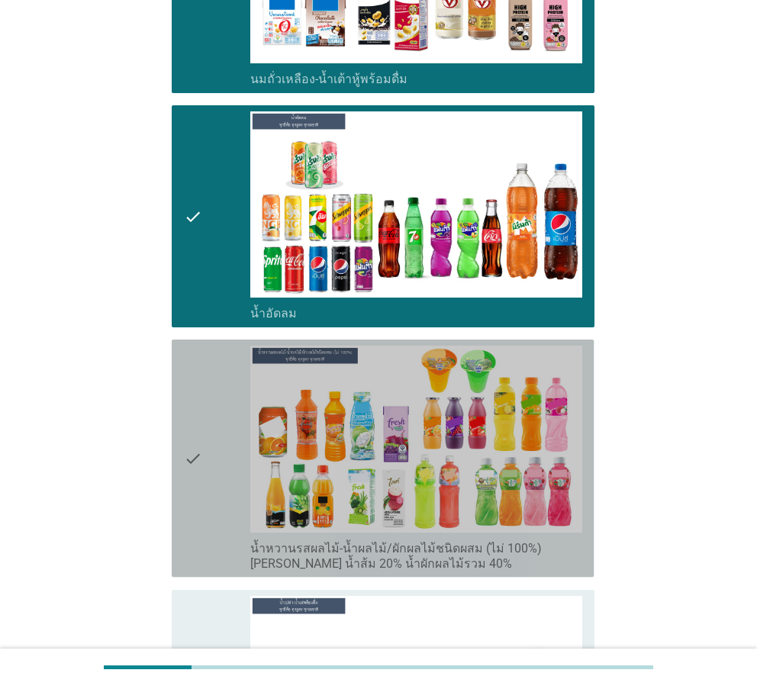
click at [210, 452] on div "check" at bounding box center [217, 458] width 66 height 225
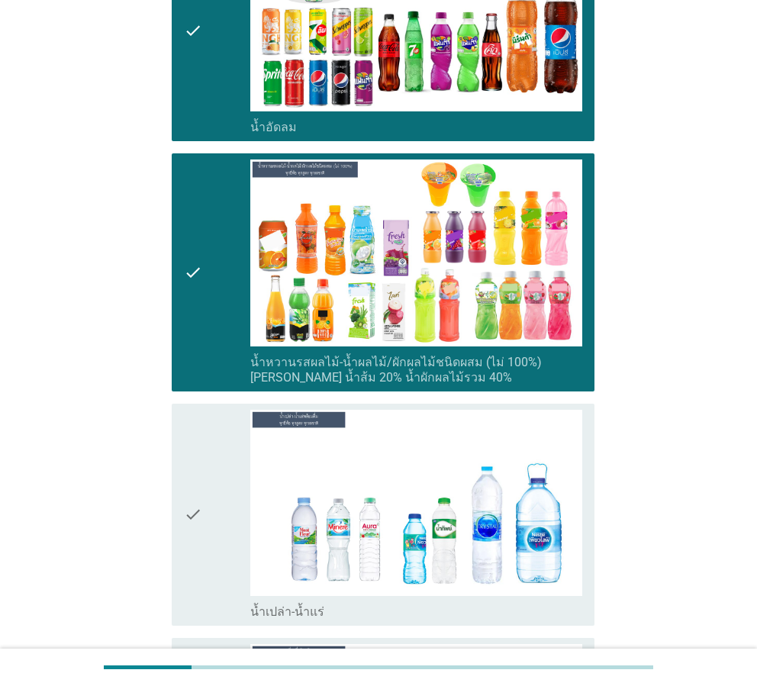
scroll to position [1246, 0]
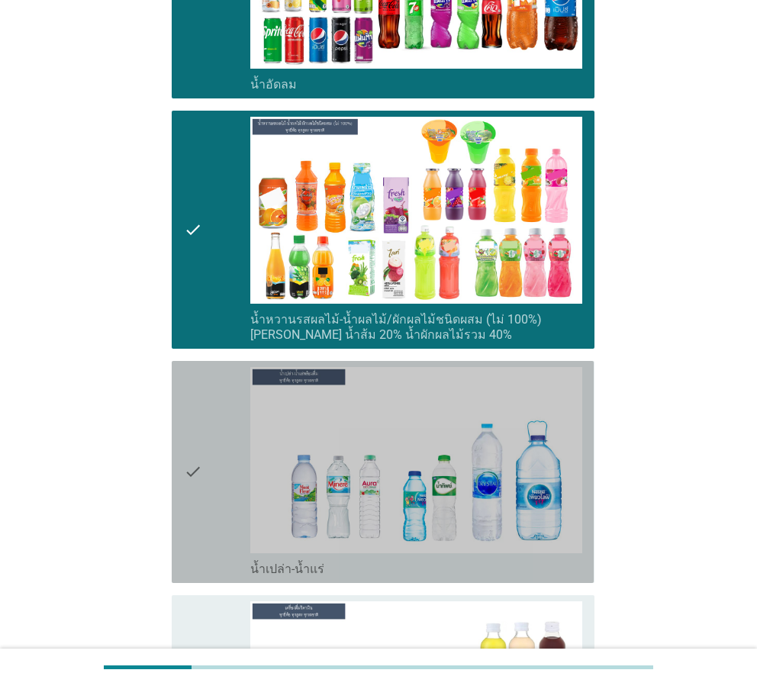
click at [210, 452] on div "check" at bounding box center [217, 472] width 66 height 210
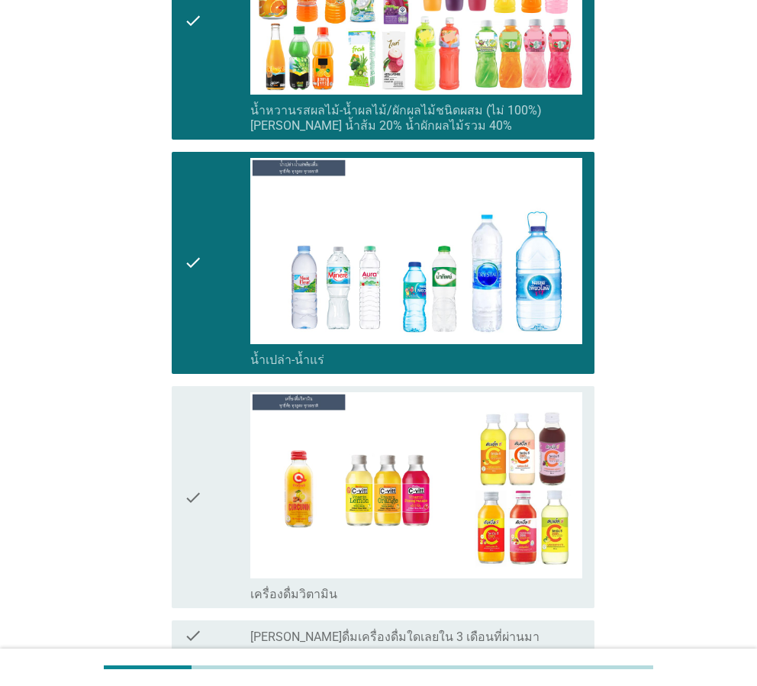
scroll to position [1501, 0]
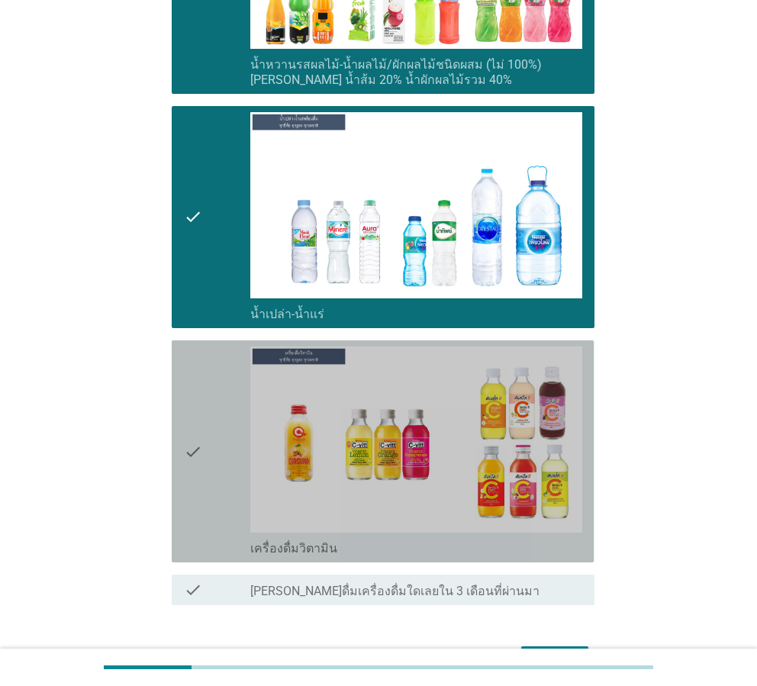
click at [212, 449] on div "check" at bounding box center [217, 451] width 66 height 210
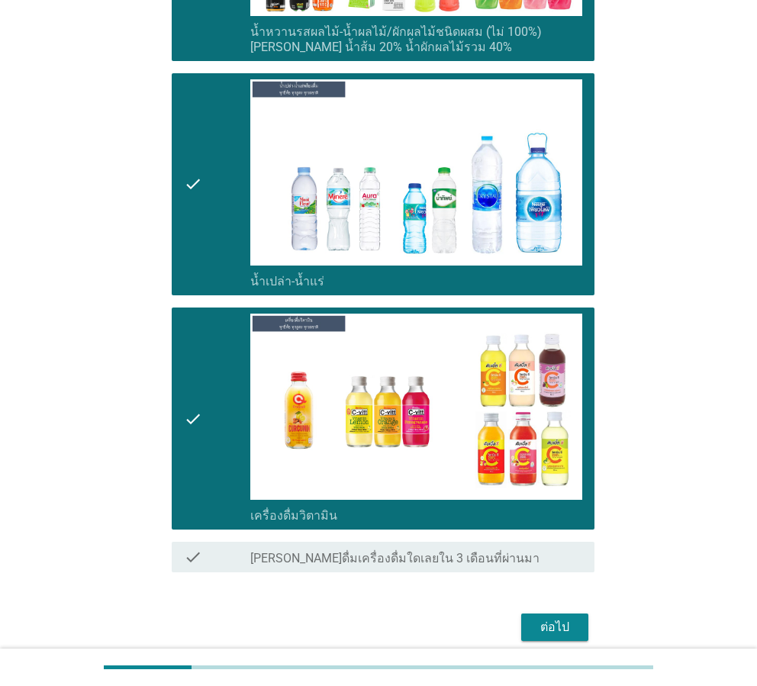
scroll to position [1571, 0]
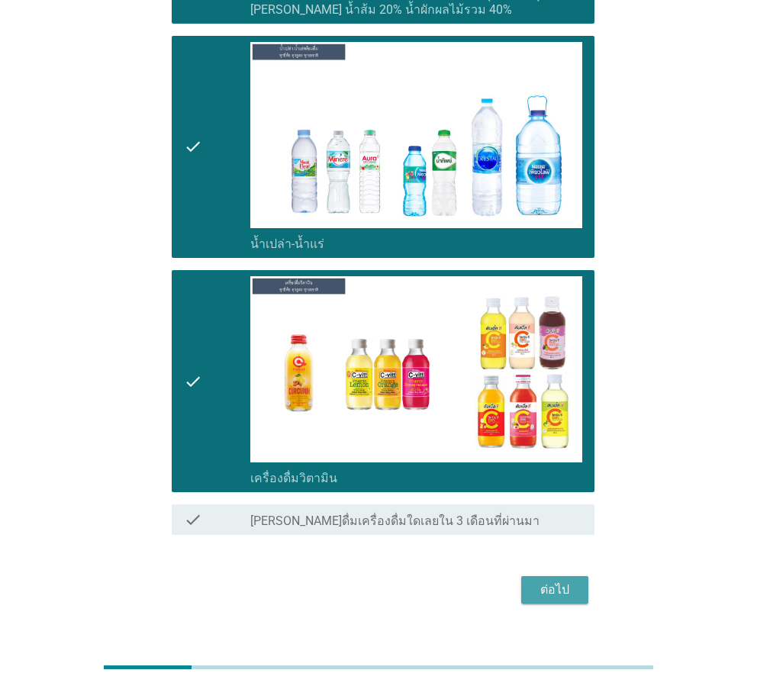
click at [562, 581] on div "ต่อไป" at bounding box center [554, 590] width 43 height 18
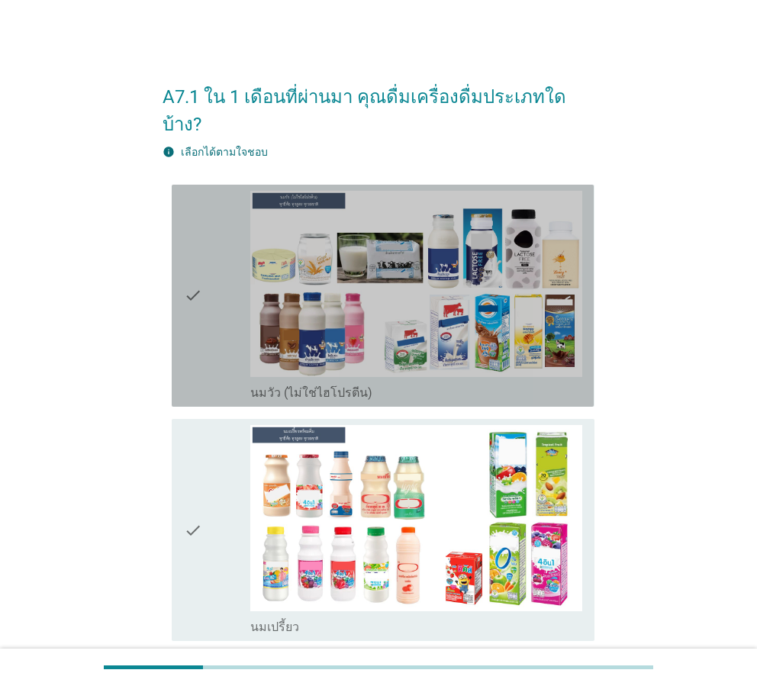
click at [201, 299] on icon "check" at bounding box center [193, 296] width 18 height 210
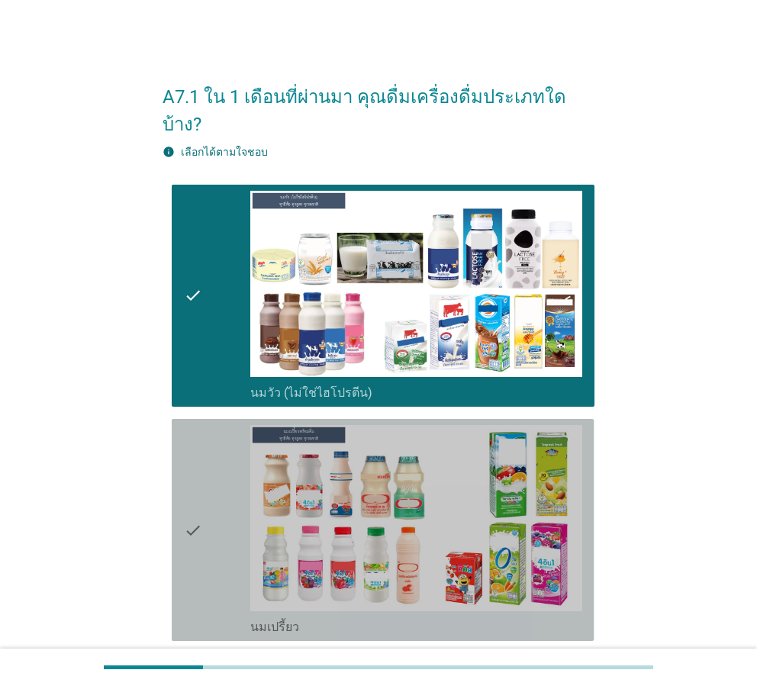
click at [208, 445] on div "check" at bounding box center [217, 530] width 66 height 210
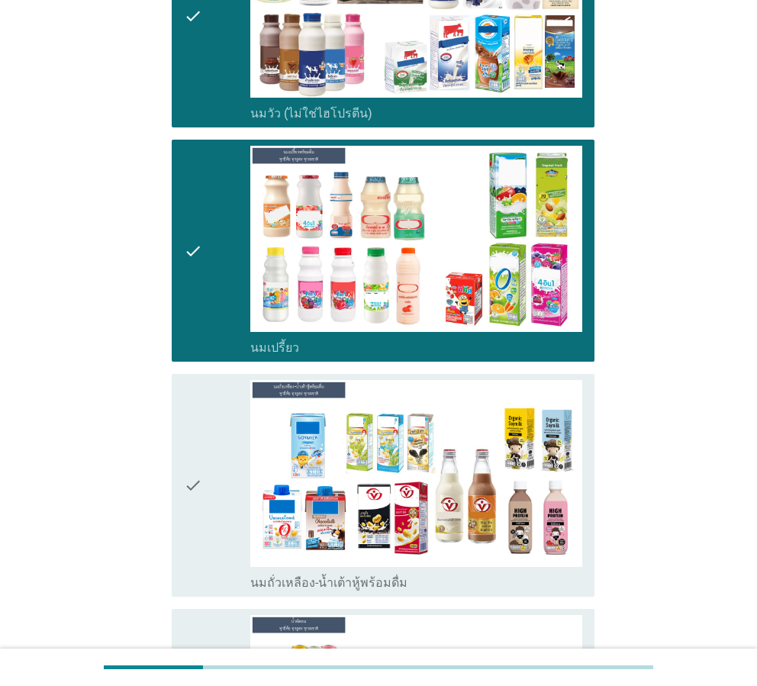
scroll to position [280, 0]
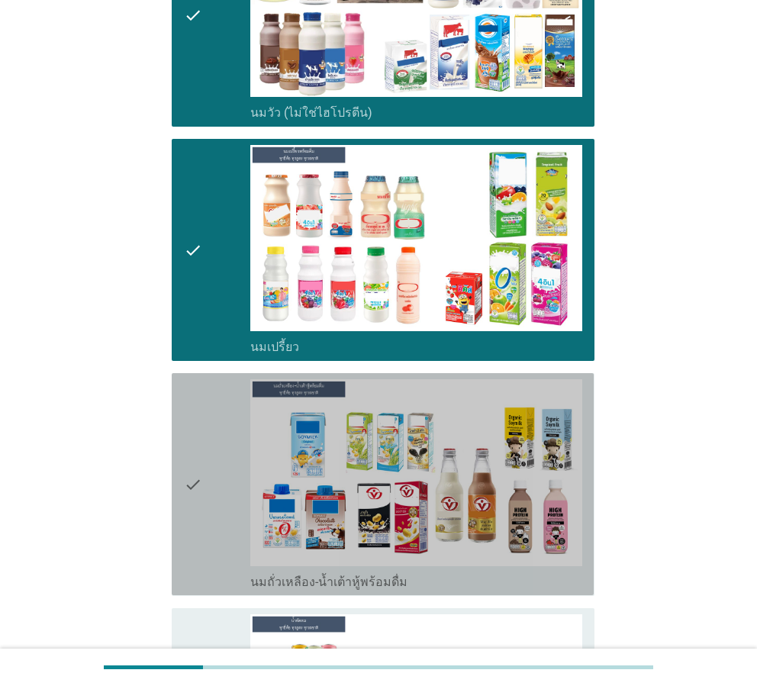
click at [227, 440] on div "check" at bounding box center [217, 484] width 66 height 210
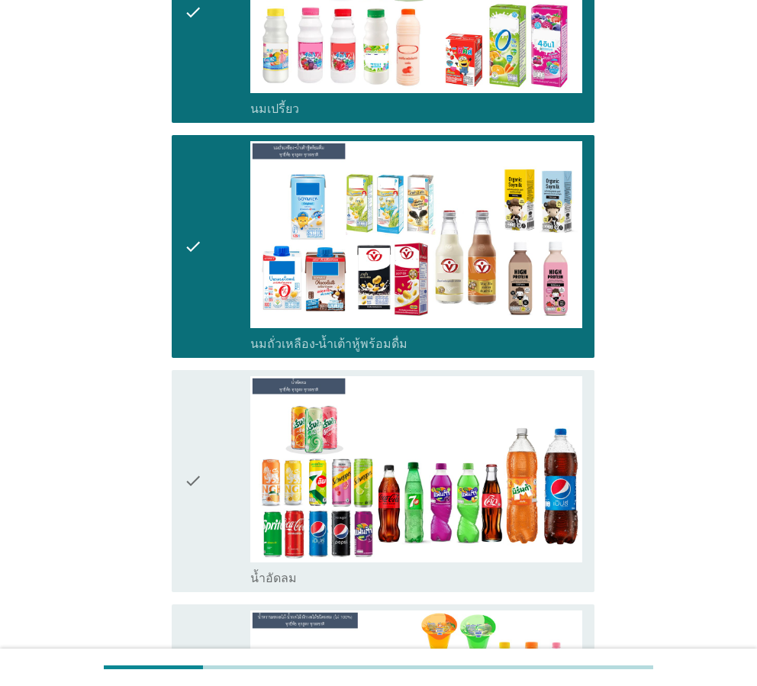
scroll to position [534, 0]
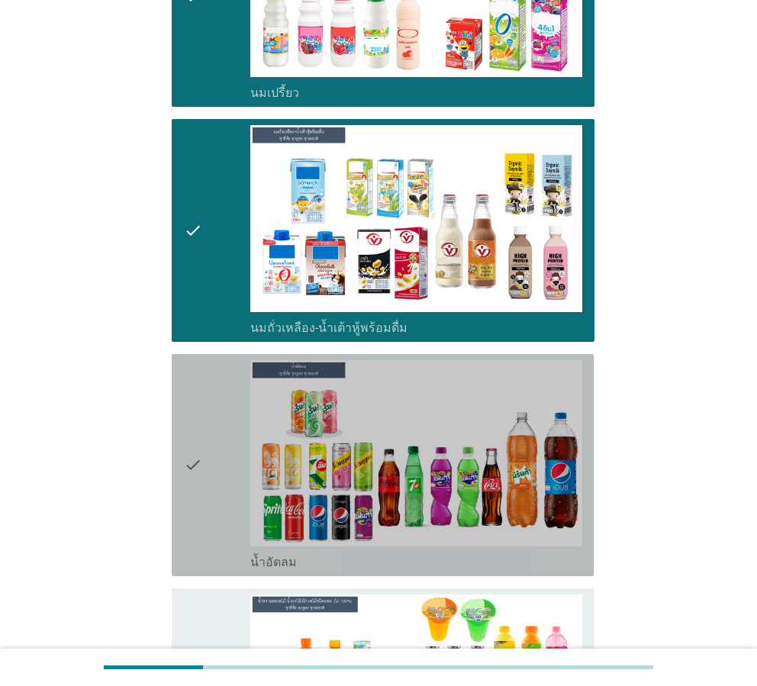
click at [199, 411] on icon "check" at bounding box center [193, 465] width 18 height 210
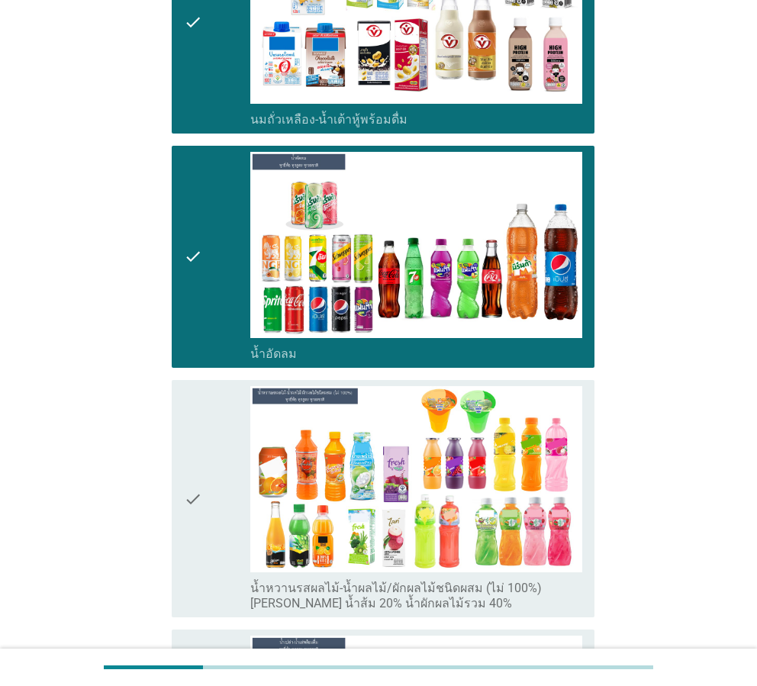
scroll to position [763, 0]
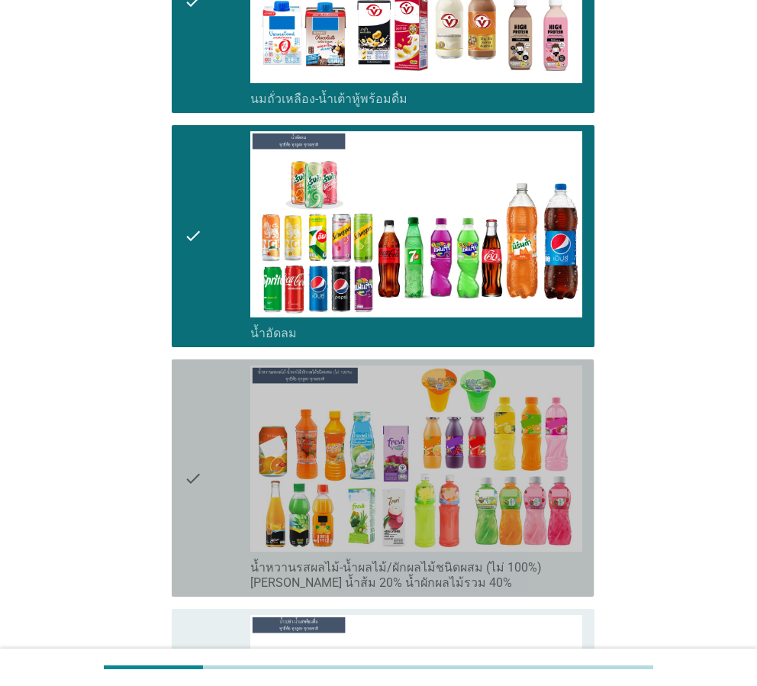
click at [204, 419] on div "check" at bounding box center [217, 478] width 66 height 225
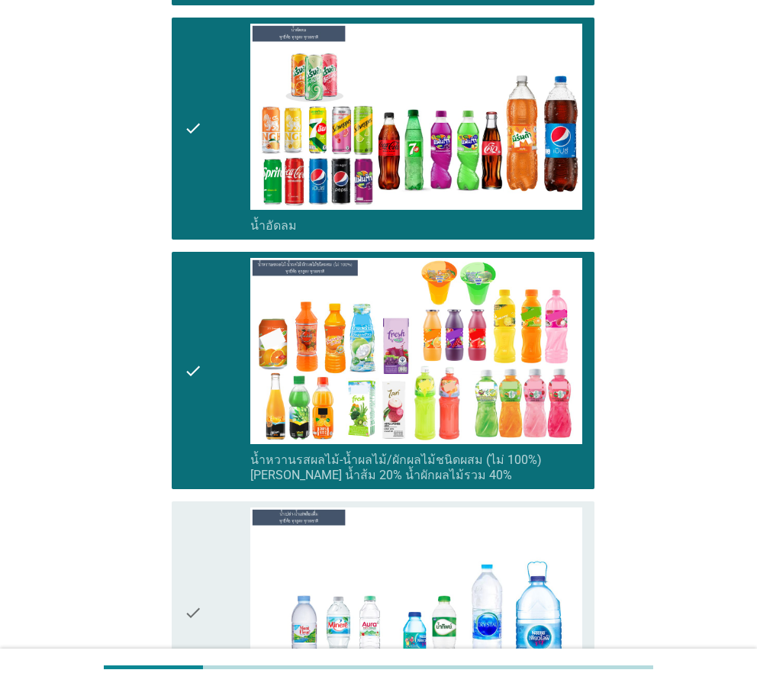
scroll to position [891, 0]
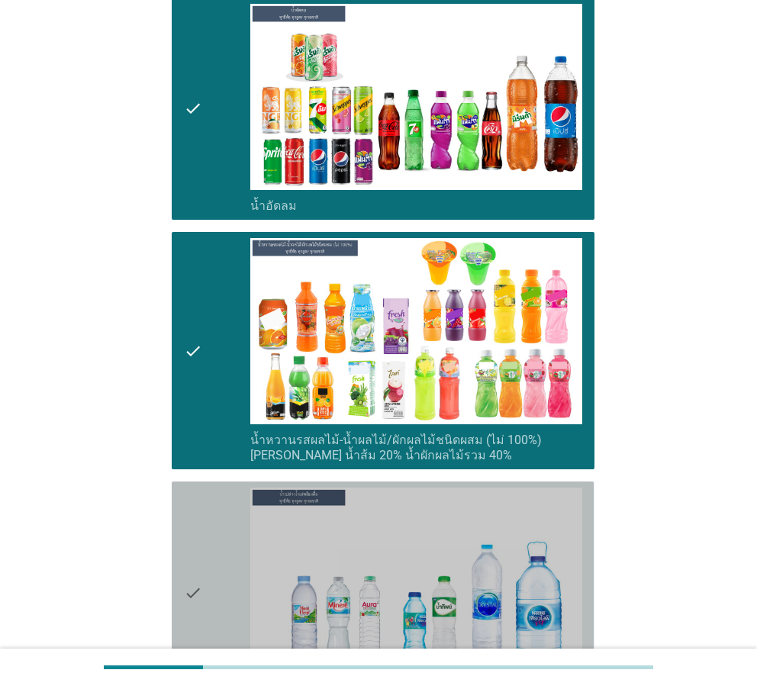
click at [226, 520] on div "check" at bounding box center [217, 593] width 66 height 210
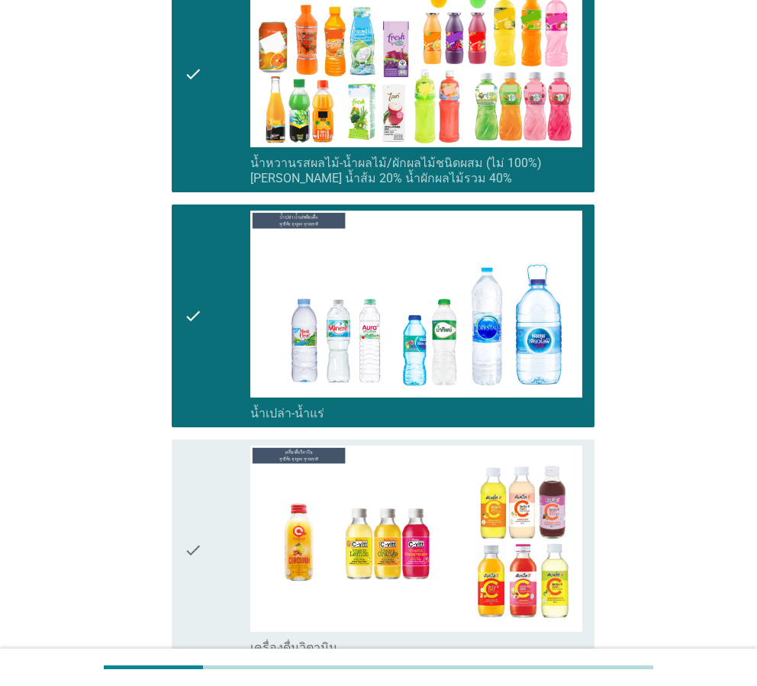
scroll to position [1170, 0]
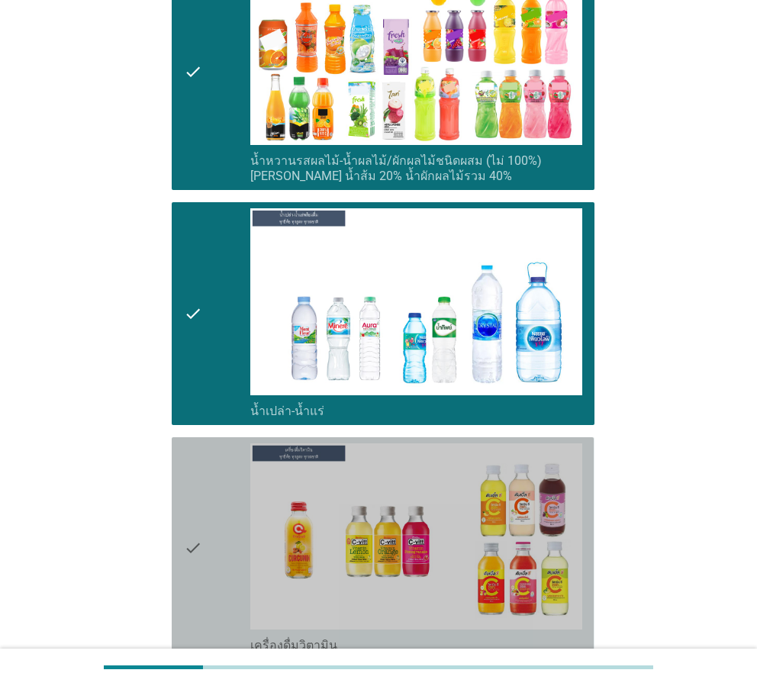
click at [205, 485] on div "check" at bounding box center [217, 548] width 66 height 210
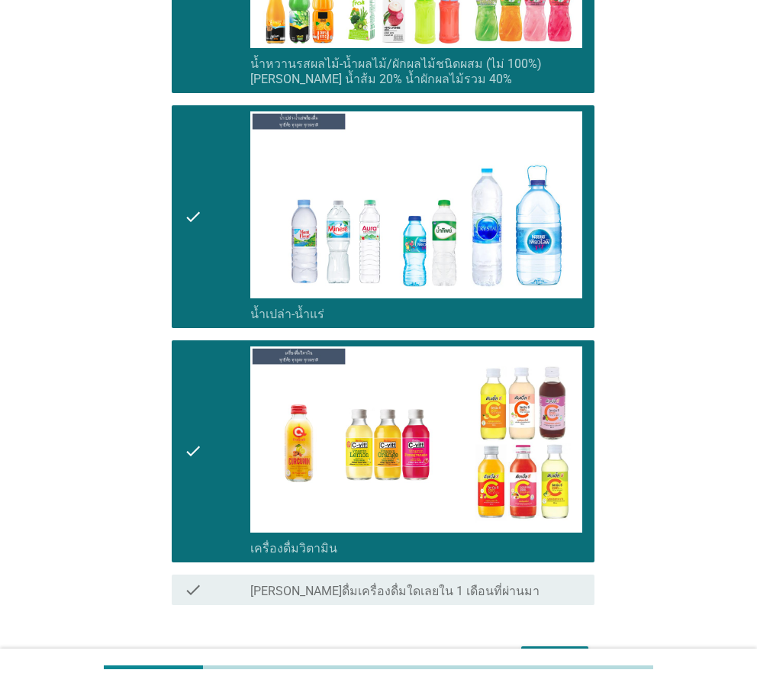
scroll to position [1323, 0]
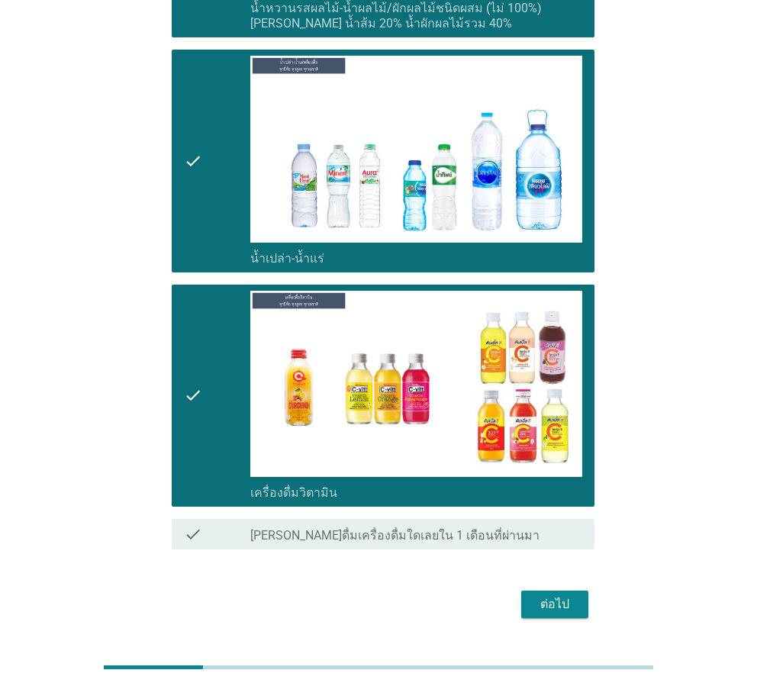
click at [556, 595] on div "ต่อไป" at bounding box center [554, 604] width 43 height 18
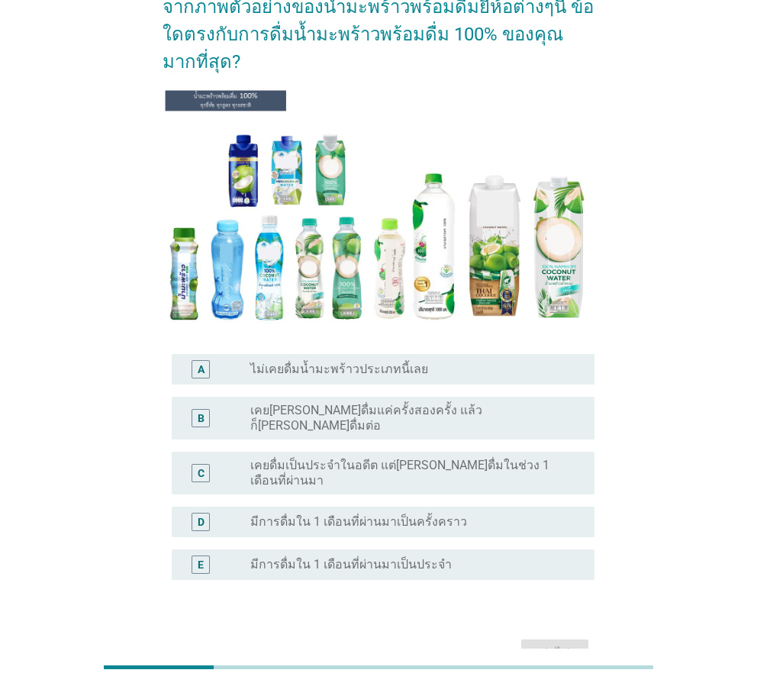
scroll to position [102, 0]
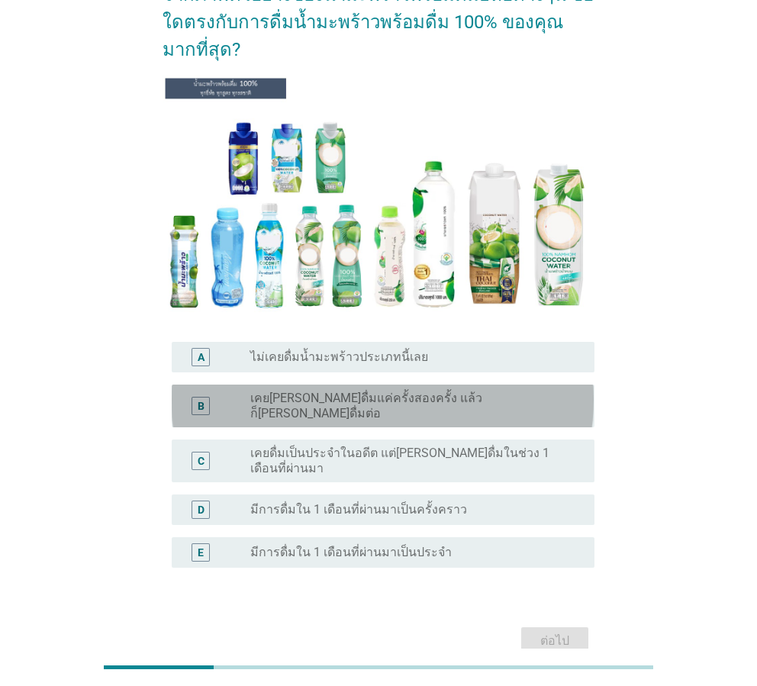
click at [247, 391] on div "B" at bounding box center [217, 406] width 66 height 31
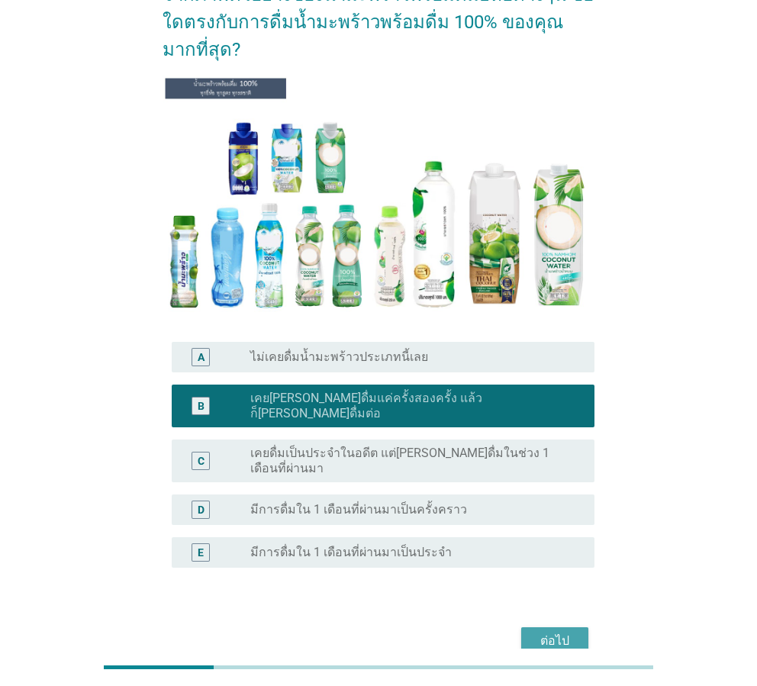
click at [556, 632] on div "ต่อไป" at bounding box center [554, 641] width 43 height 18
